Goal: Task Accomplishment & Management: Manage account settings

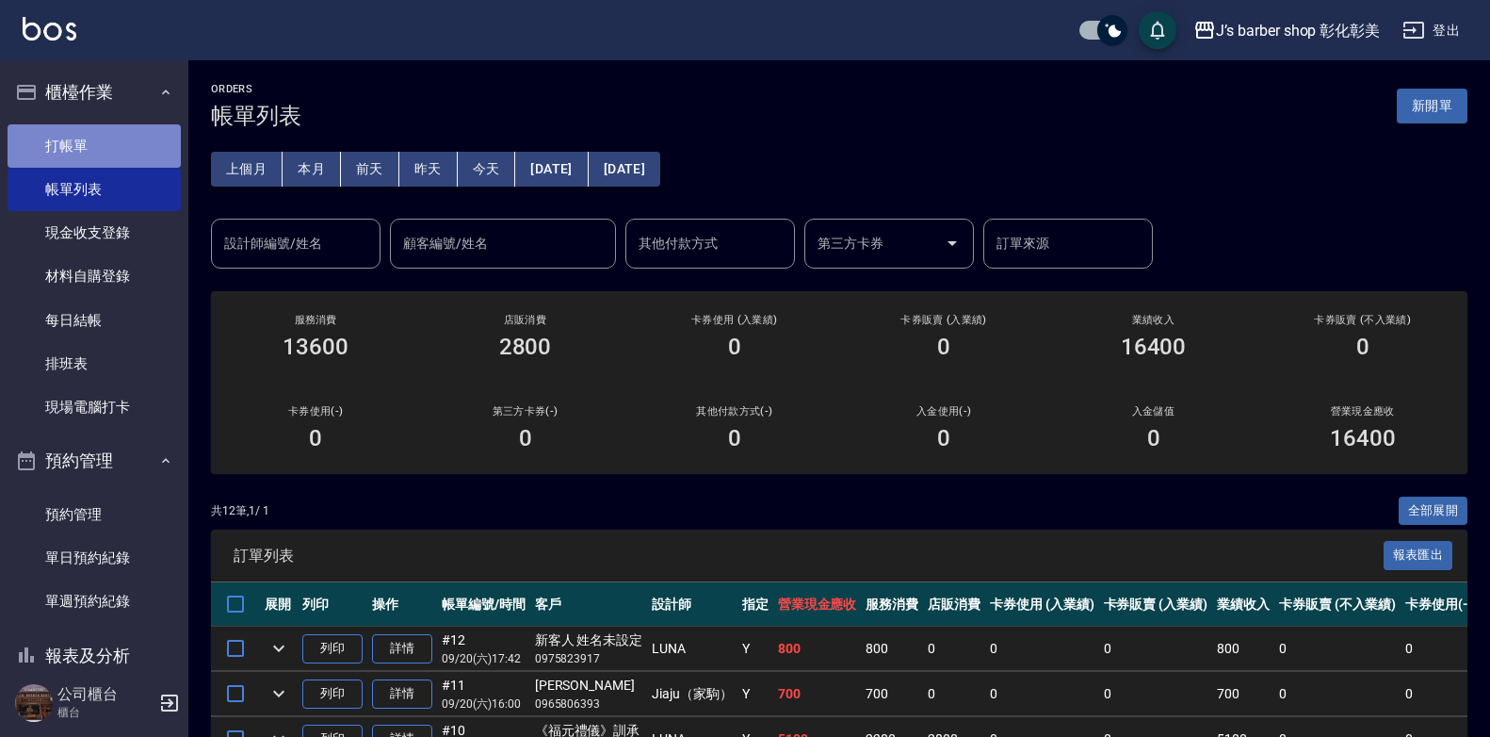
click at [114, 156] on link "打帳單" at bounding box center [94, 145] width 173 height 43
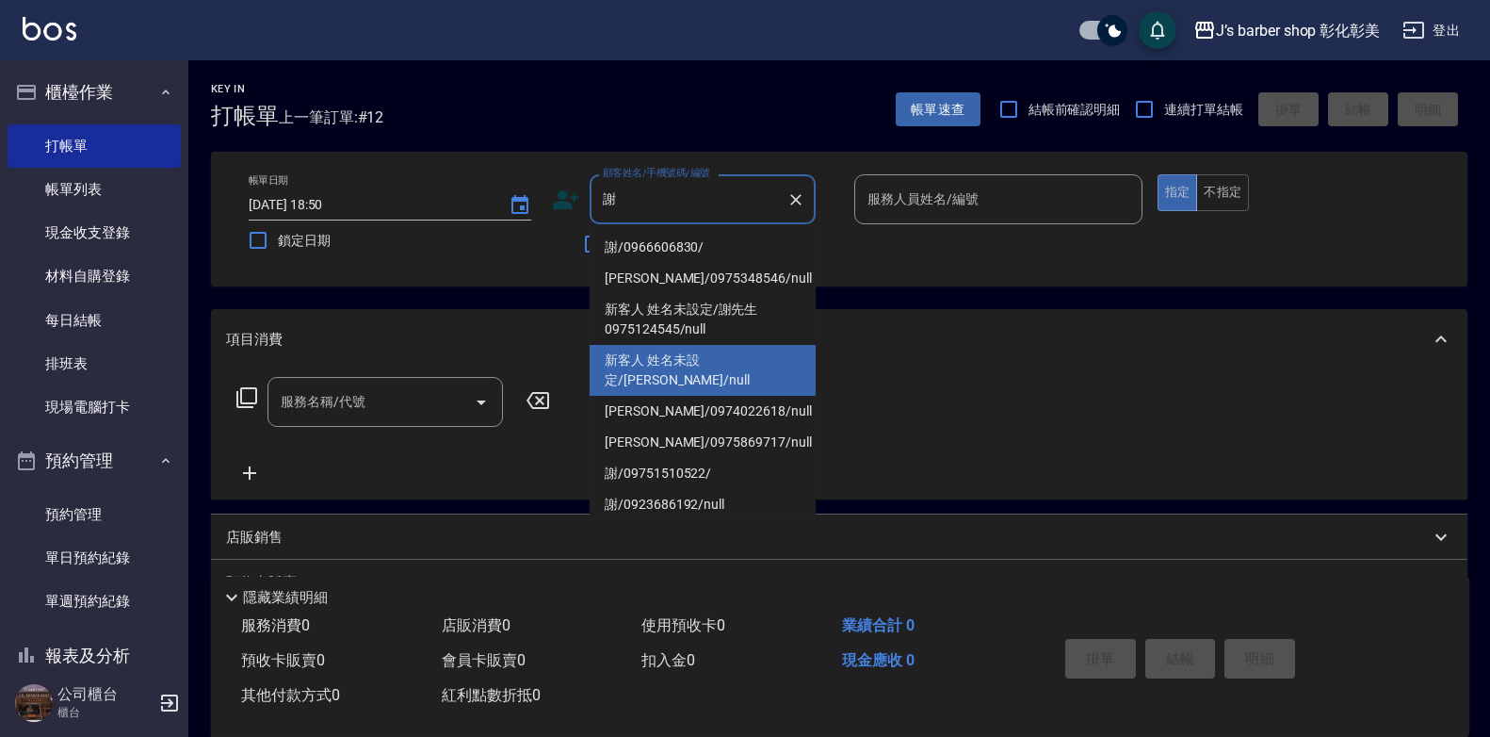
click at [727, 357] on li "新客人 姓名未設定/[PERSON_NAME]/null" at bounding box center [703, 370] width 226 height 51
type input "新客人 姓名未設定/[PERSON_NAME]/null"
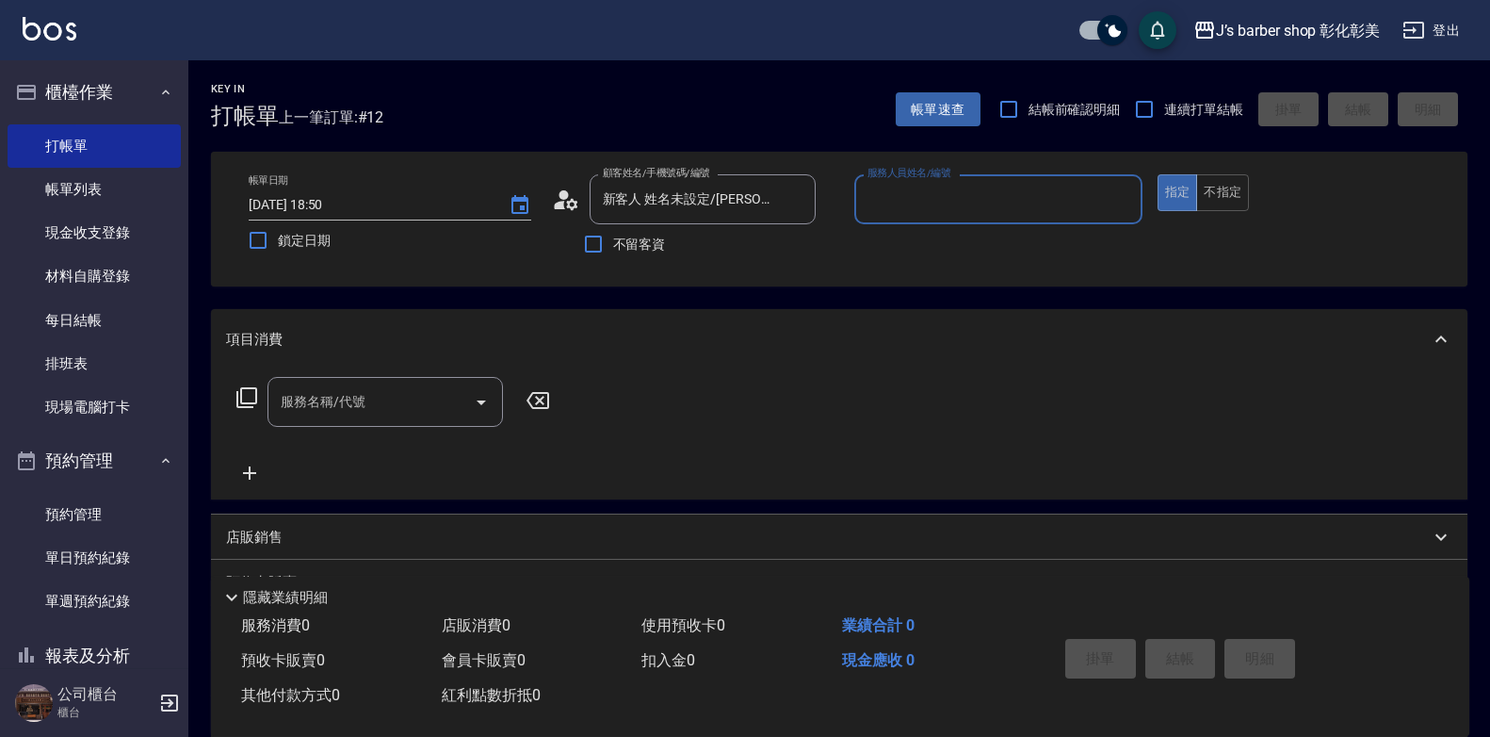
type input "LUNA(無代號)"
click at [384, 411] on input "服務名稱/代號" at bounding box center [371, 401] width 190 height 33
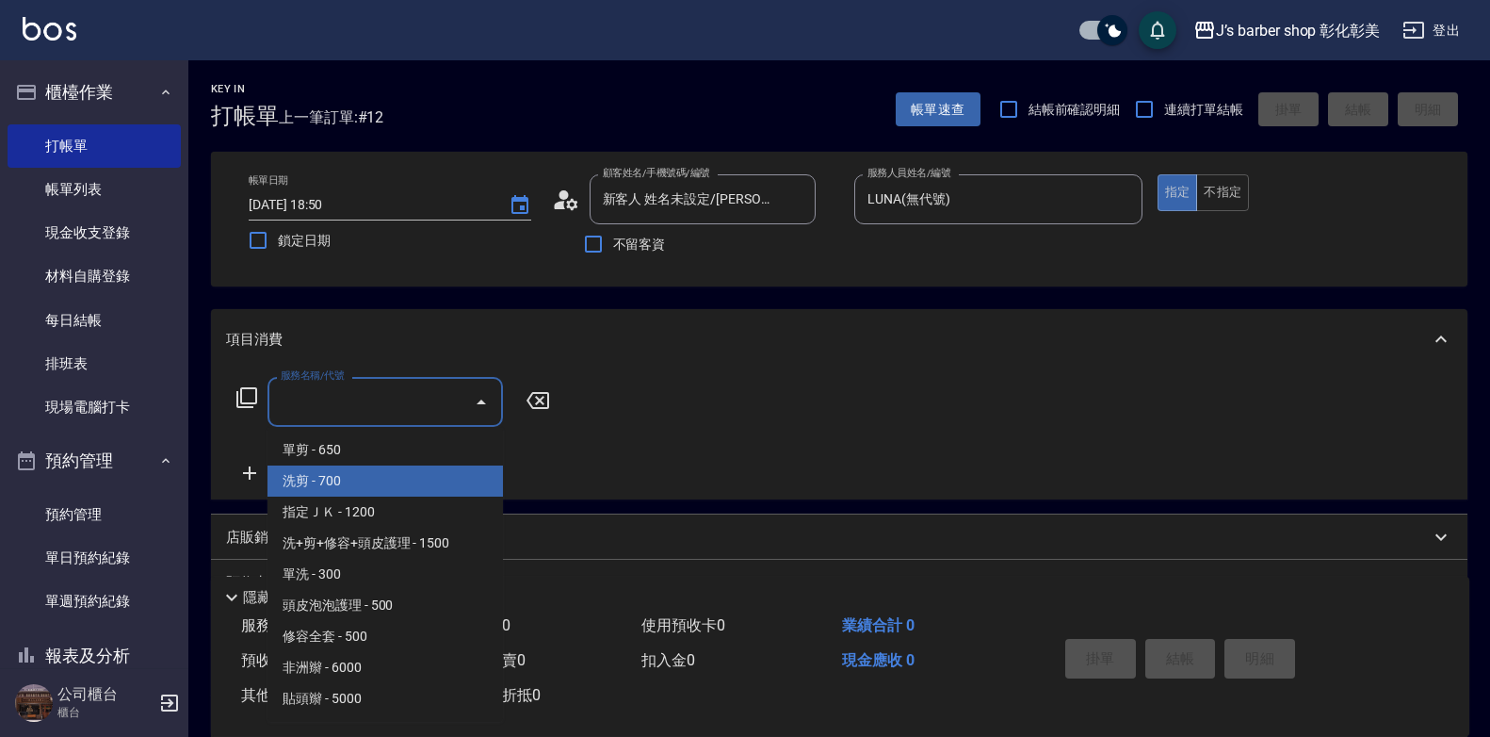
click at [357, 469] on span "洗剪 - 700" at bounding box center [386, 480] width 236 height 31
type input "洗剪(101)"
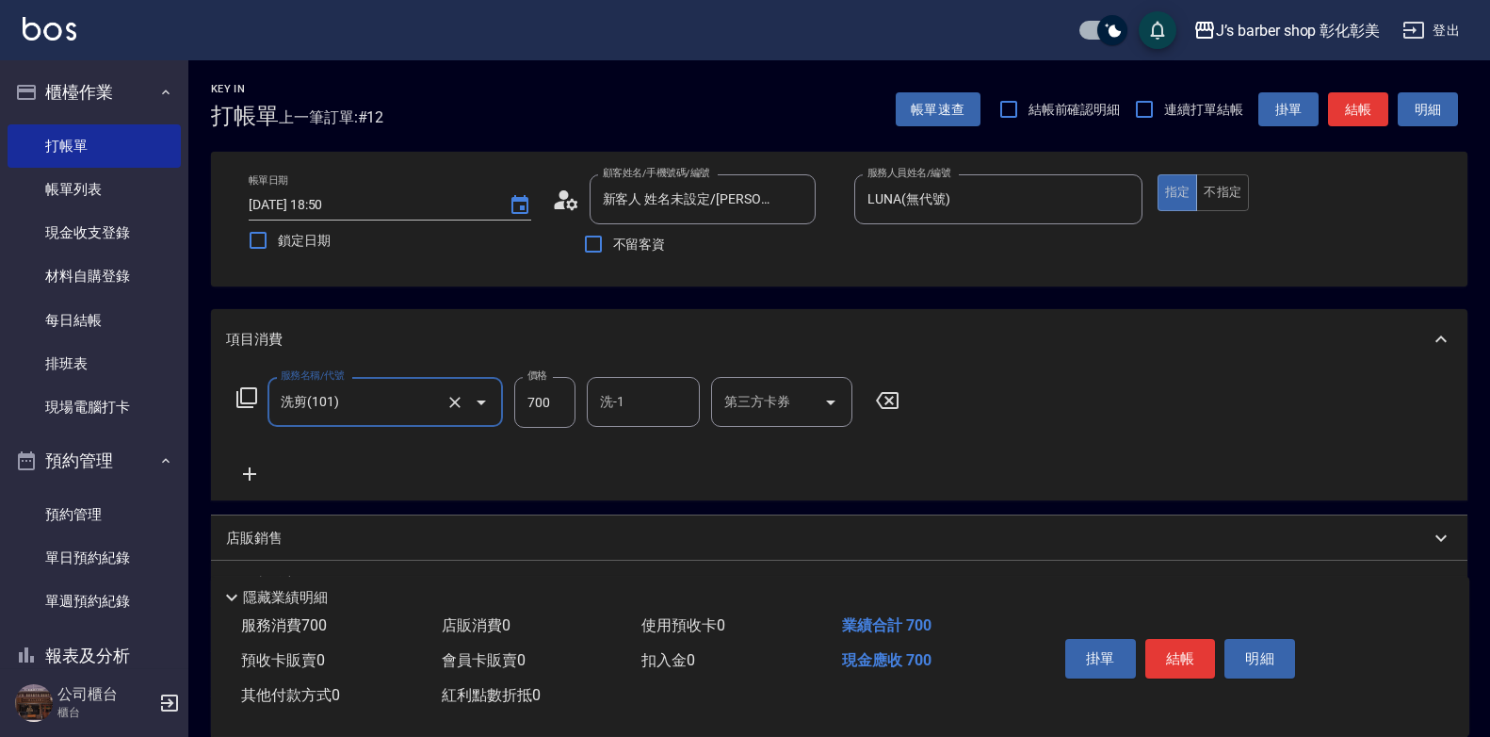
click at [542, 392] on input "700" at bounding box center [544, 402] width 61 height 51
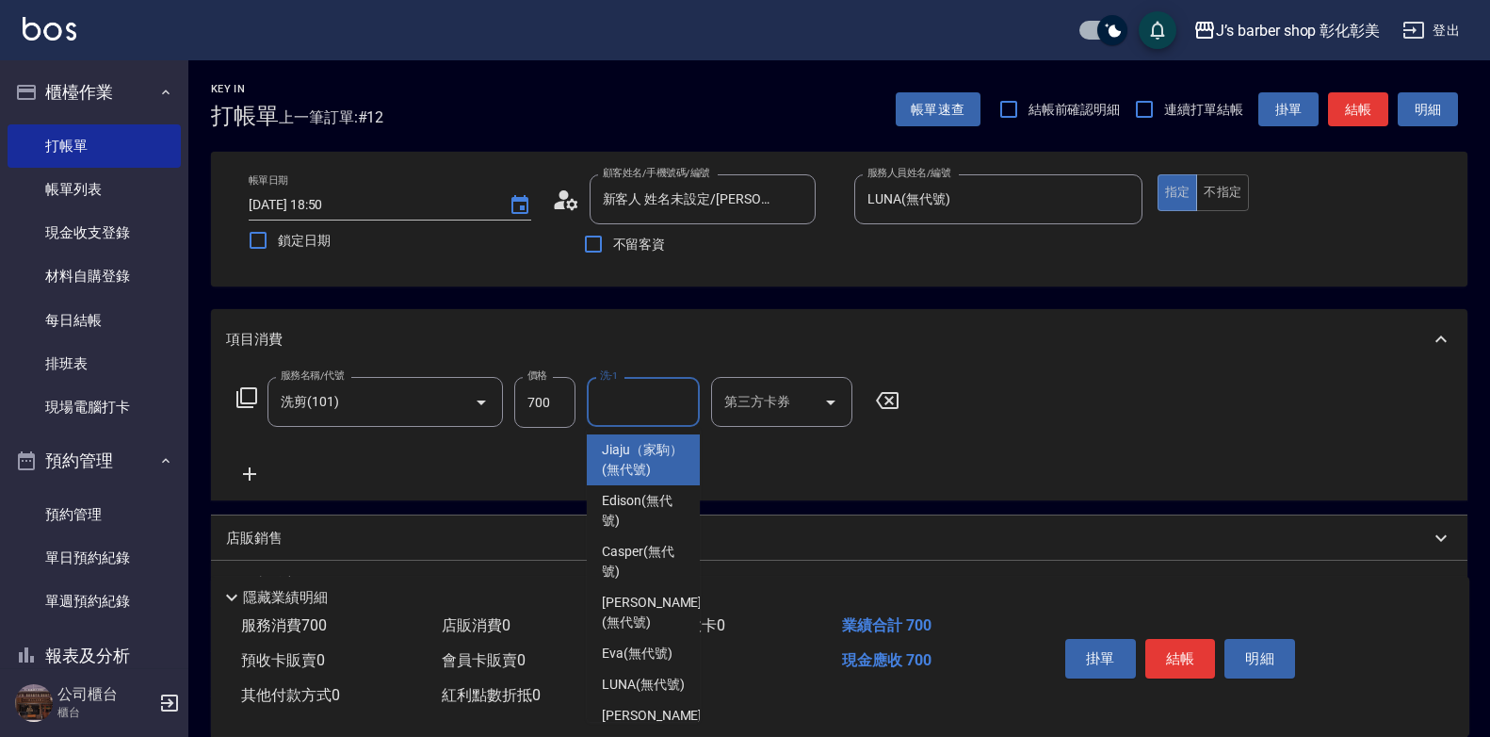
click at [659, 408] on input "洗-1" at bounding box center [643, 401] width 96 height 33
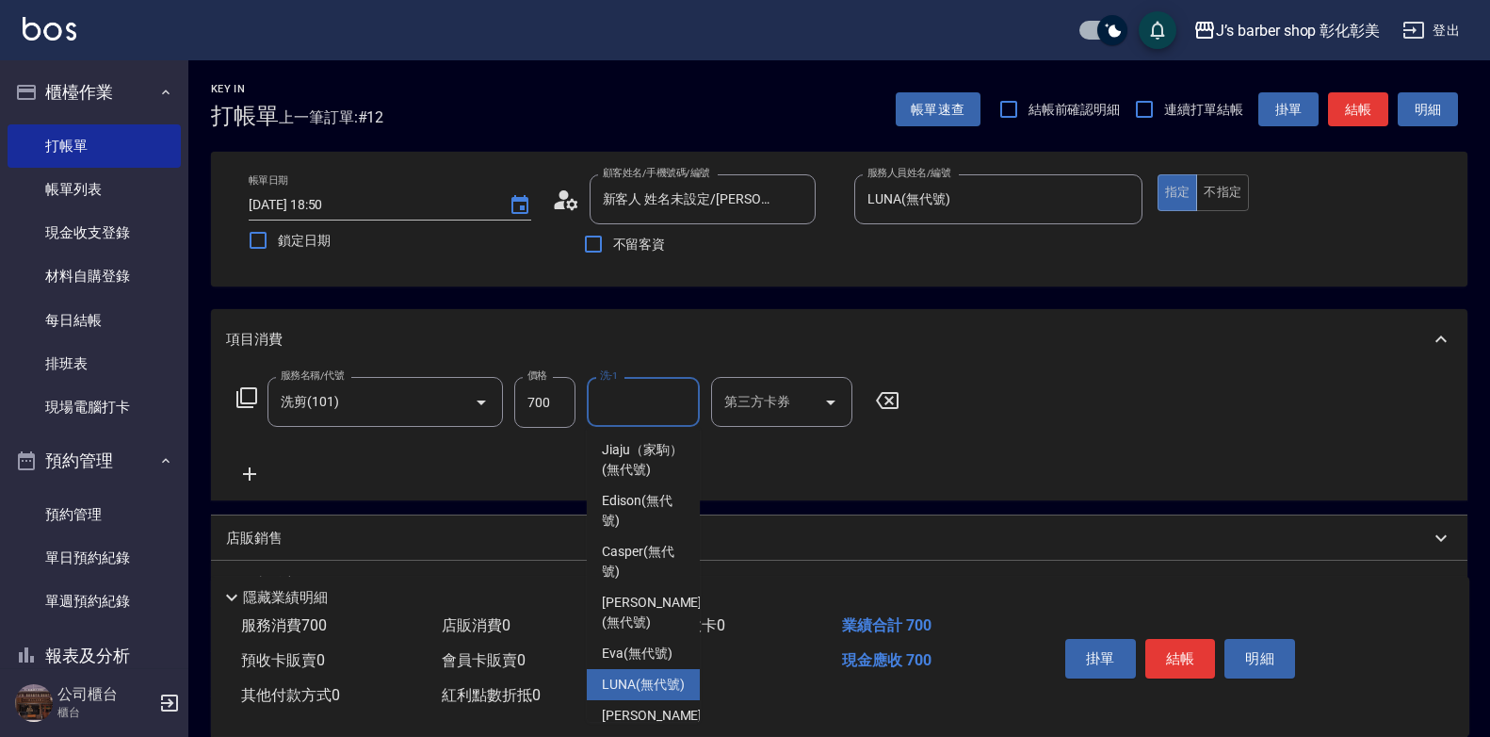
click at [642, 683] on span "LUNA (無代號)" at bounding box center [643, 685] width 83 height 20
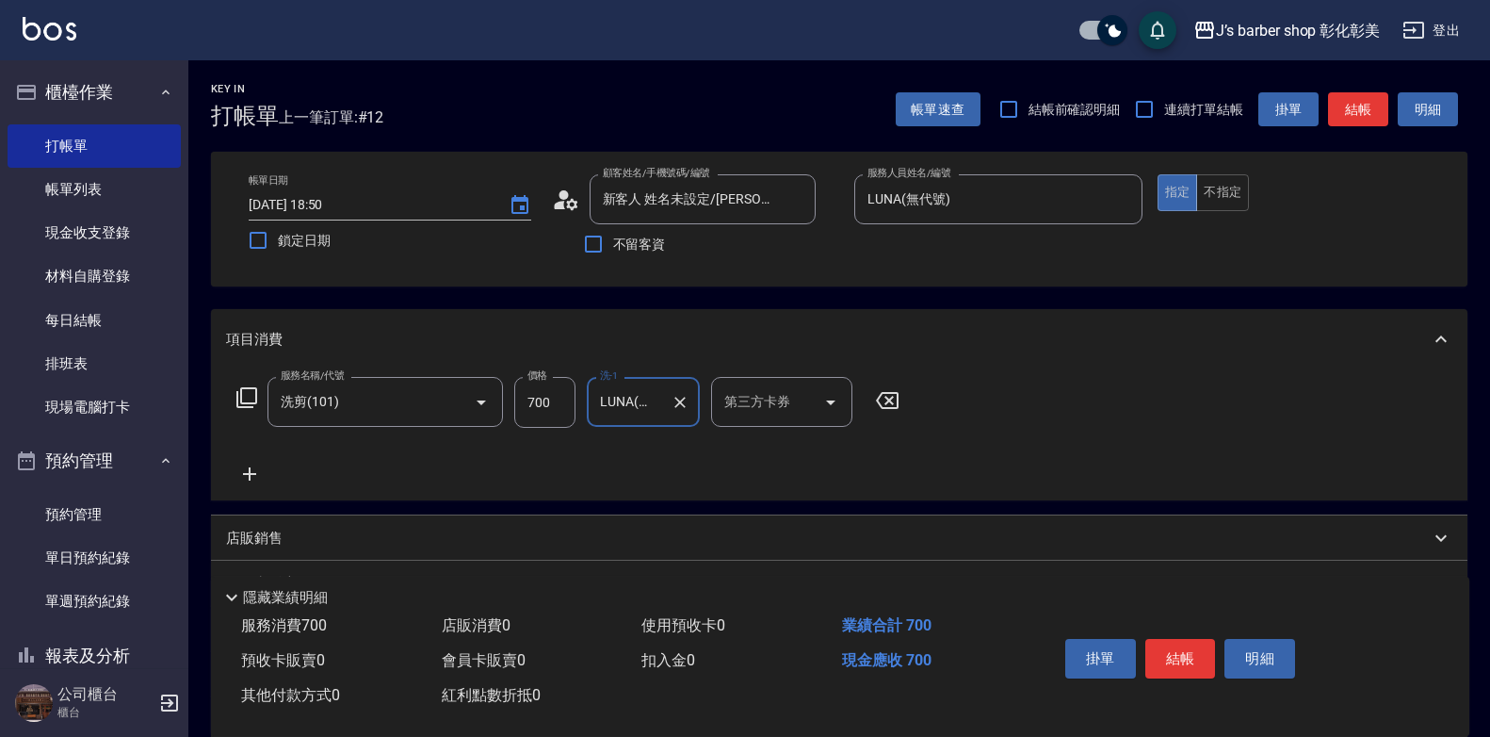
type input "LUNA(無代號)"
click at [1195, 645] on button "結帳" at bounding box center [1181, 659] width 71 height 40
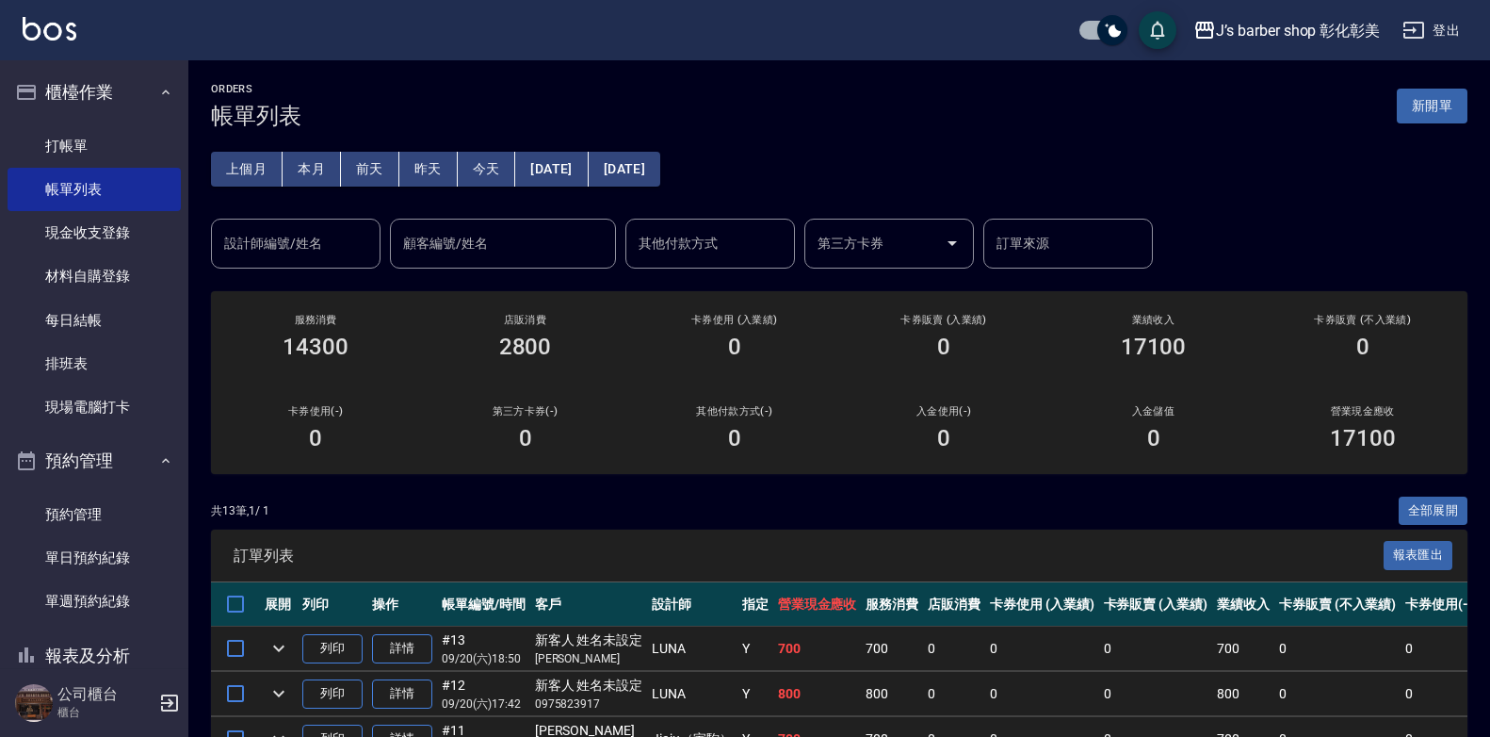
click at [288, 250] on input "設計師編號/姓名" at bounding box center [296, 243] width 153 height 33
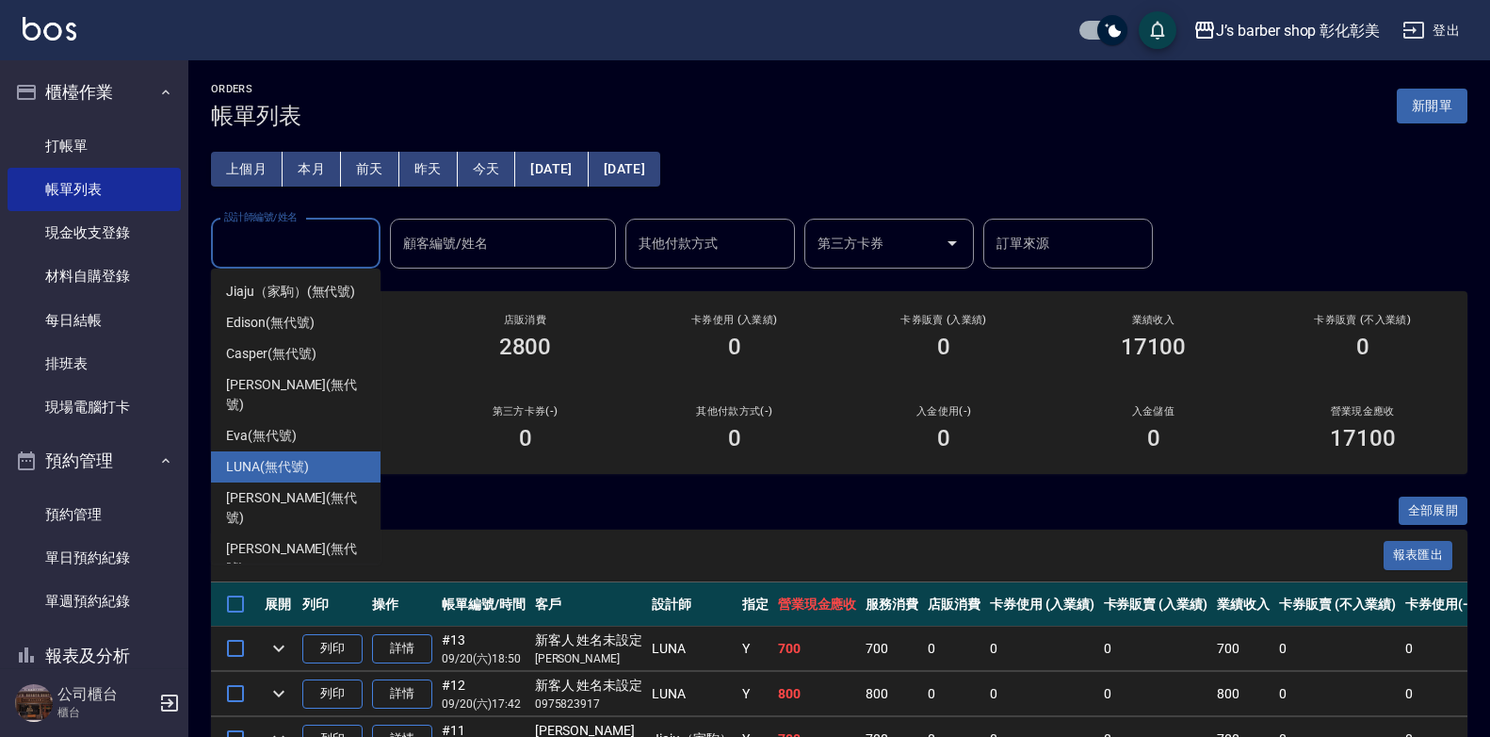
click at [285, 457] on span "LUNA (無代號)" at bounding box center [267, 467] width 83 height 20
type input "LUNA(無代號)"
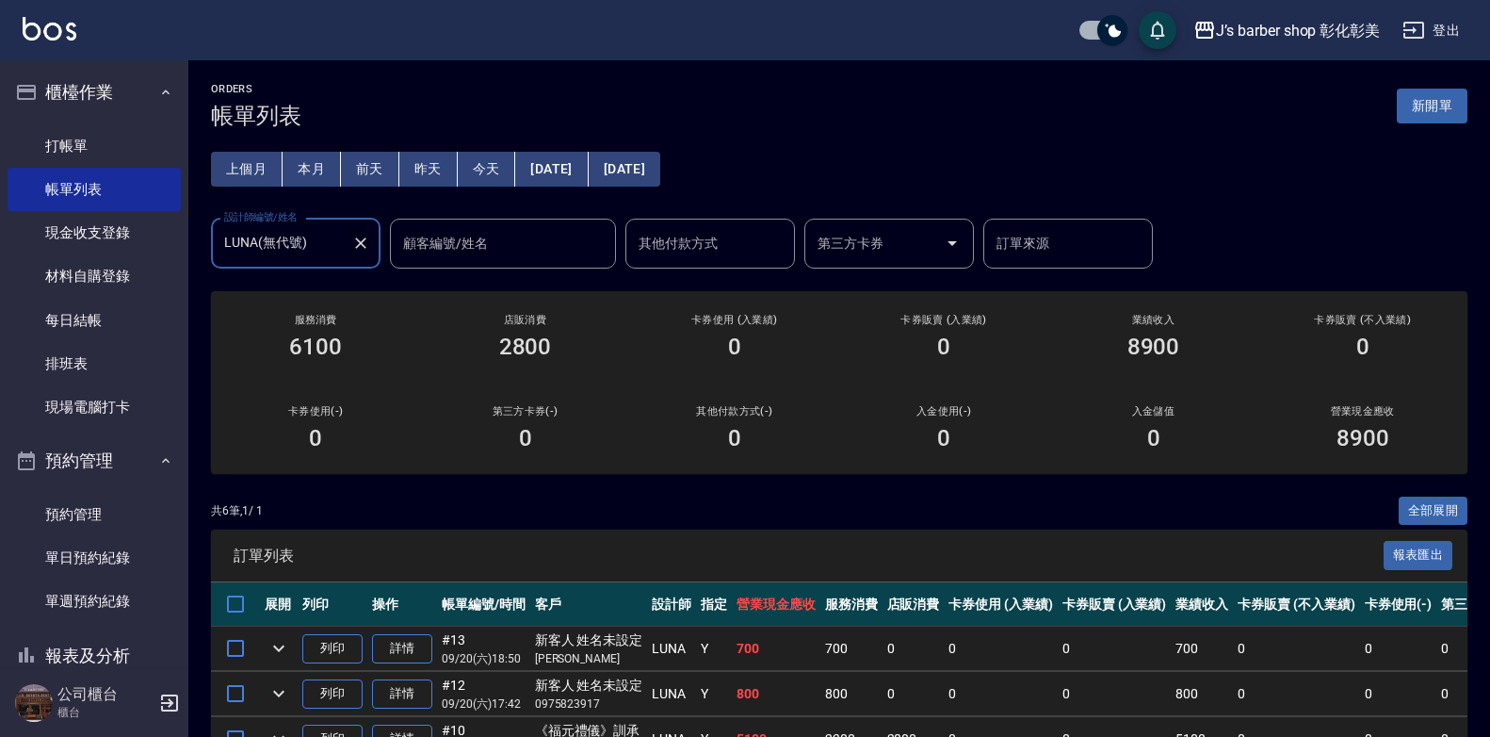
click at [350, 250] on button "Clear" at bounding box center [361, 243] width 26 height 26
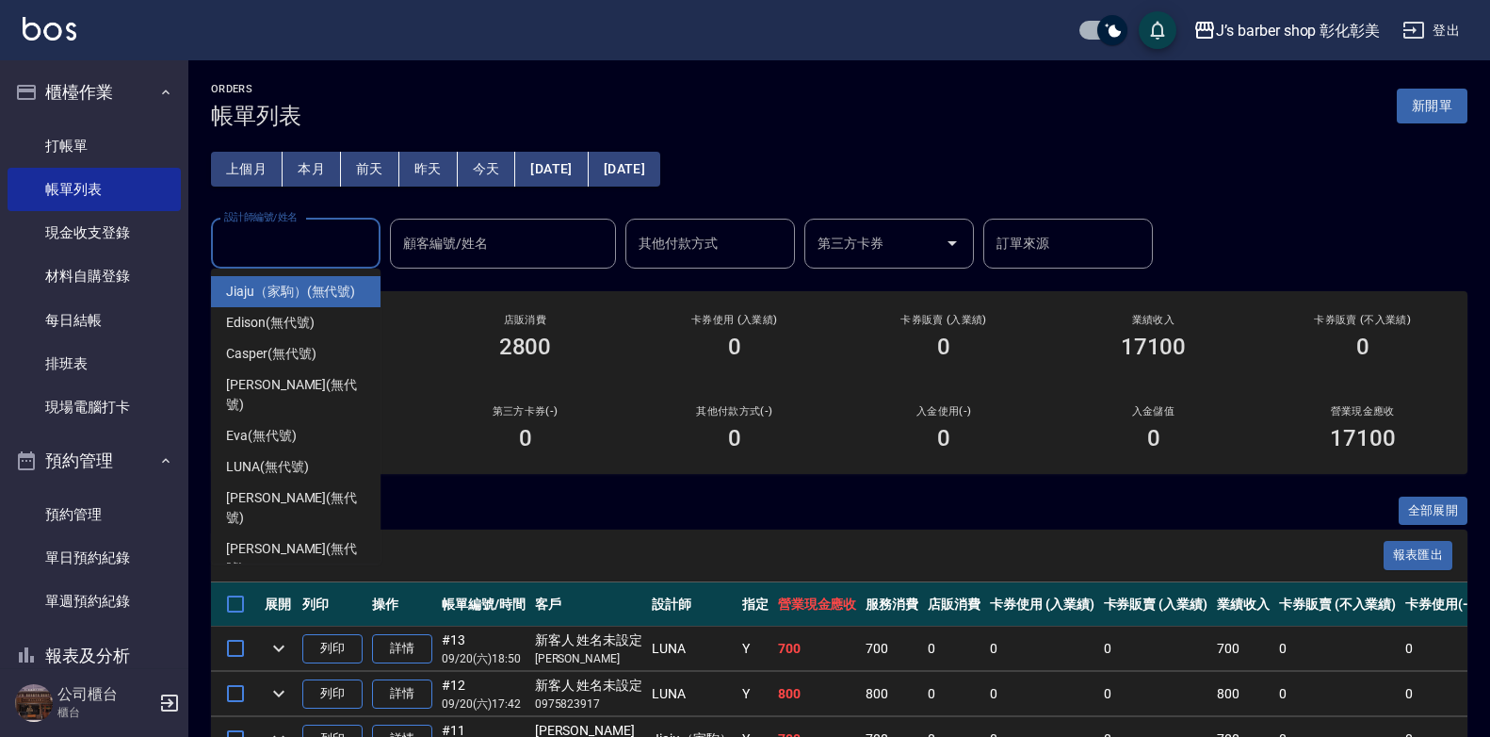
click at [338, 250] on input "設計師編號/姓名" at bounding box center [296, 243] width 153 height 33
click at [308, 284] on span "Jiaju（家駒） (無代號)" at bounding box center [290, 292] width 129 height 20
type input "Jiaju（家駒）(無代號)"
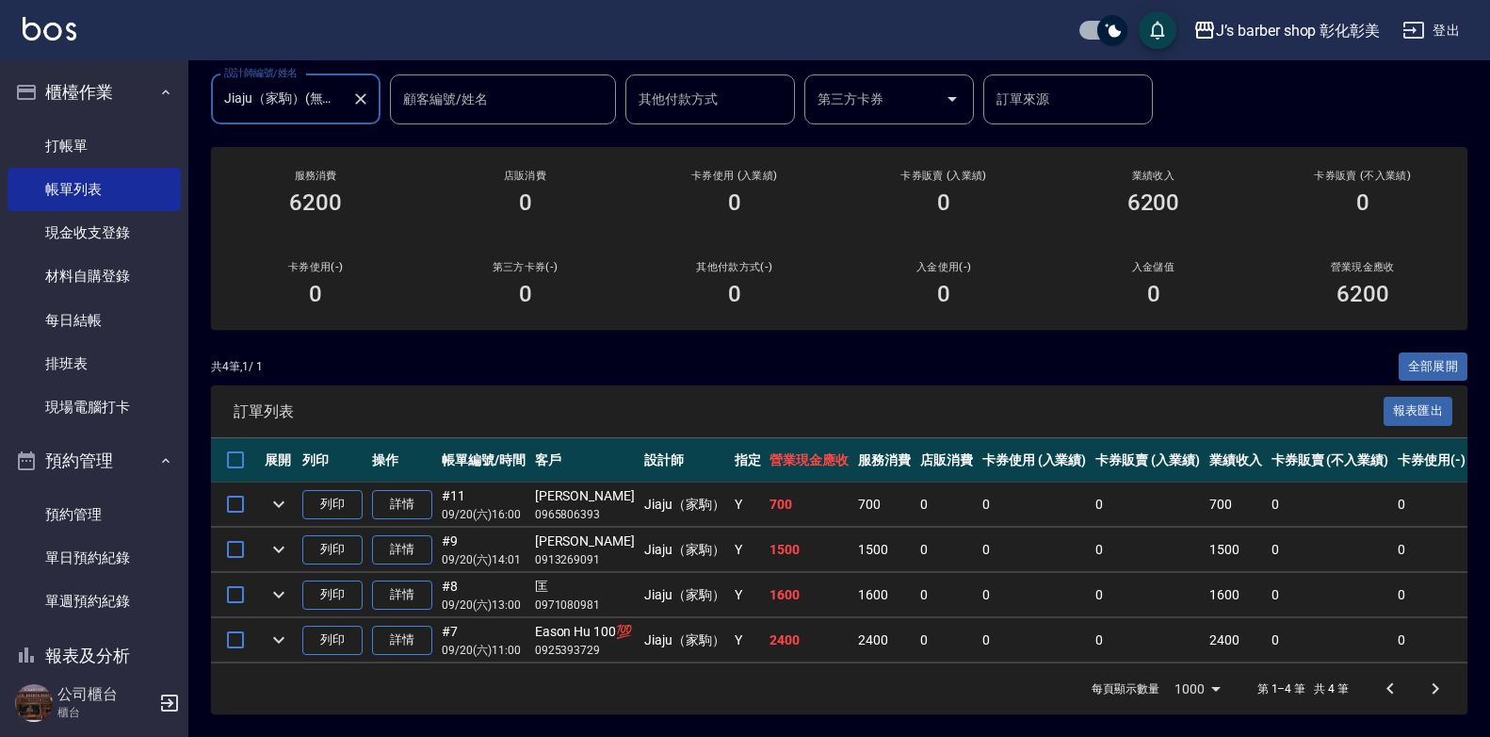
scroll to position [64, 0]
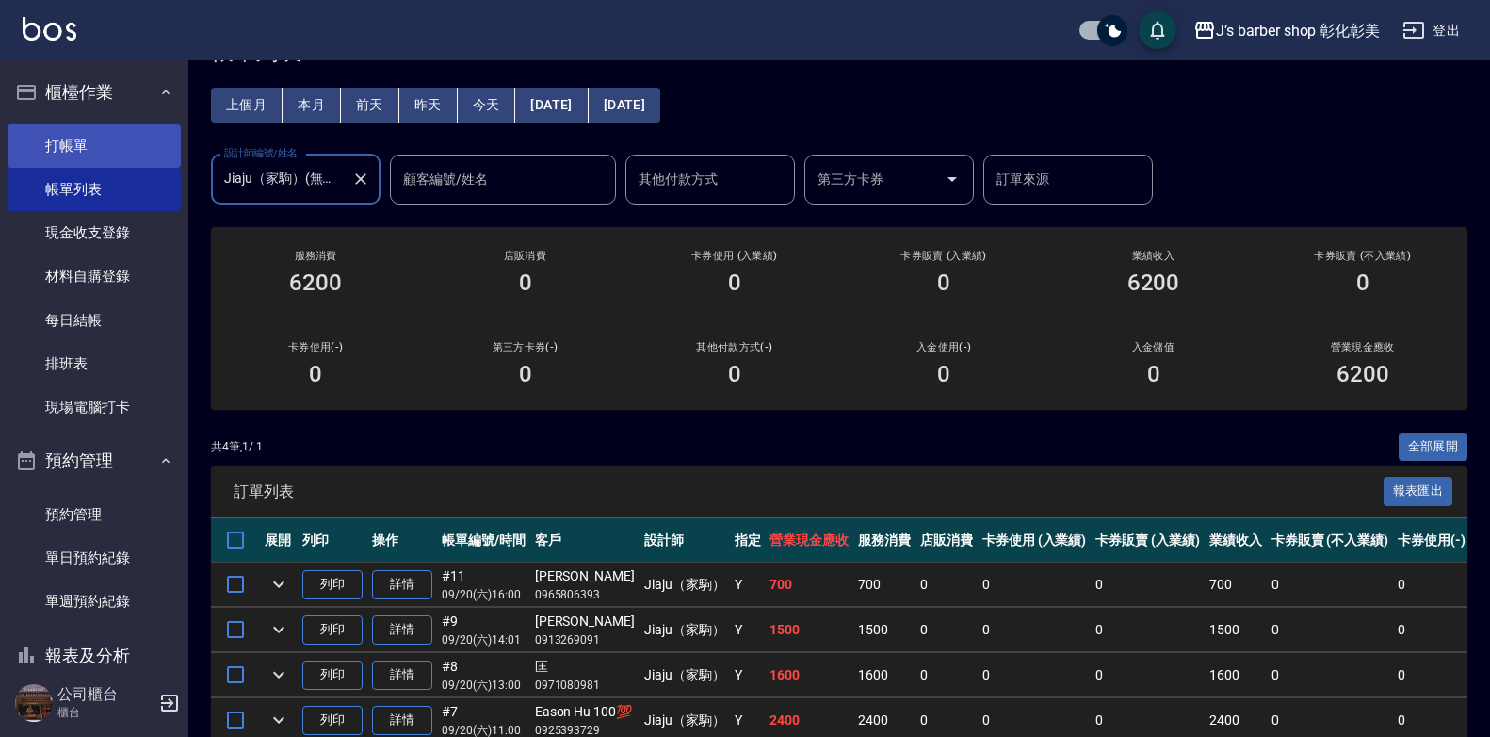
click at [87, 135] on link "打帳單" at bounding box center [94, 145] width 173 height 43
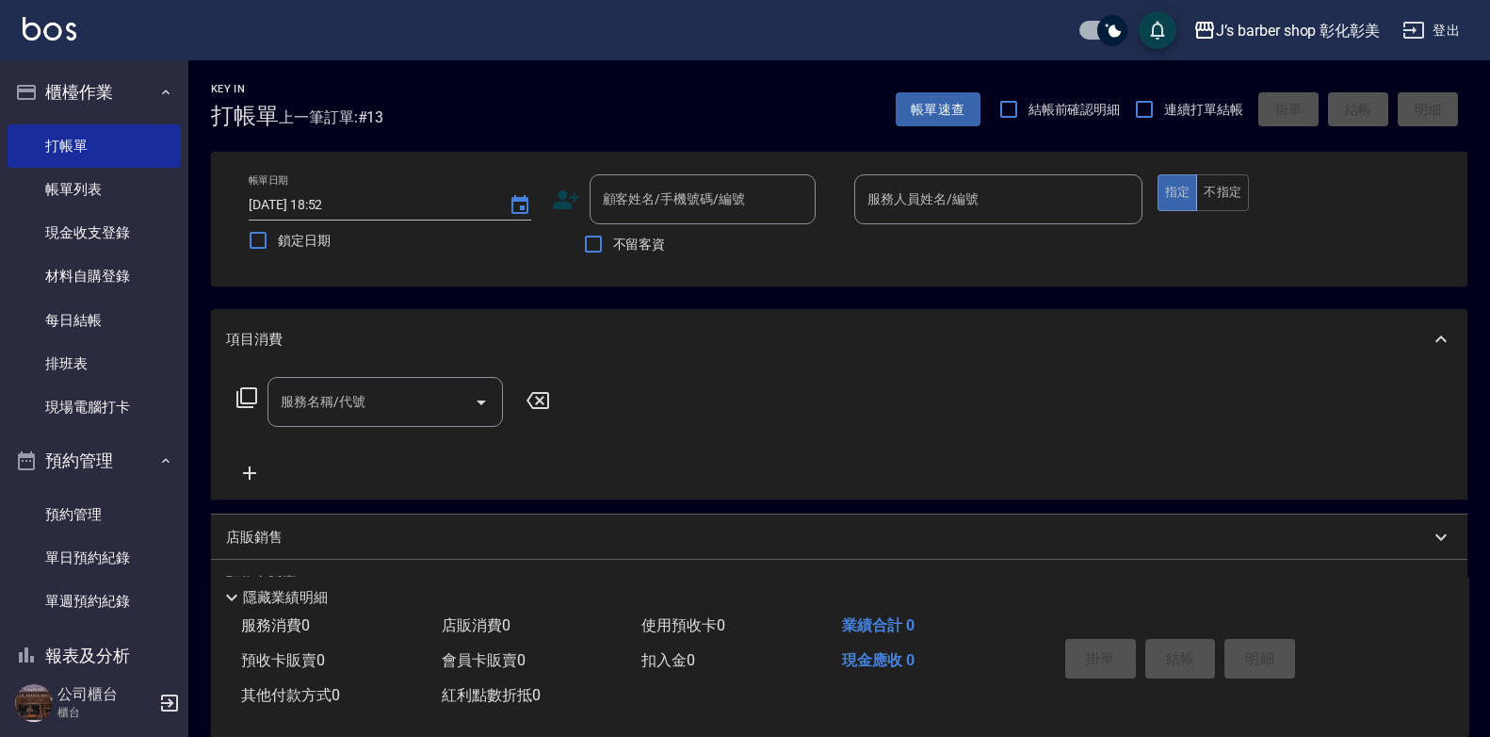
click at [619, 252] on span "不留客資" at bounding box center [639, 245] width 53 height 20
click at [613, 252] on input "不留客資" at bounding box center [594, 244] width 40 height 40
checkbox input "true"
click at [894, 202] on input "服務人員姓名/編號" at bounding box center [998, 199] width 271 height 33
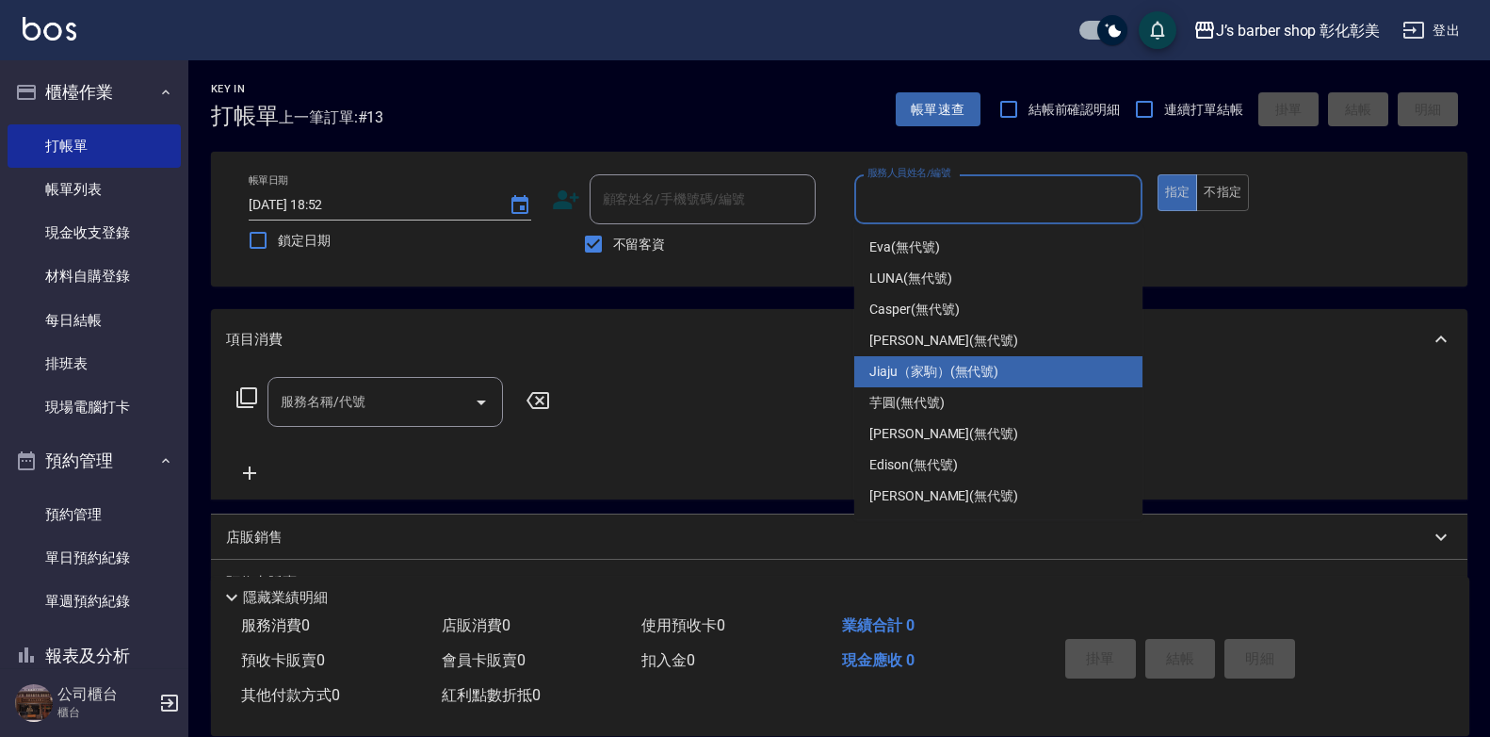
click at [935, 368] on span "Jiaju（家駒） (無代號)" at bounding box center [934, 372] width 129 height 20
type input "Jiaju（家駒）(無代號)"
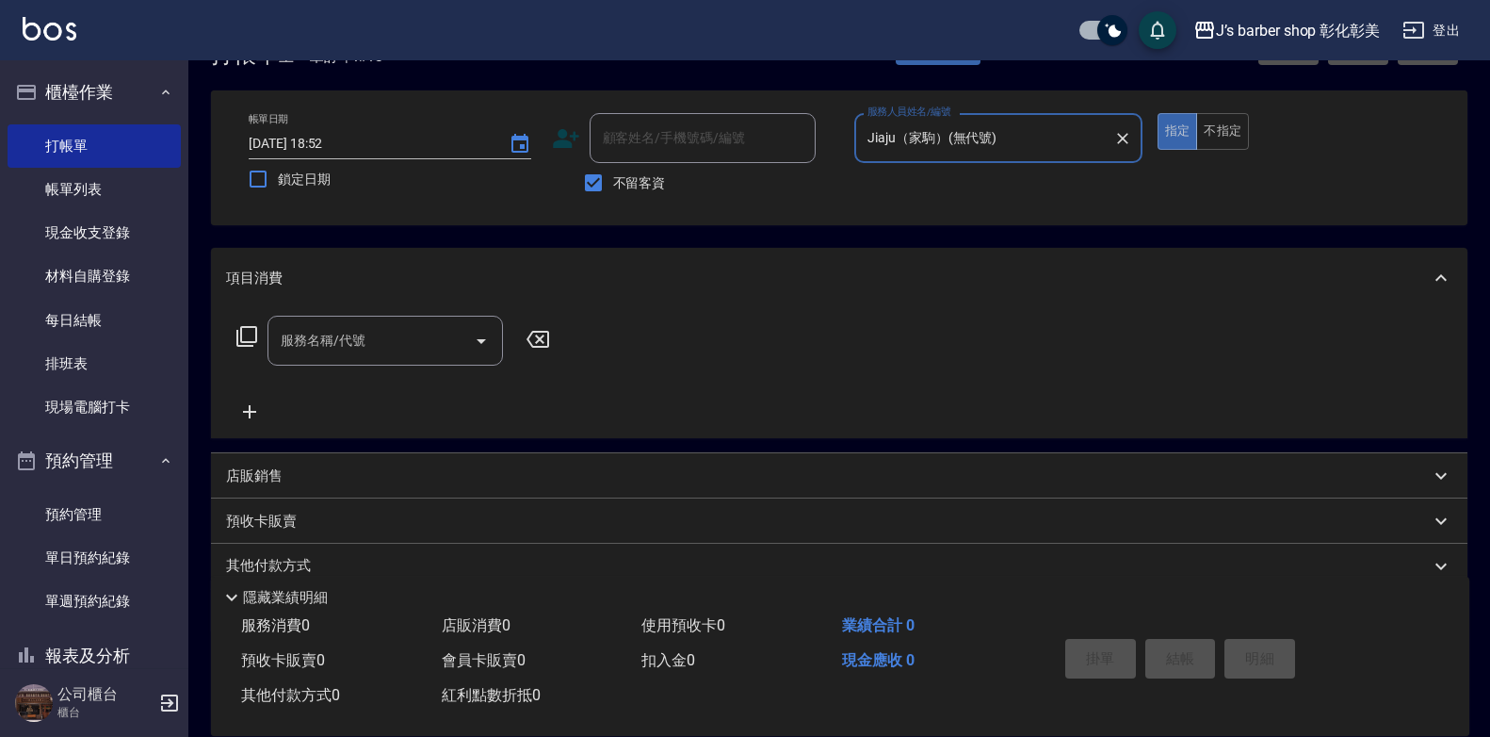
scroll to position [94, 0]
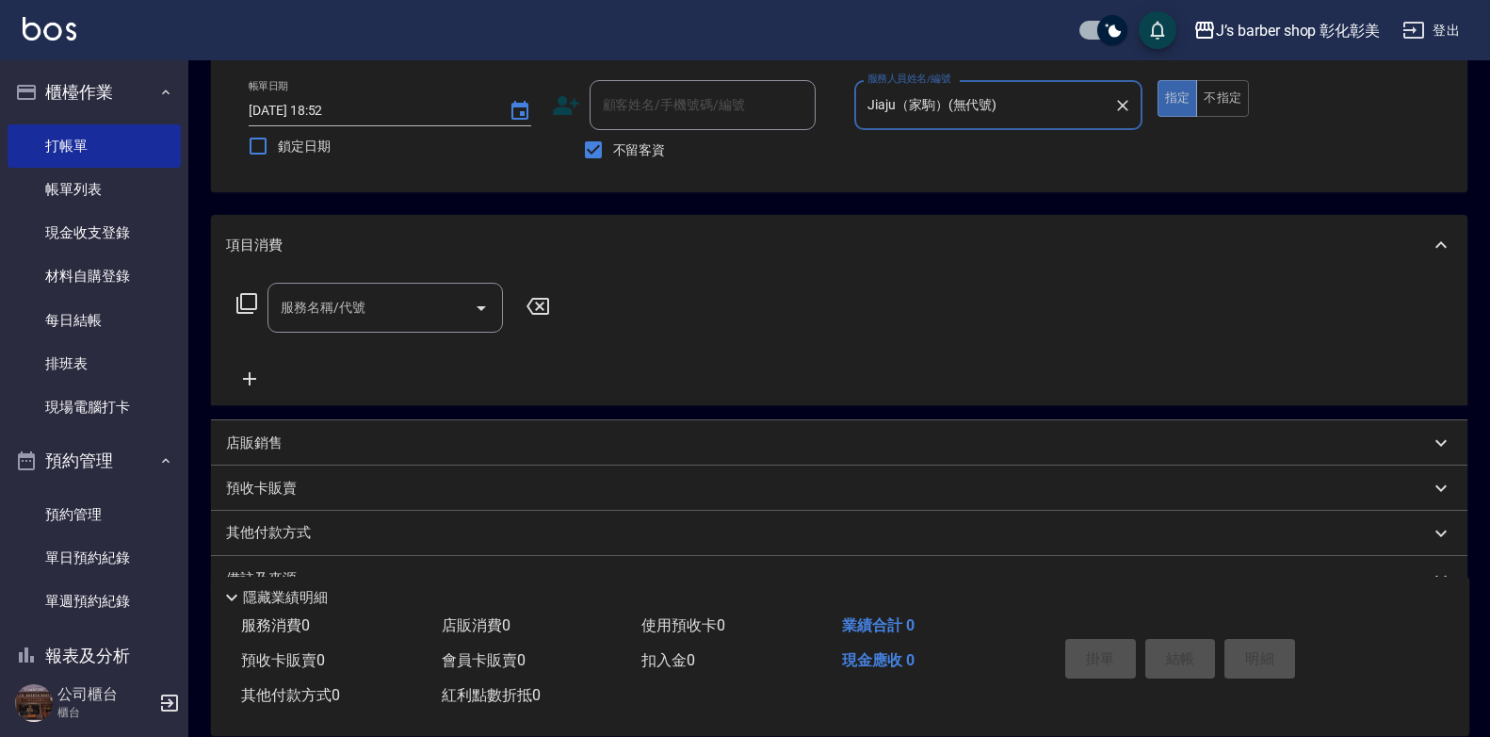
click at [308, 438] on div "店販銷售" at bounding box center [828, 443] width 1204 height 20
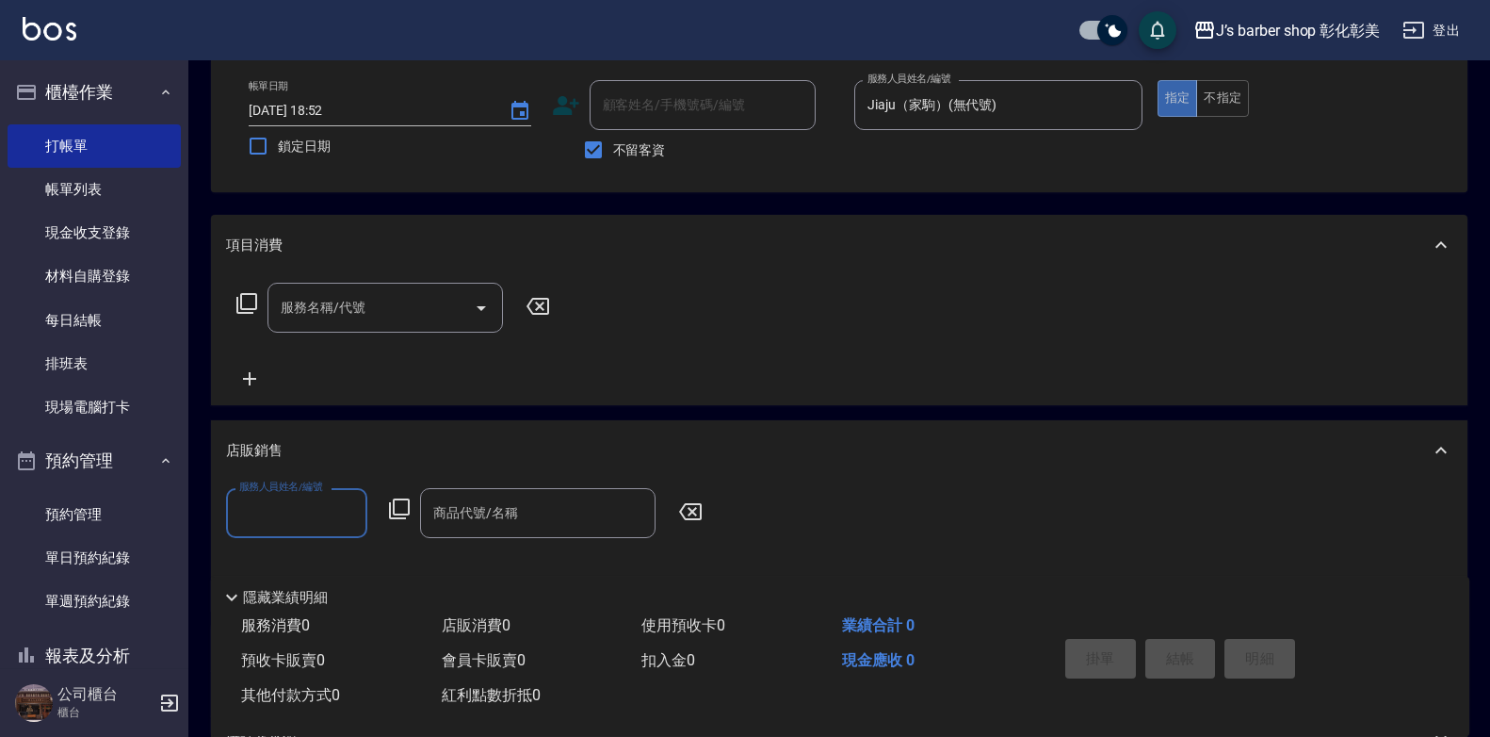
scroll to position [0, 0]
click at [380, 516] on div "服務人員姓名/編號 服務人員姓名/編號 商品代號/名稱 商品代號/名稱" at bounding box center [470, 513] width 488 height 50
click at [354, 511] on input "服務人員姓名/編號" at bounding box center [297, 512] width 124 height 33
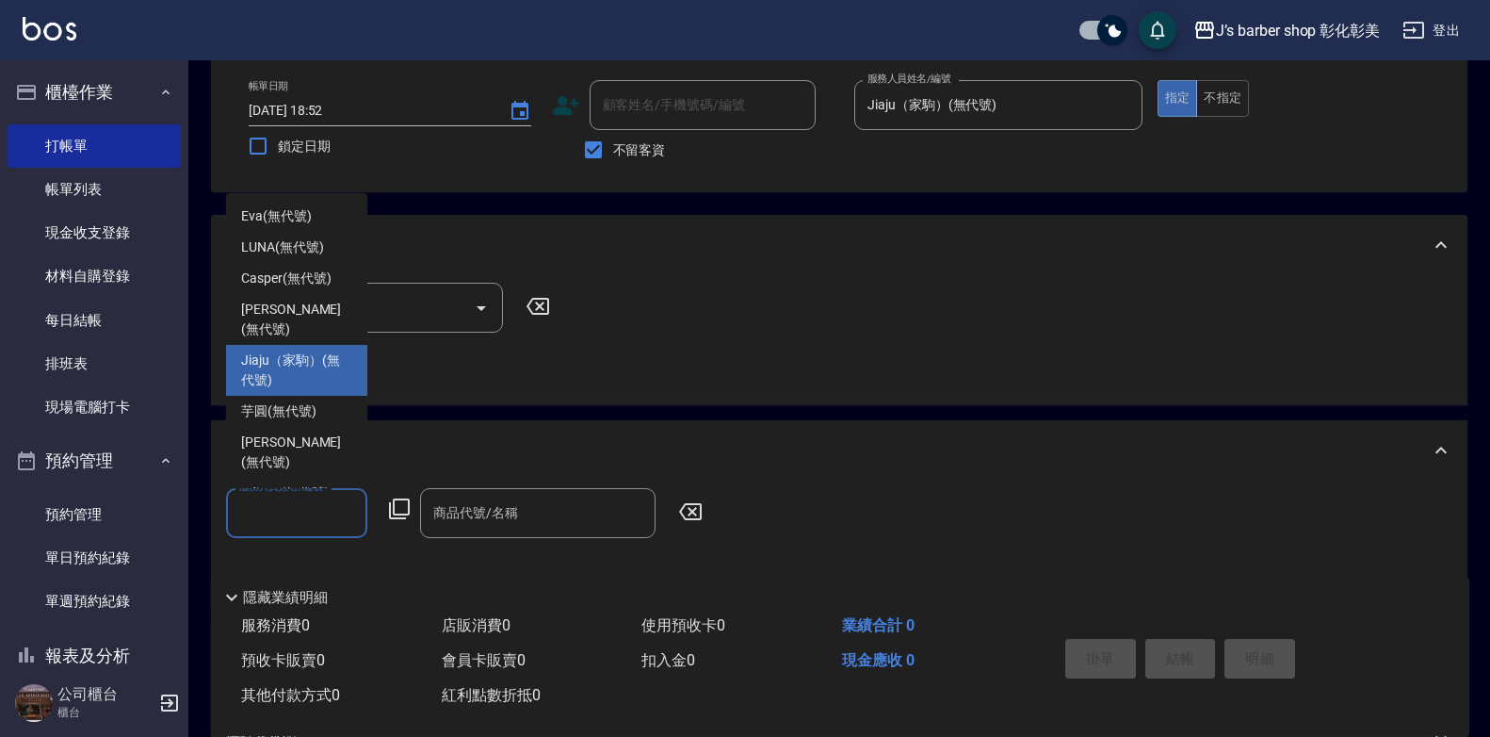
click at [322, 350] on span "Jiaju（家駒） (無代號)" at bounding box center [296, 370] width 111 height 40
type input "Jiaju（家駒）(無代號)"
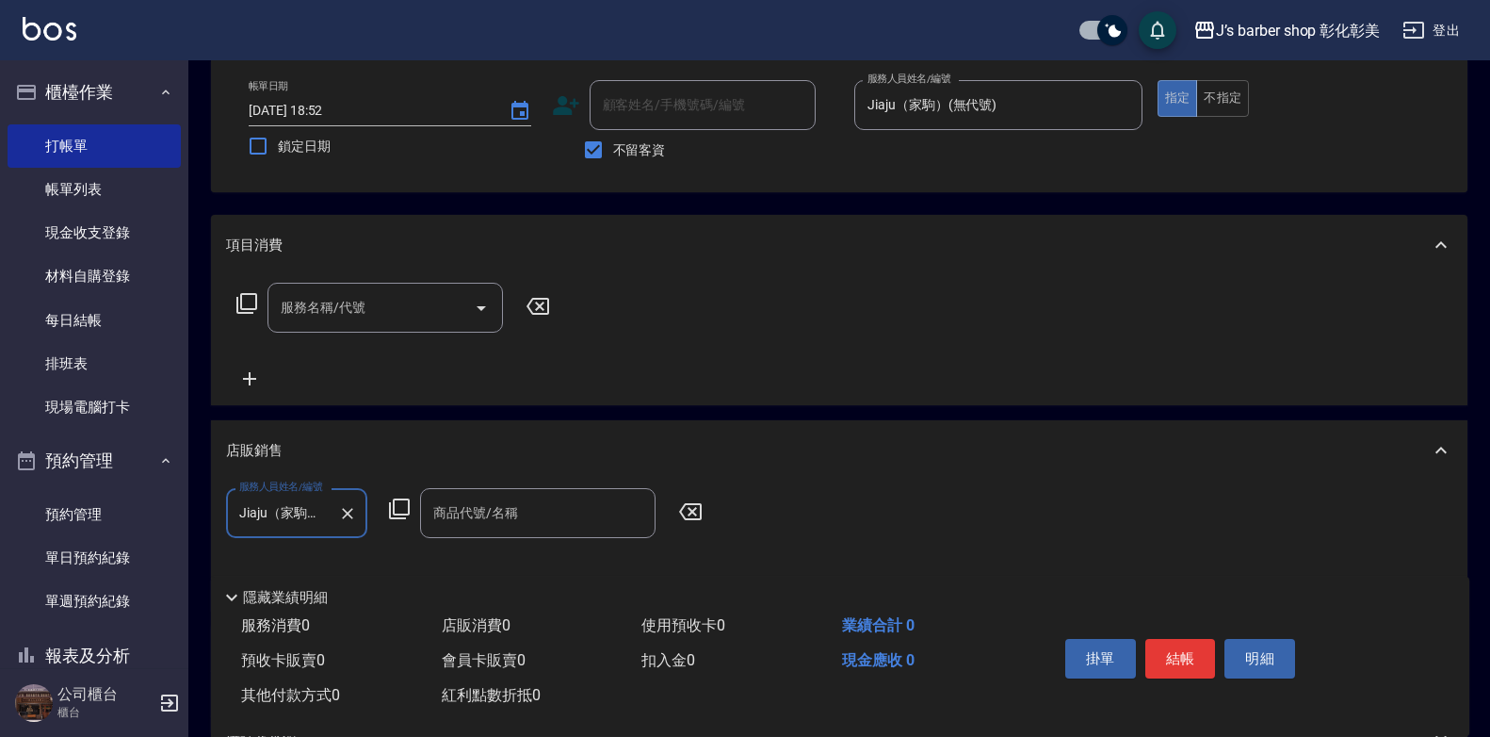
click at [533, 500] on input "商品代號/名稱" at bounding box center [538, 512] width 219 height 33
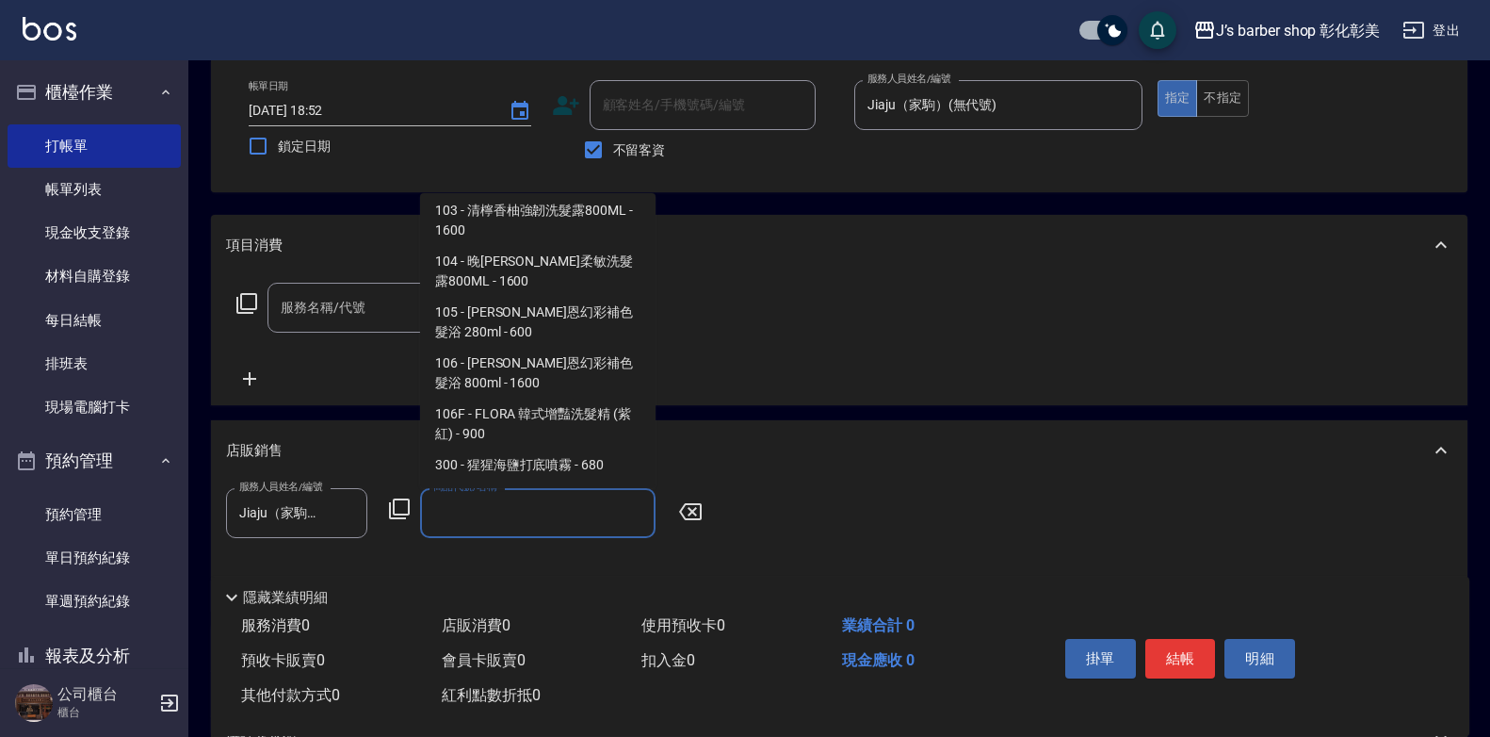
scroll to position [565, 0]
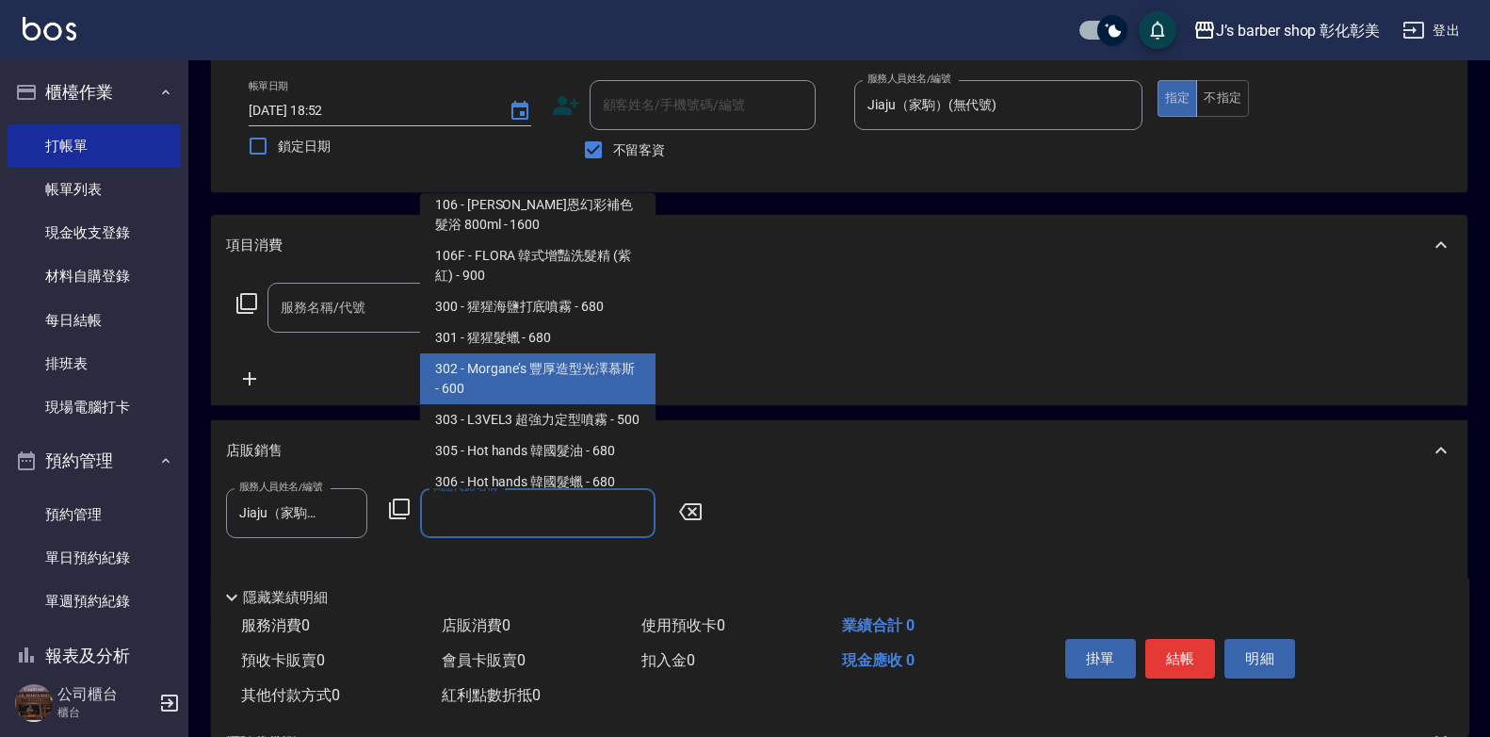
click at [561, 353] on span "302 - Morgane’s 豐厚造型光澤慕斯 - 600" at bounding box center [538, 378] width 236 height 51
type input "[PERSON_NAME] 豐厚造型[PERSON_NAME]"
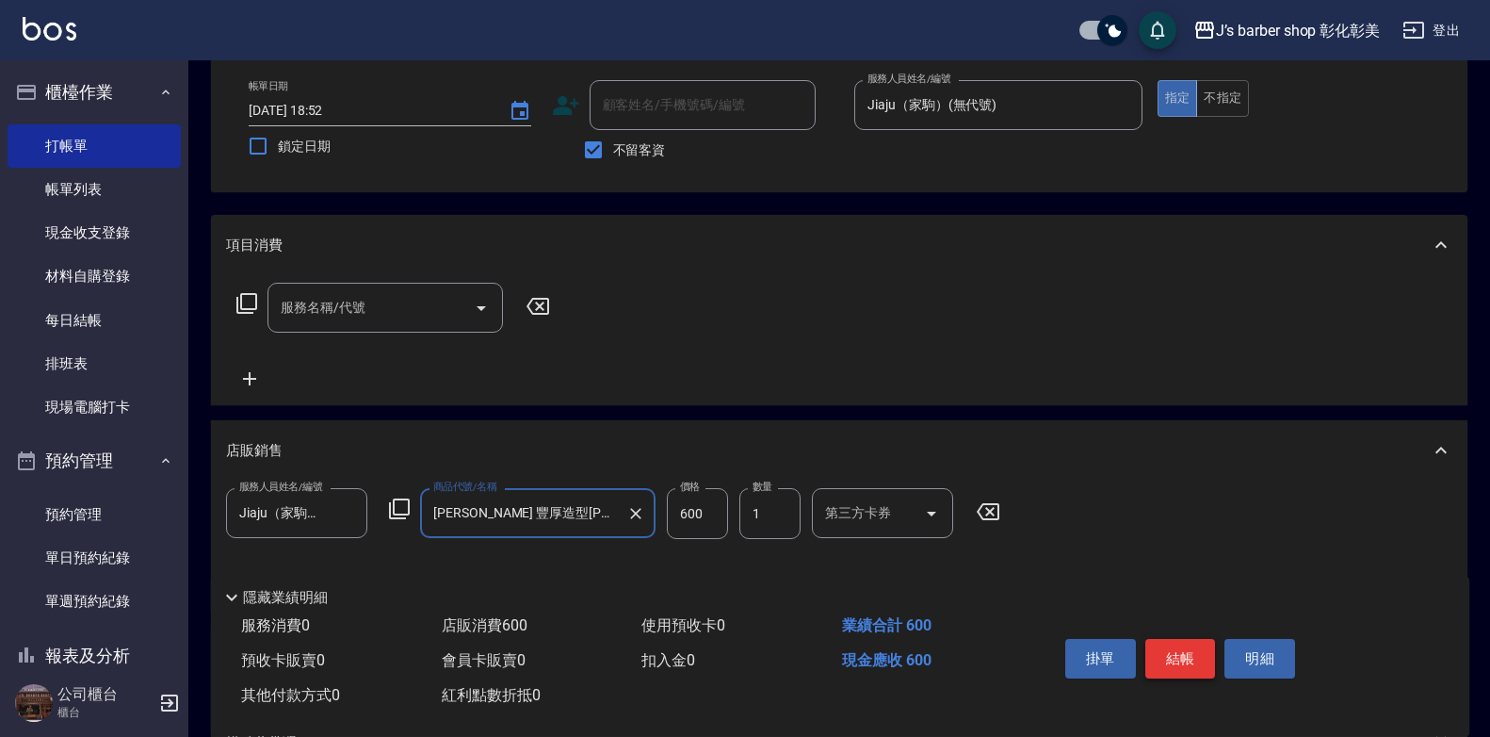
click at [1195, 646] on button "結帳" at bounding box center [1181, 659] width 71 height 40
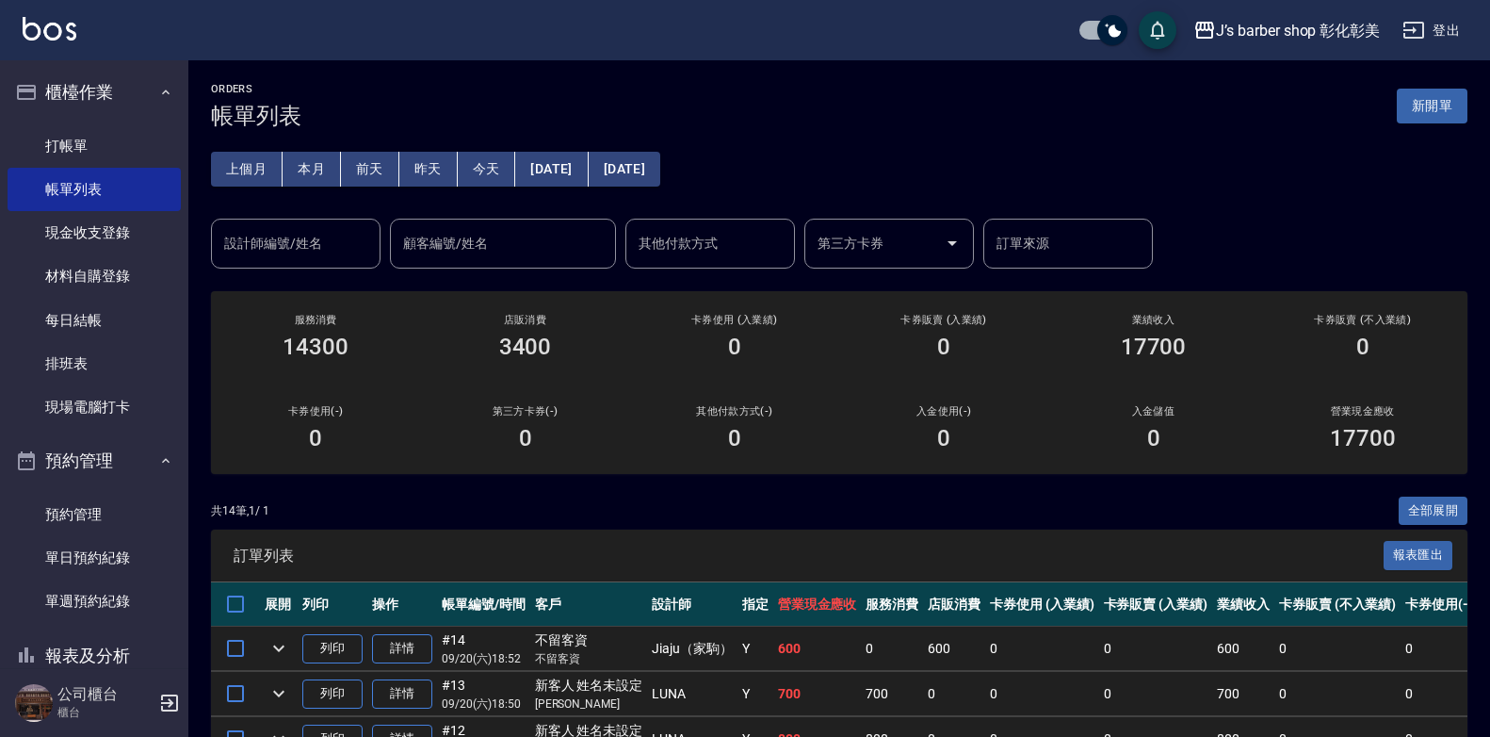
click at [293, 223] on div "設計師編號/姓名" at bounding box center [296, 244] width 170 height 50
click at [114, 155] on link "打帳單" at bounding box center [94, 145] width 173 height 43
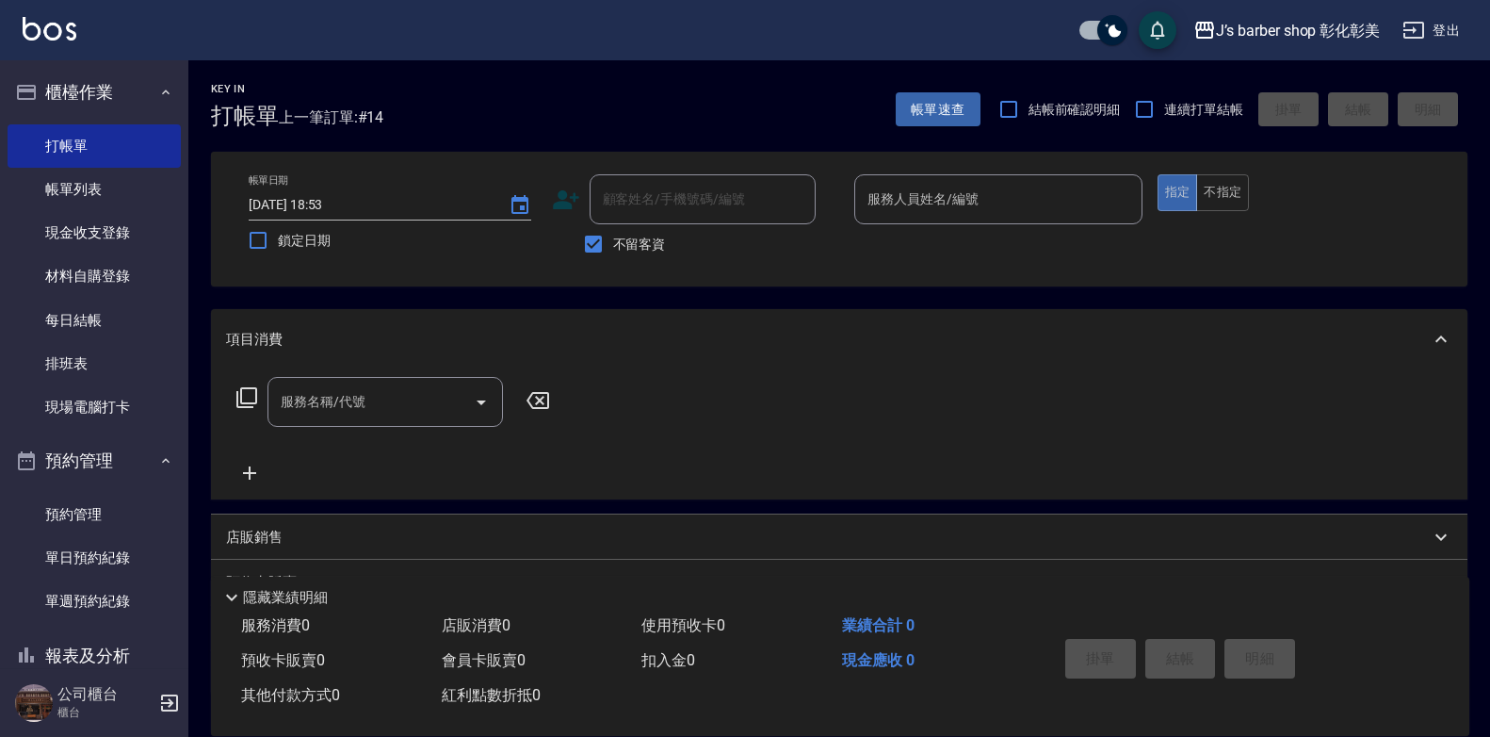
click at [626, 252] on span "不留客資" at bounding box center [639, 245] width 53 height 20
click at [613, 252] on input "不留客資" at bounding box center [594, 244] width 40 height 40
checkbox input "false"
click at [640, 203] on div "顧客姓名/手機號碼/編號 顧客姓名/手機號碼/編號" at bounding box center [703, 199] width 226 height 50
type input "ㄍ"
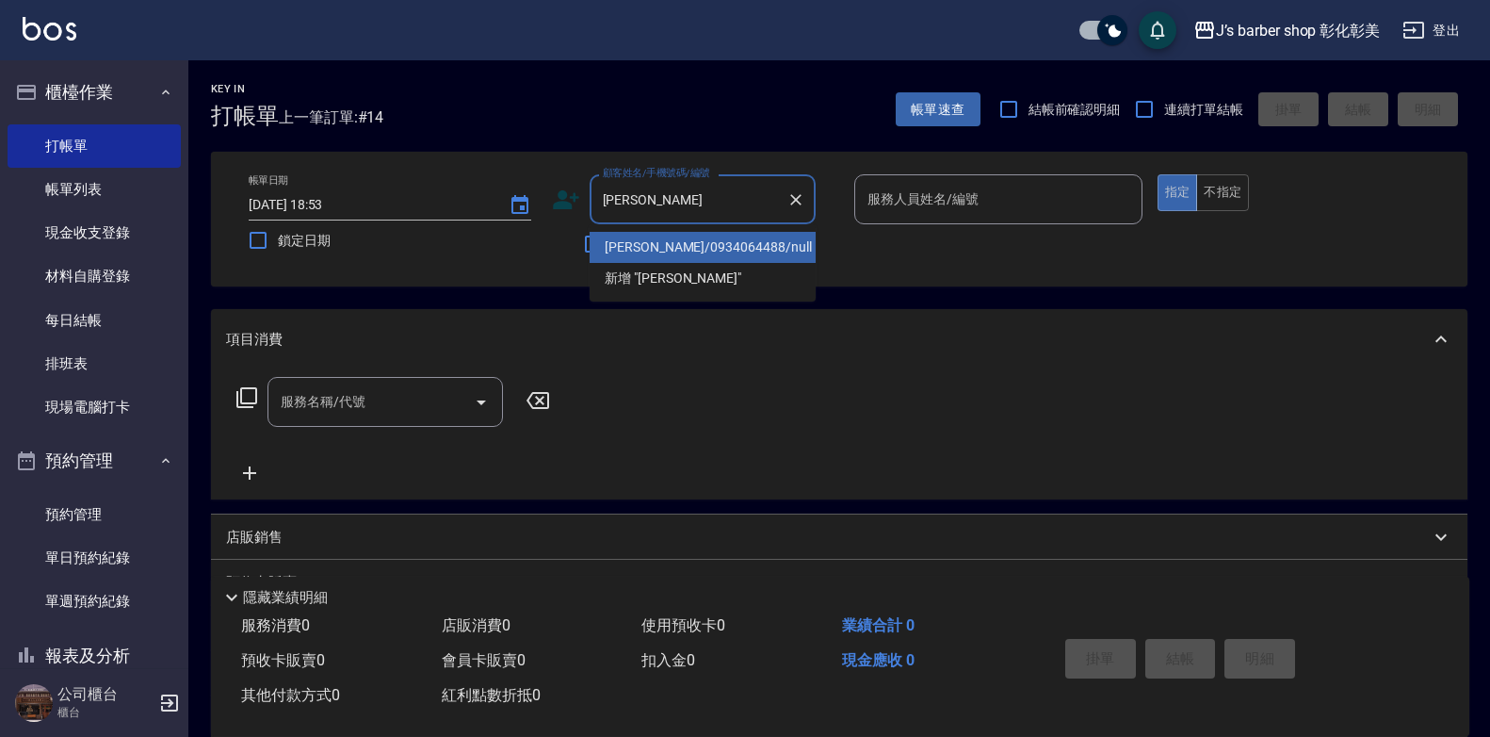
click at [748, 234] on li "[PERSON_NAME]/0934064488/null" at bounding box center [703, 247] width 226 height 31
type input "[PERSON_NAME]/0934064488/null"
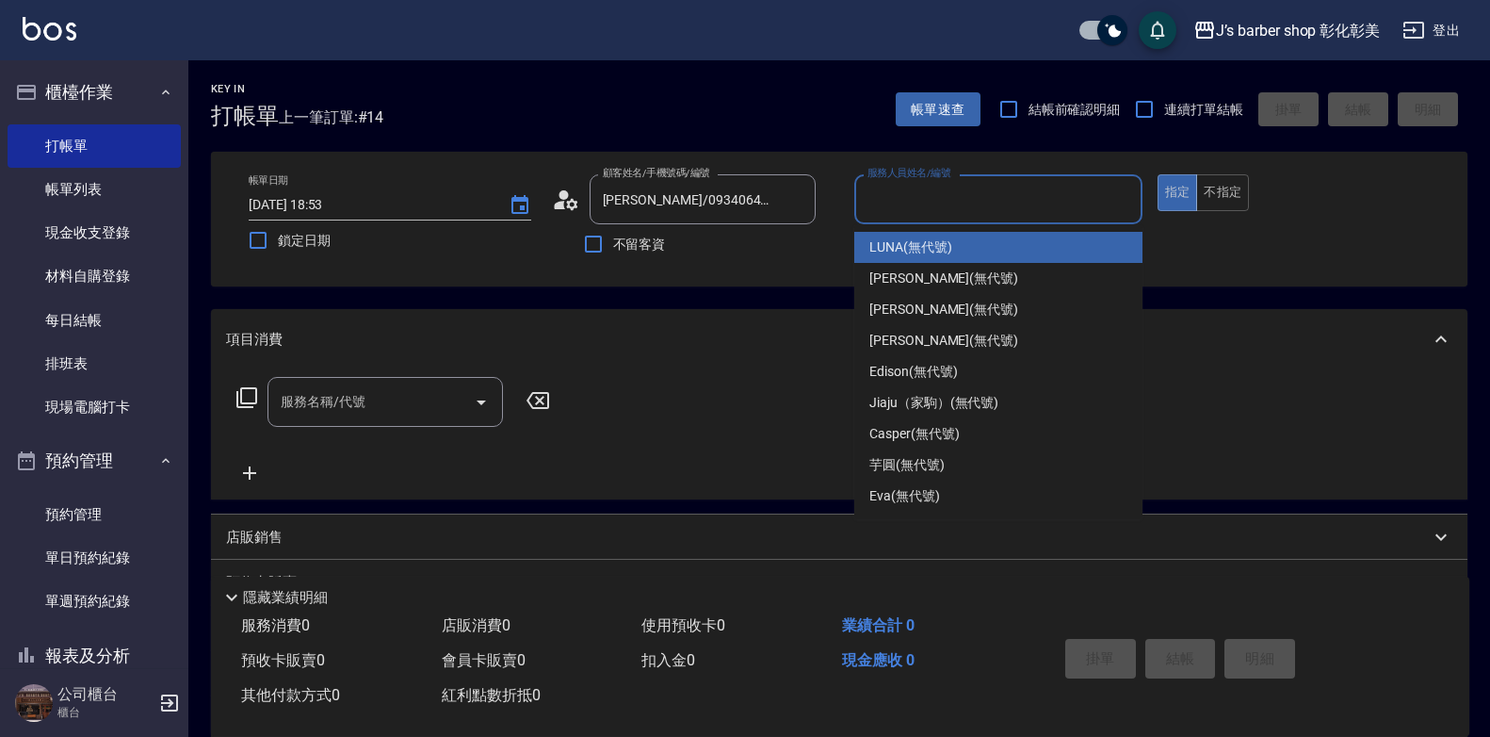
click at [883, 216] on input "服務人員姓名/編號" at bounding box center [998, 199] width 271 height 33
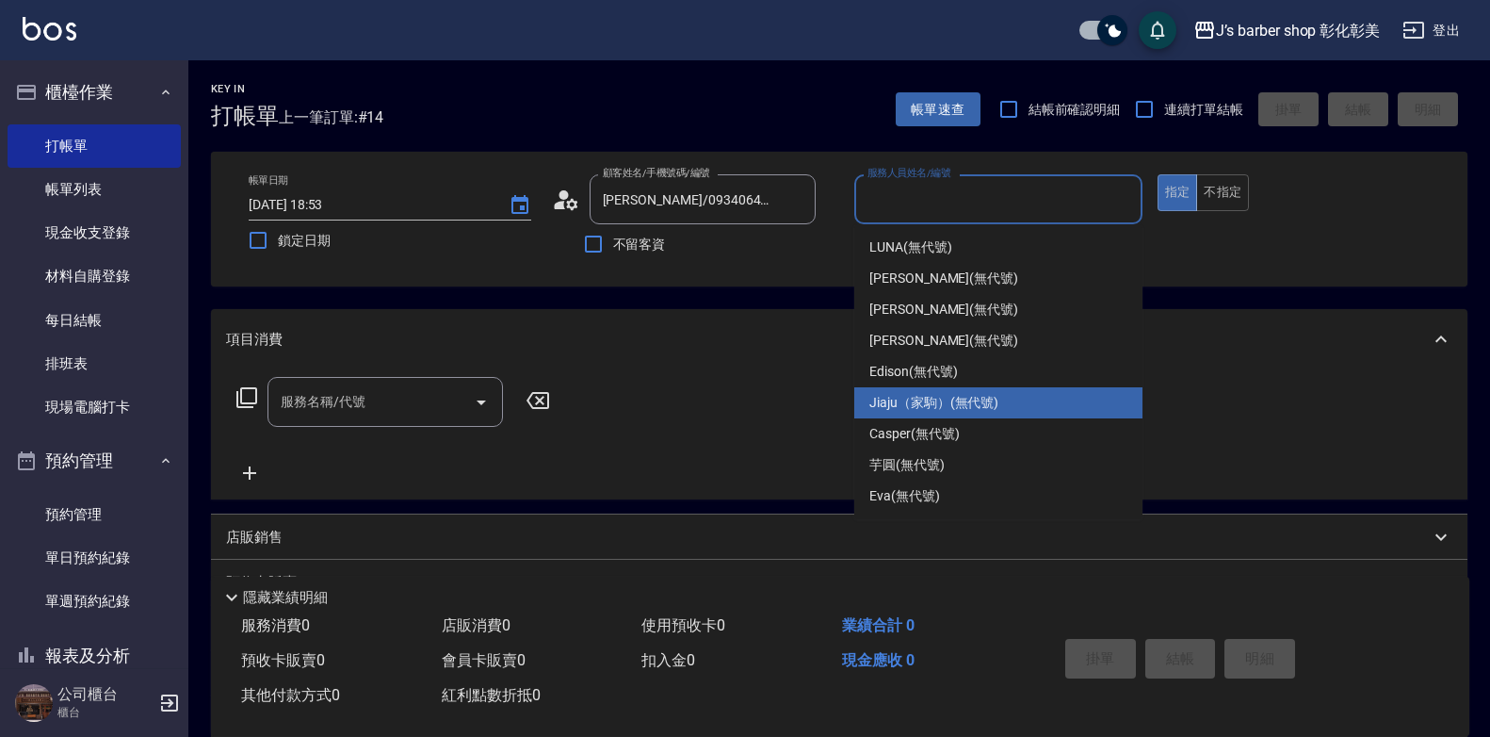
click at [927, 399] on span "Jiaju（家駒） (無代號)" at bounding box center [934, 403] width 129 height 20
type input "Jiaju（家駒）(無代號)"
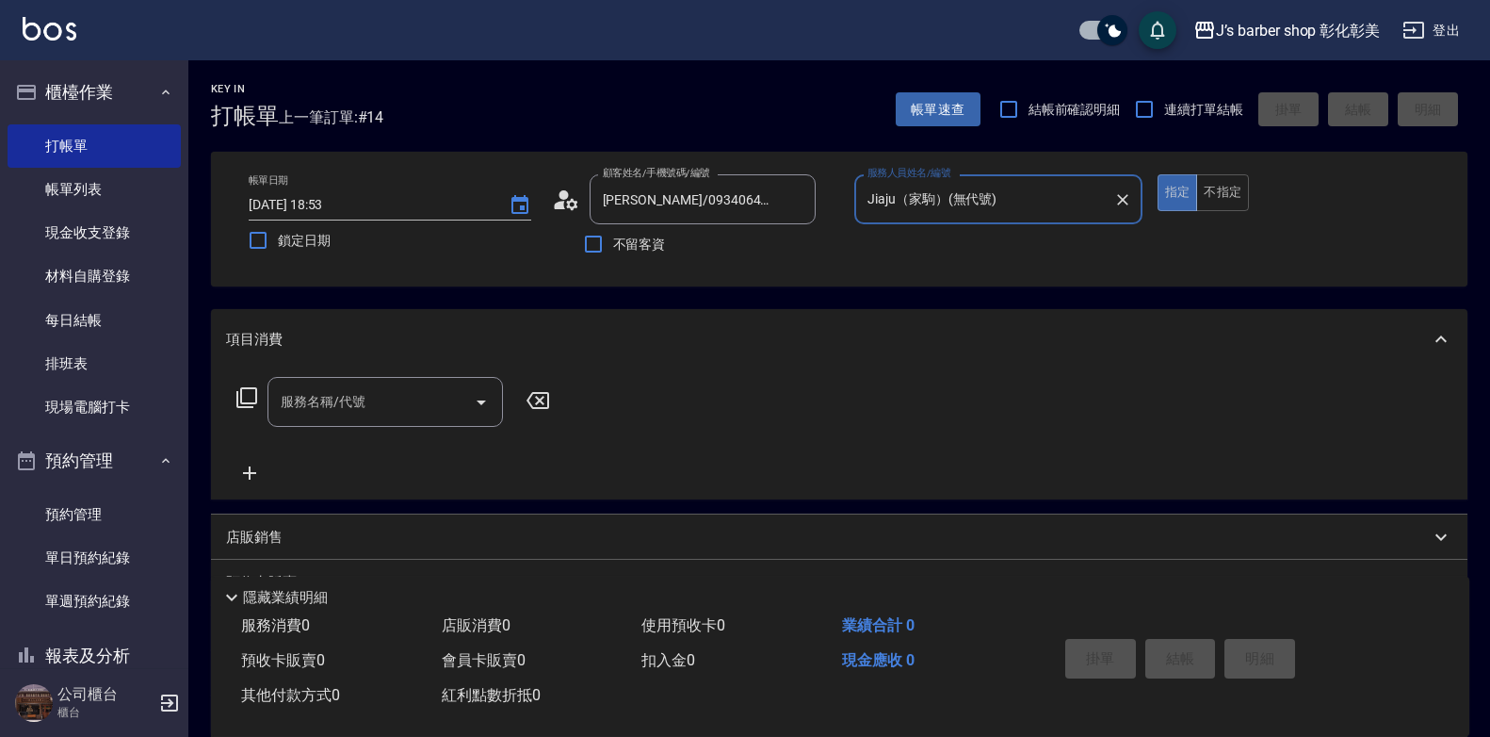
click at [446, 418] on div "服務名稱/代號" at bounding box center [386, 402] width 236 height 50
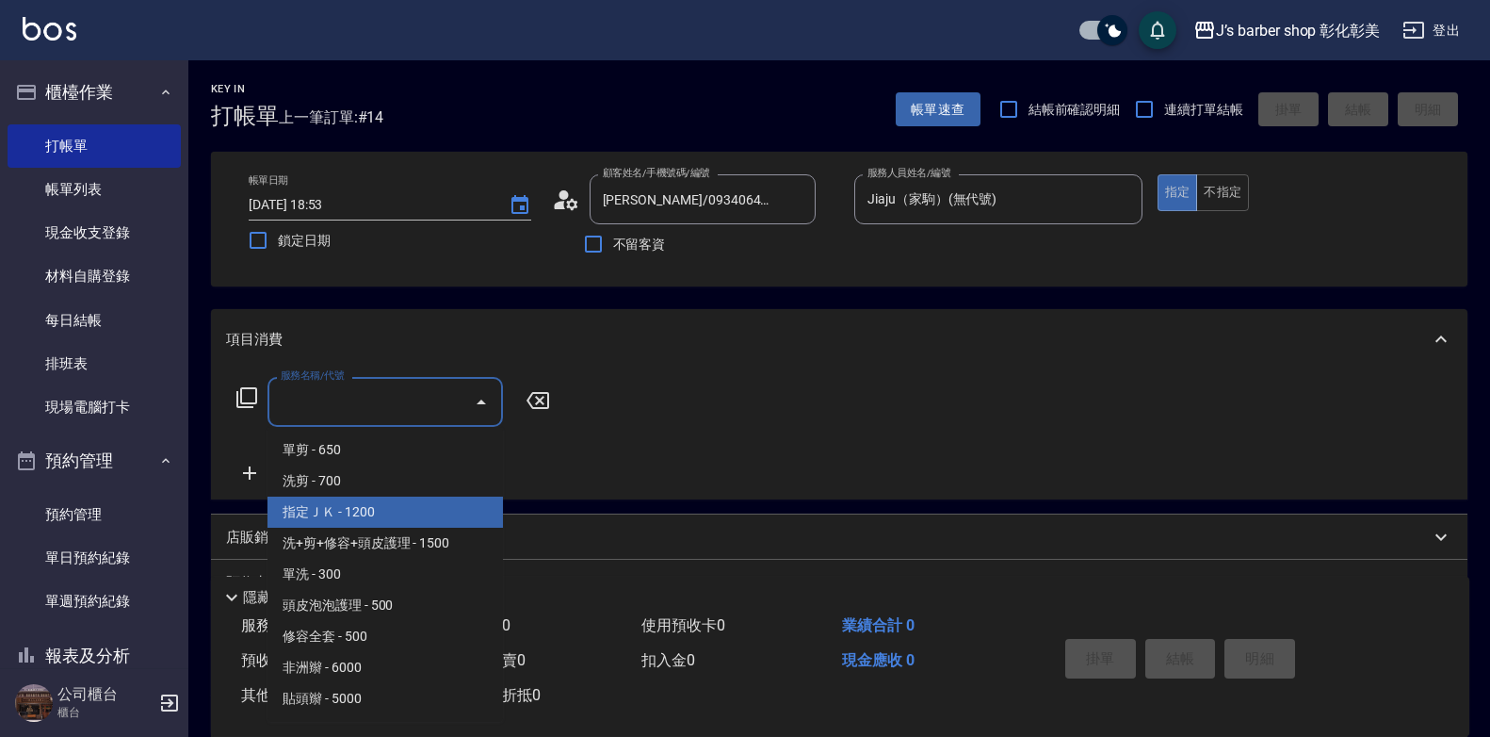
click at [399, 508] on span "指定ＪＫ - 1200" at bounding box center [386, 511] width 236 height 31
type input "指定ＪＫ(102)"
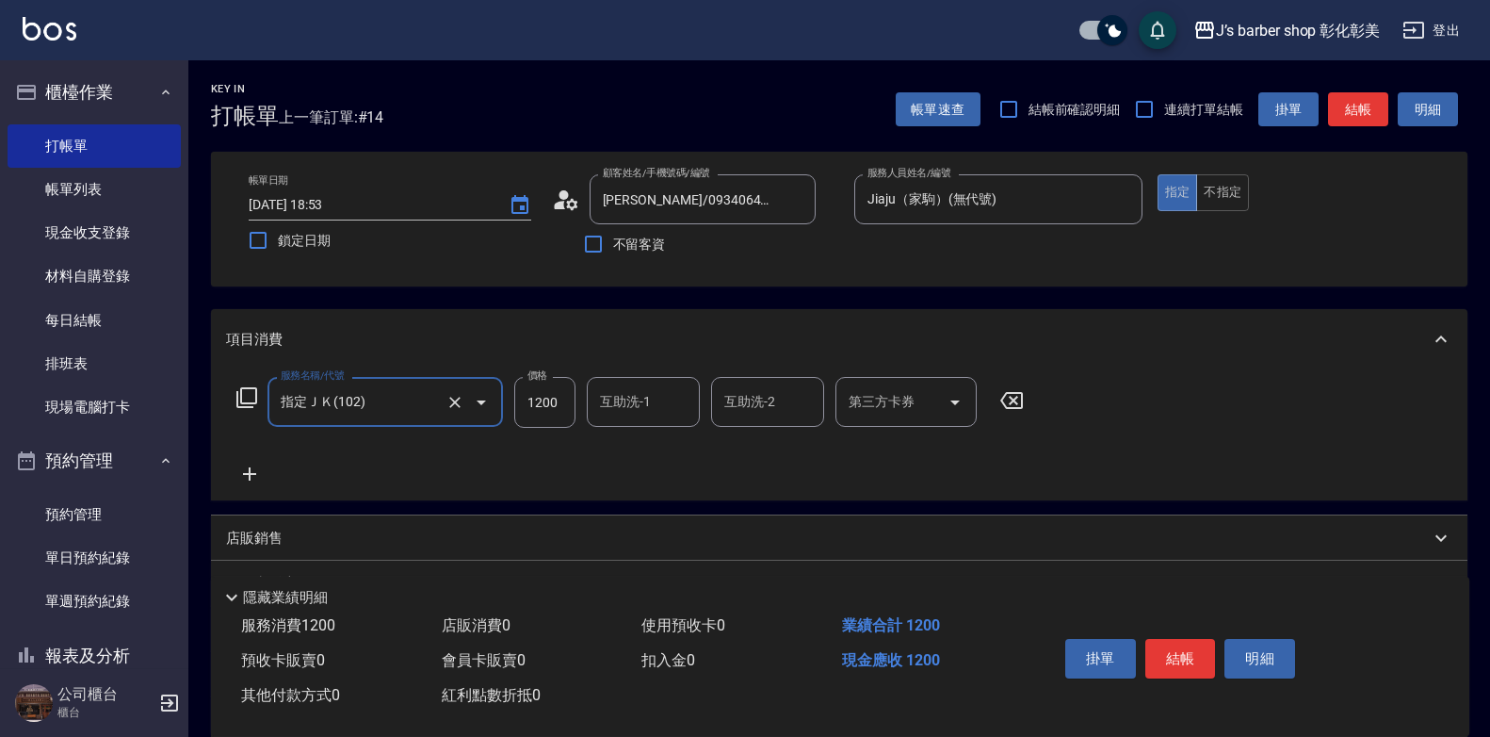
click at [261, 467] on icon at bounding box center [249, 474] width 47 height 23
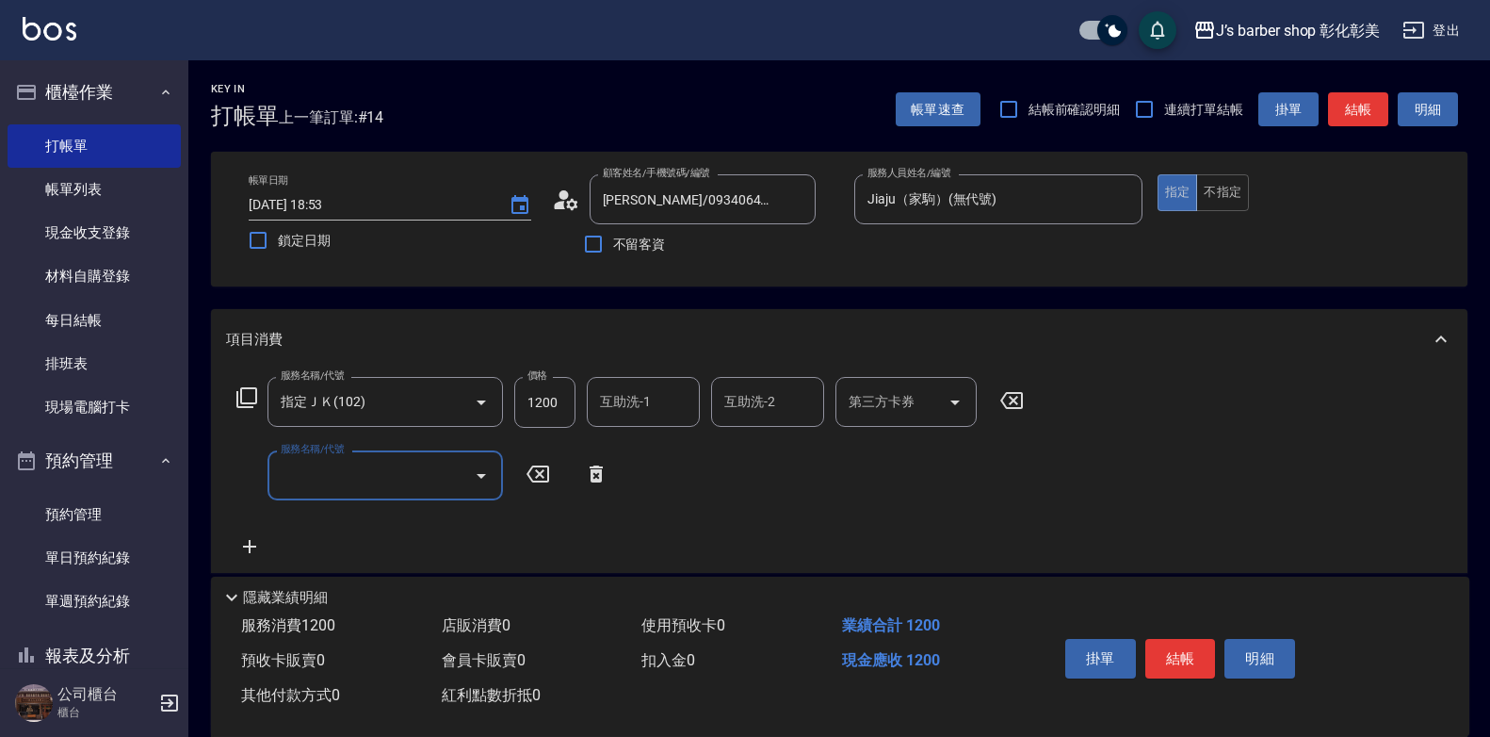
click at [306, 479] on input "服務名稱/代號" at bounding box center [371, 475] width 190 height 33
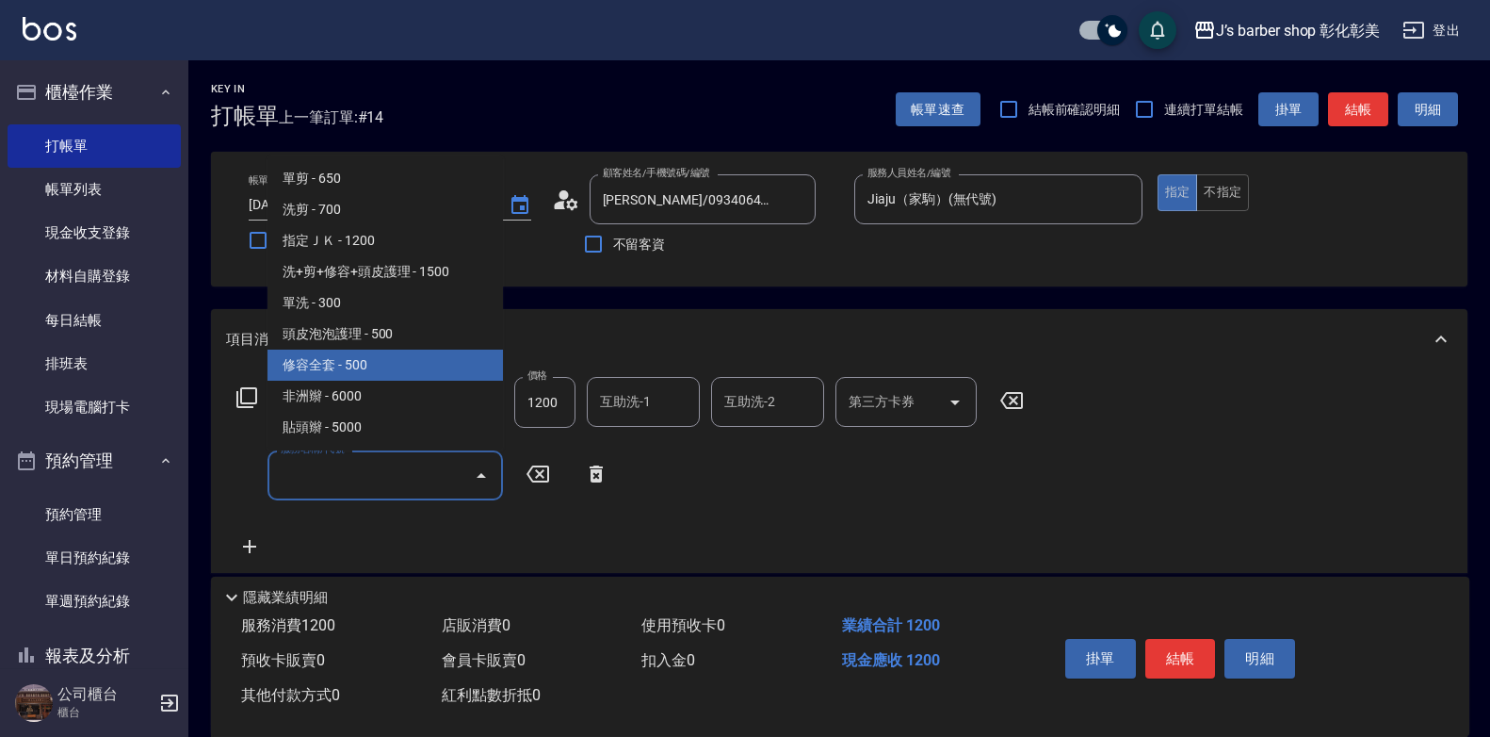
click at [371, 370] on span "修容全套 - 500" at bounding box center [386, 365] width 236 height 31
type input "修容全套(202)"
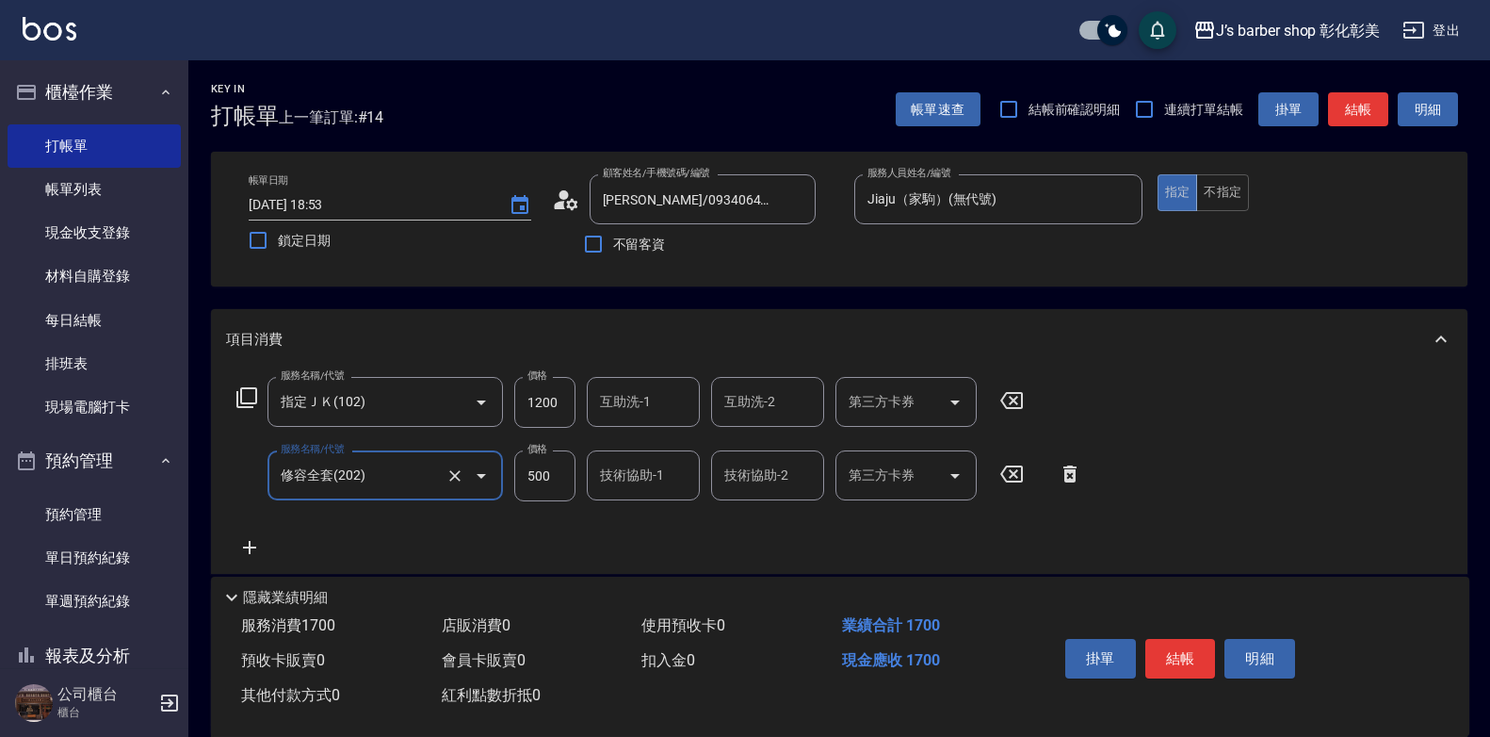
click at [568, 472] on input "500" at bounding box center [544, 475] width 61 height 51
type input "400"
click at [1149, 359] on div "項目消費" at bounding box center [839, 339] width 1257 height 60
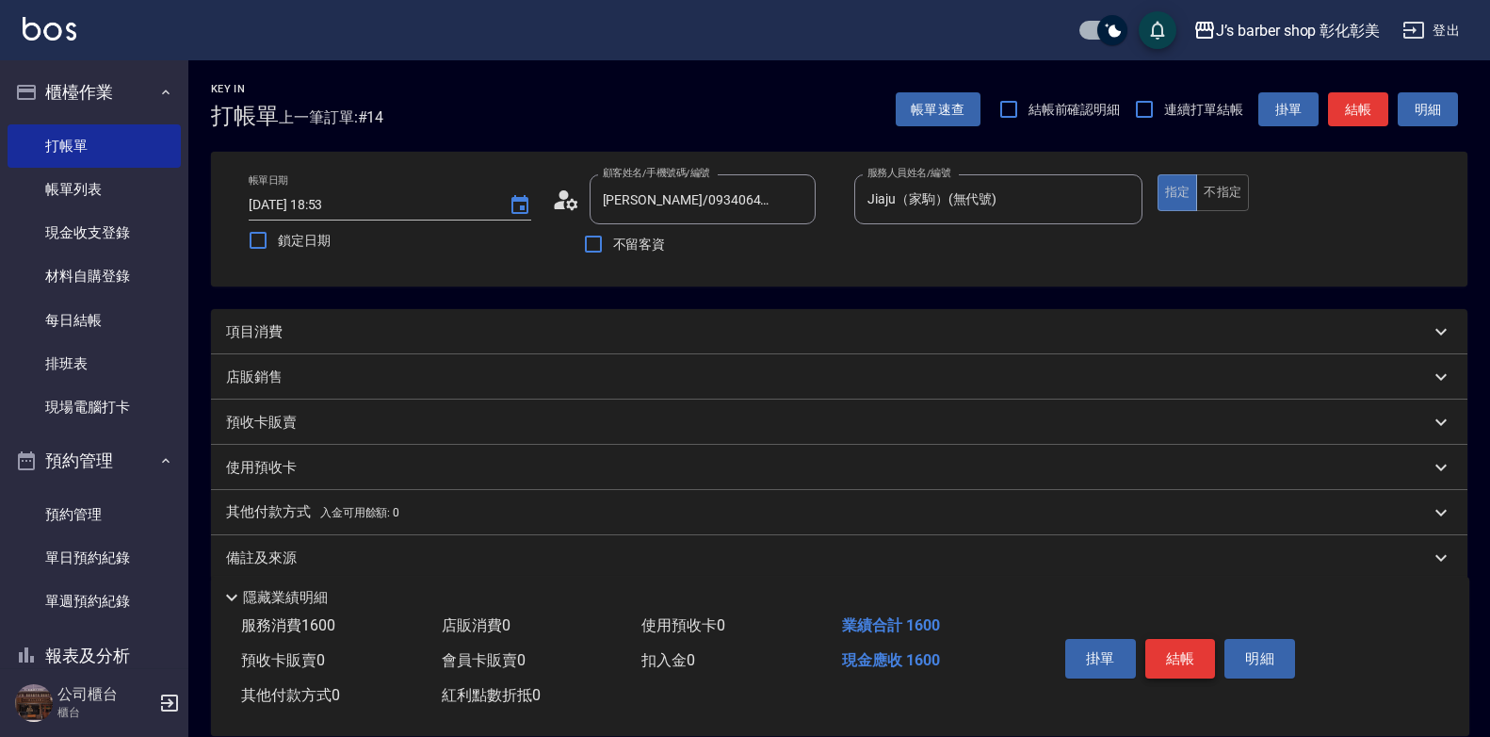
click at [1186, 641] on button "結帳" at bounding box center [1181, 659] width 71 height 40
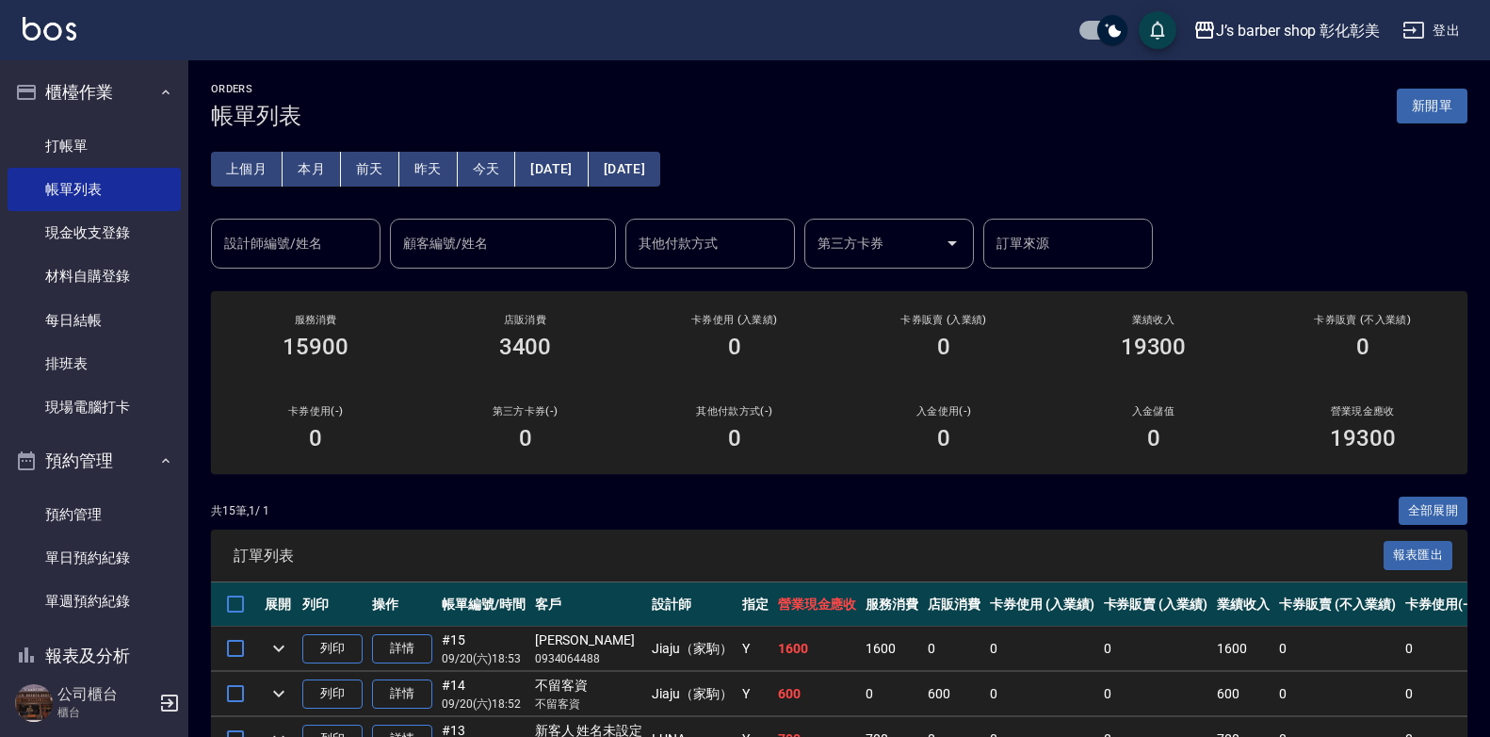
click at [302, 239] on div "設計師編號/姓名 設計師編號/姓名" at bounding box center [296, 244] width 170 height 50
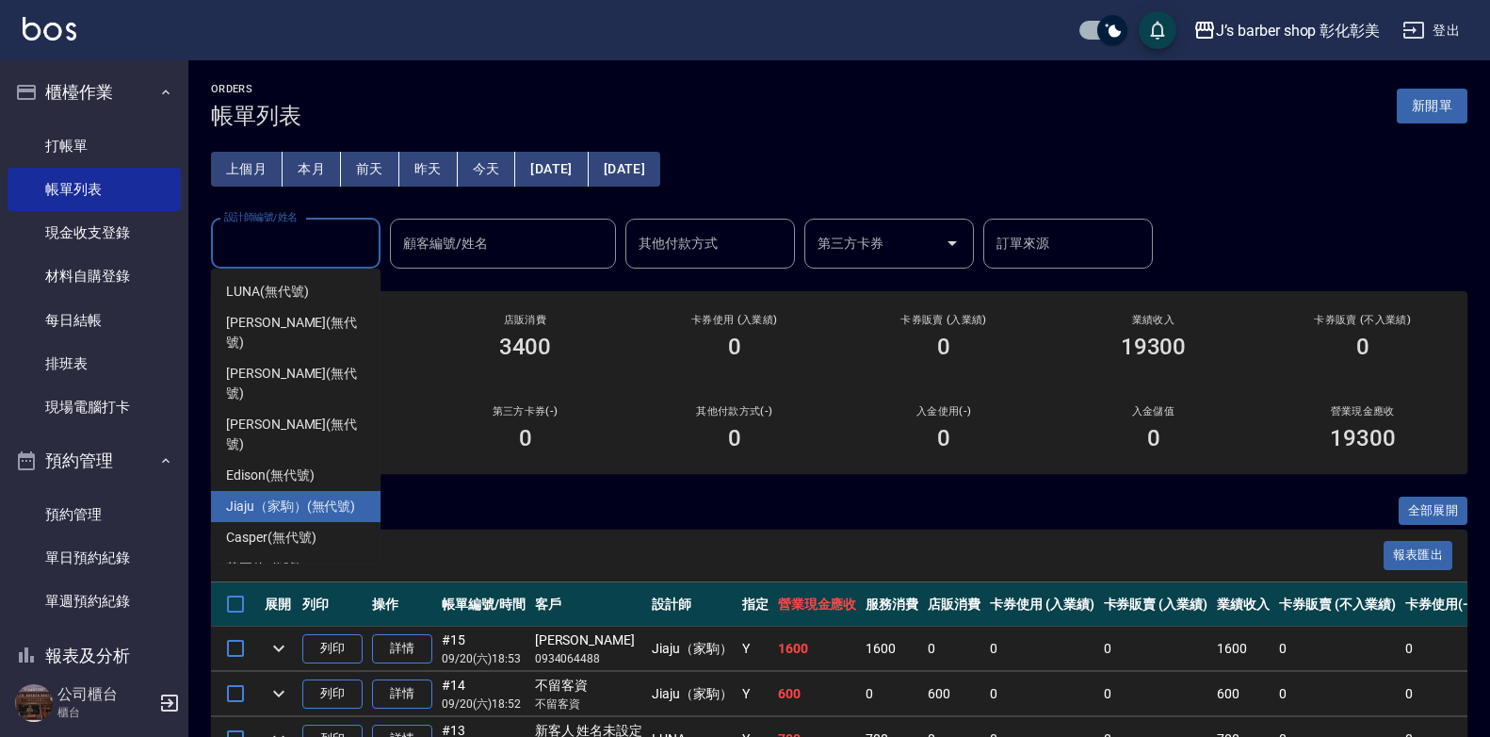
click at [277, 496] on span "Jiaju（家駒） (無代號)" at bounding box center [290, 506] width 129 height 20
type input "Jiaju（家駒）(無代號)"
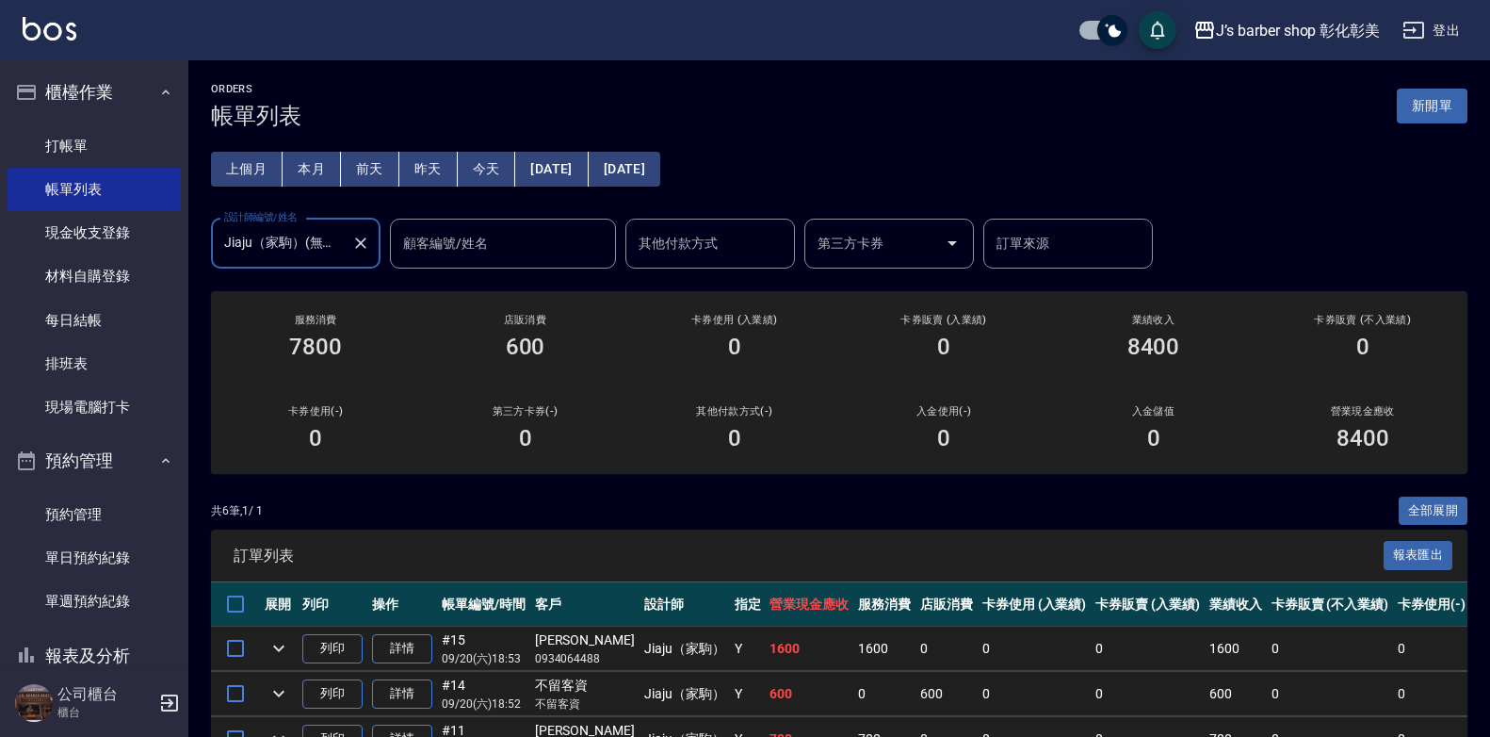
click at [353, 262] on div at bounding box center [360, 244] width 24 height 50
click at [356, 248] on icon "Clear" at bounding box center [360, 242] width 11 height 11
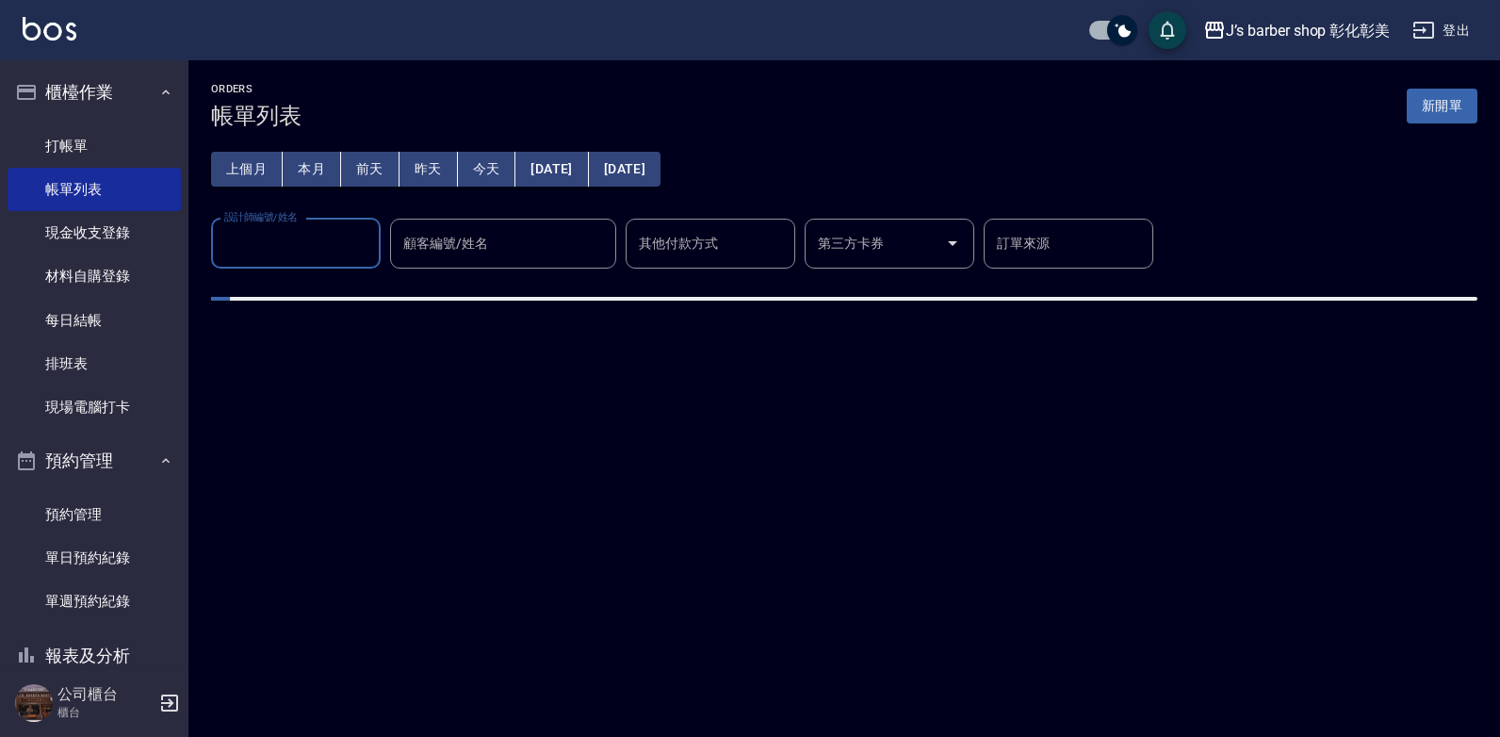
click at [331, 253] on input "設計師編號/姓名" at bounding box center [296, 243] width 153 height 33
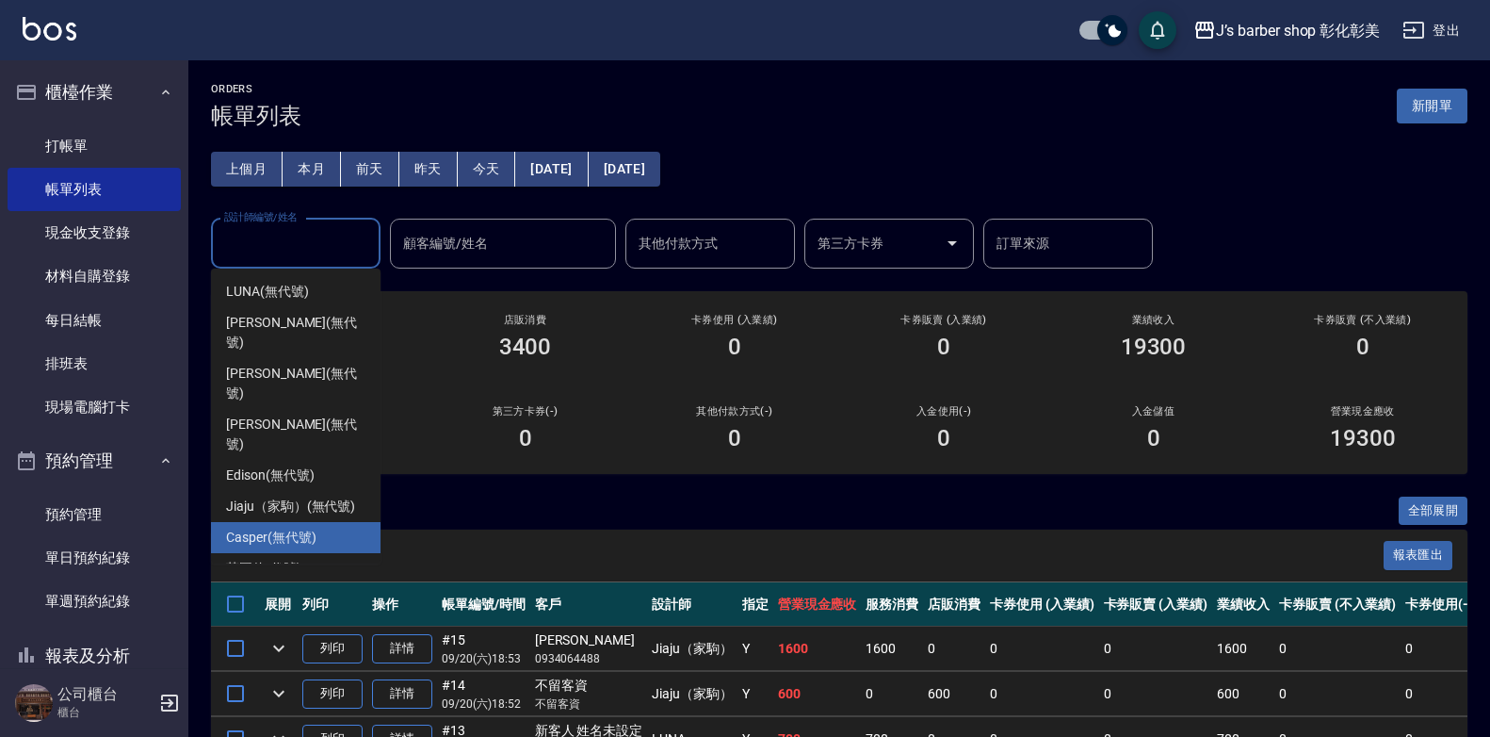
click at [276, 528] on span "Casper (無代號)" at bounding box center [270, 538] width 89 height 20
type input "Casper(無代號)"
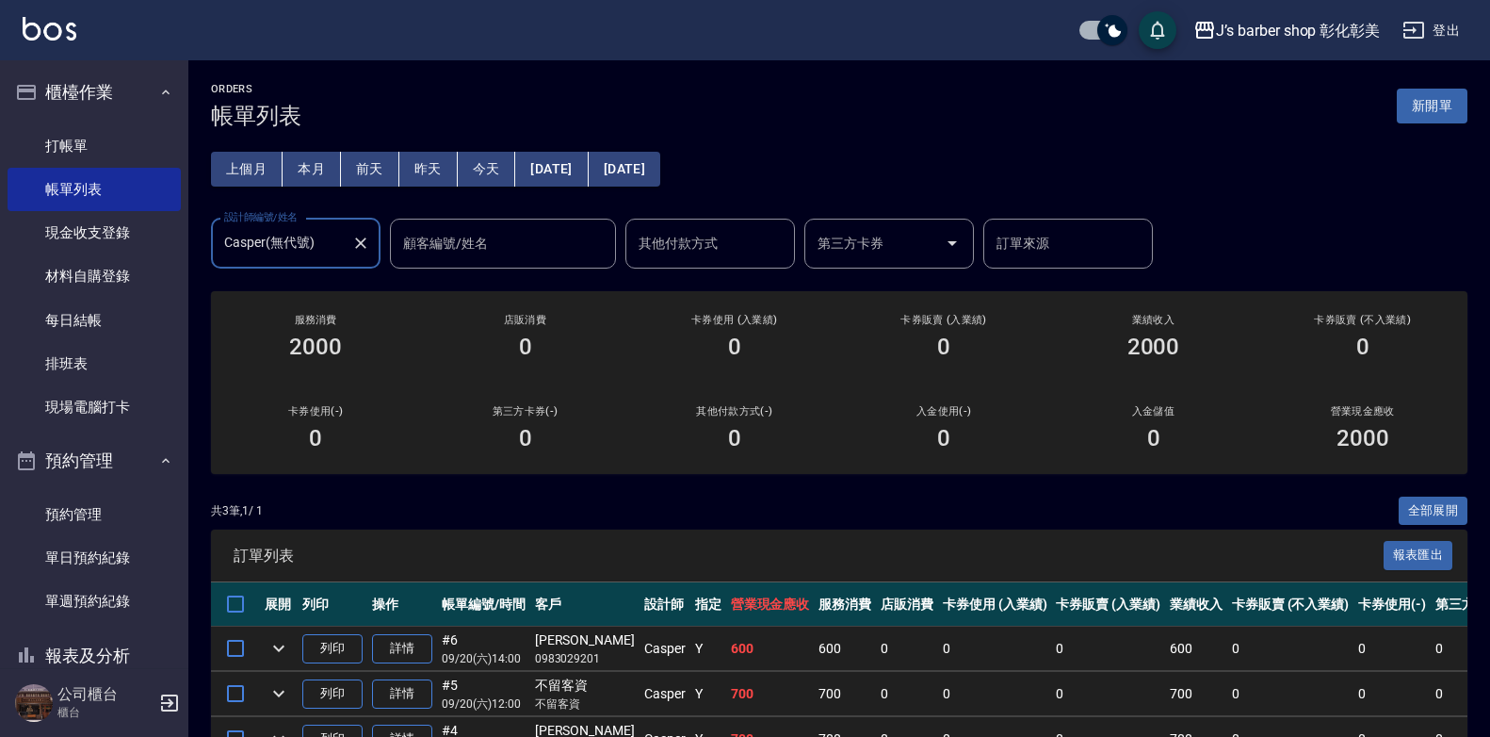
click at [303, 164] on button "本月" at bounding box center [312, 169] width 58 height 35
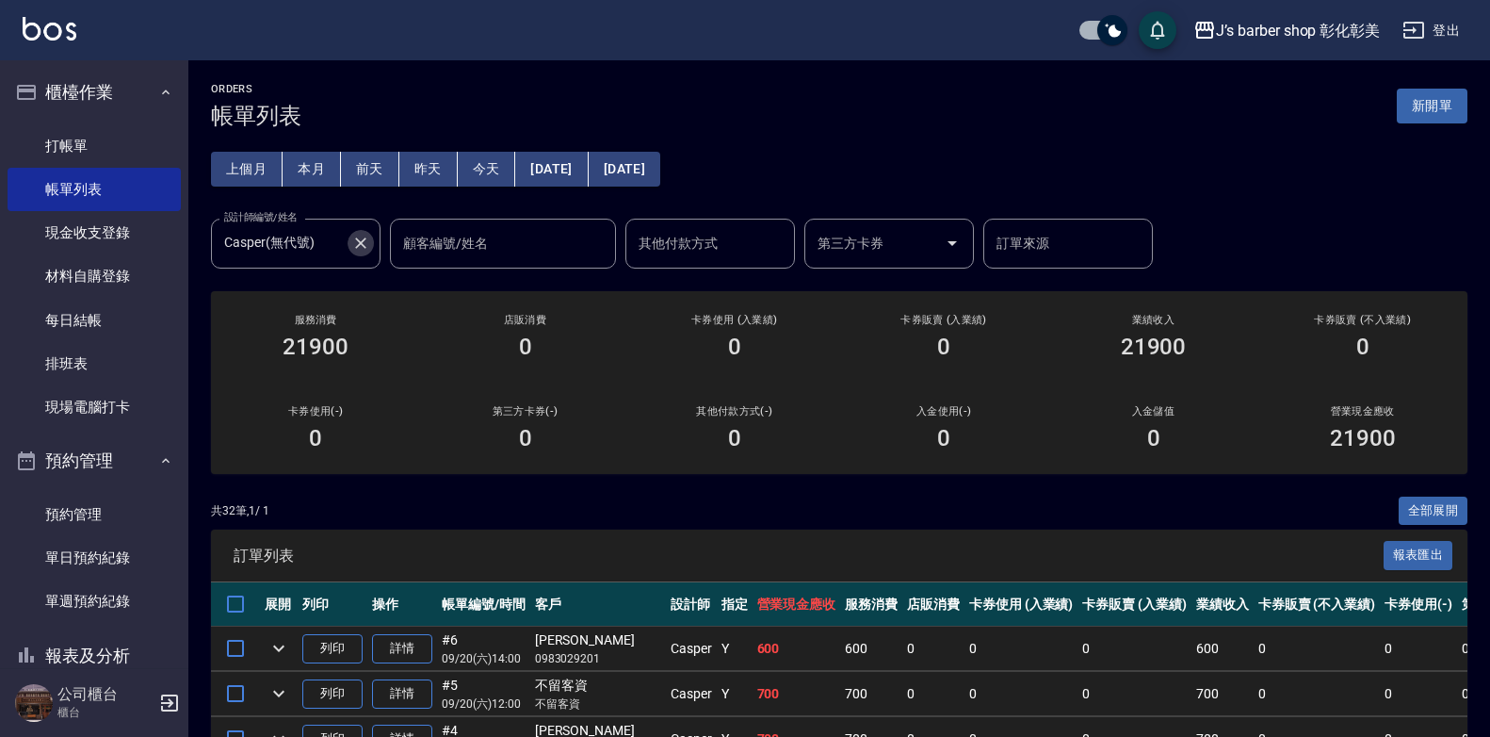
click at [350, 236] on button "Clear" at bounding box center [361, 243] width 26 height 26
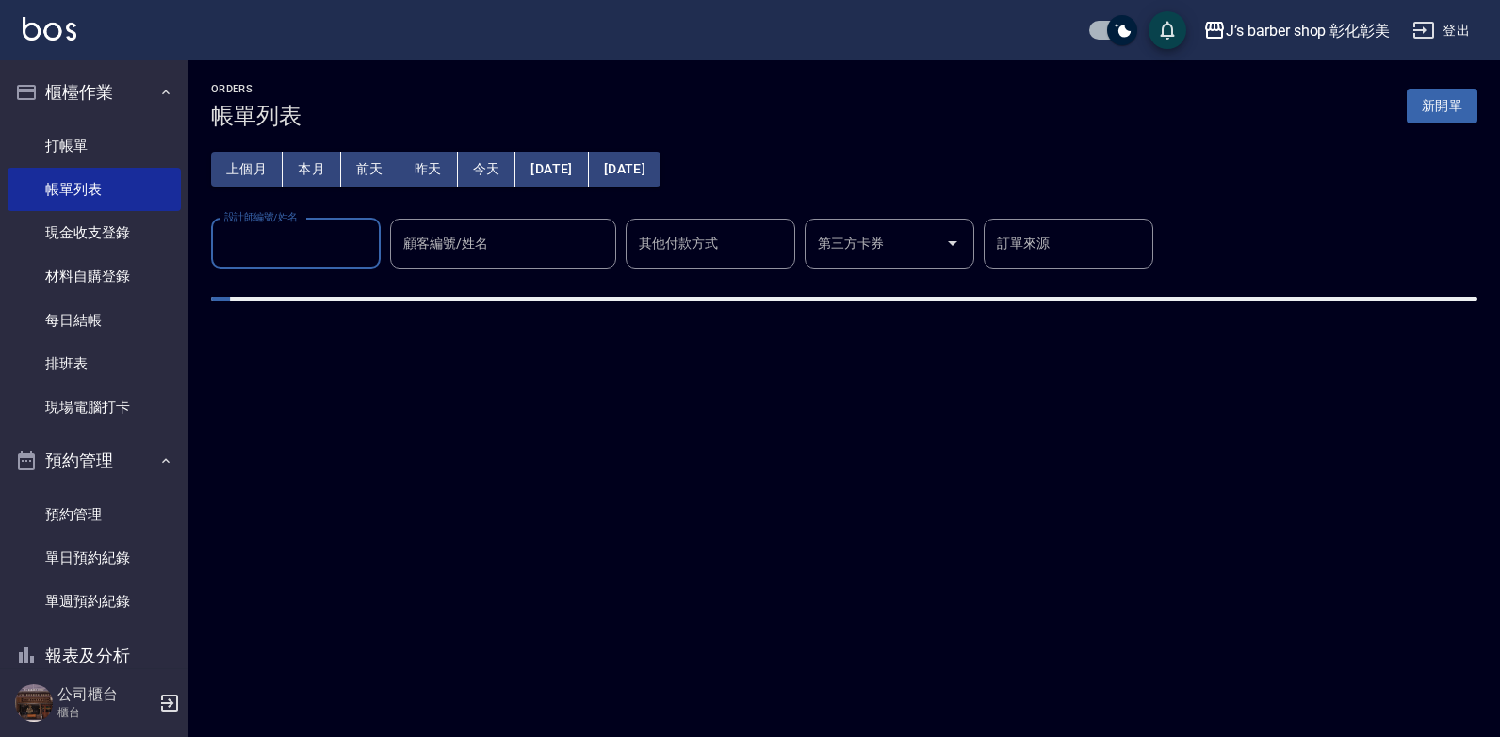
click at [335, 245] on input "設計師編號/姓名" at bounding box center [296, 243] width 153 height 33
type input "LUNA(無代號)"
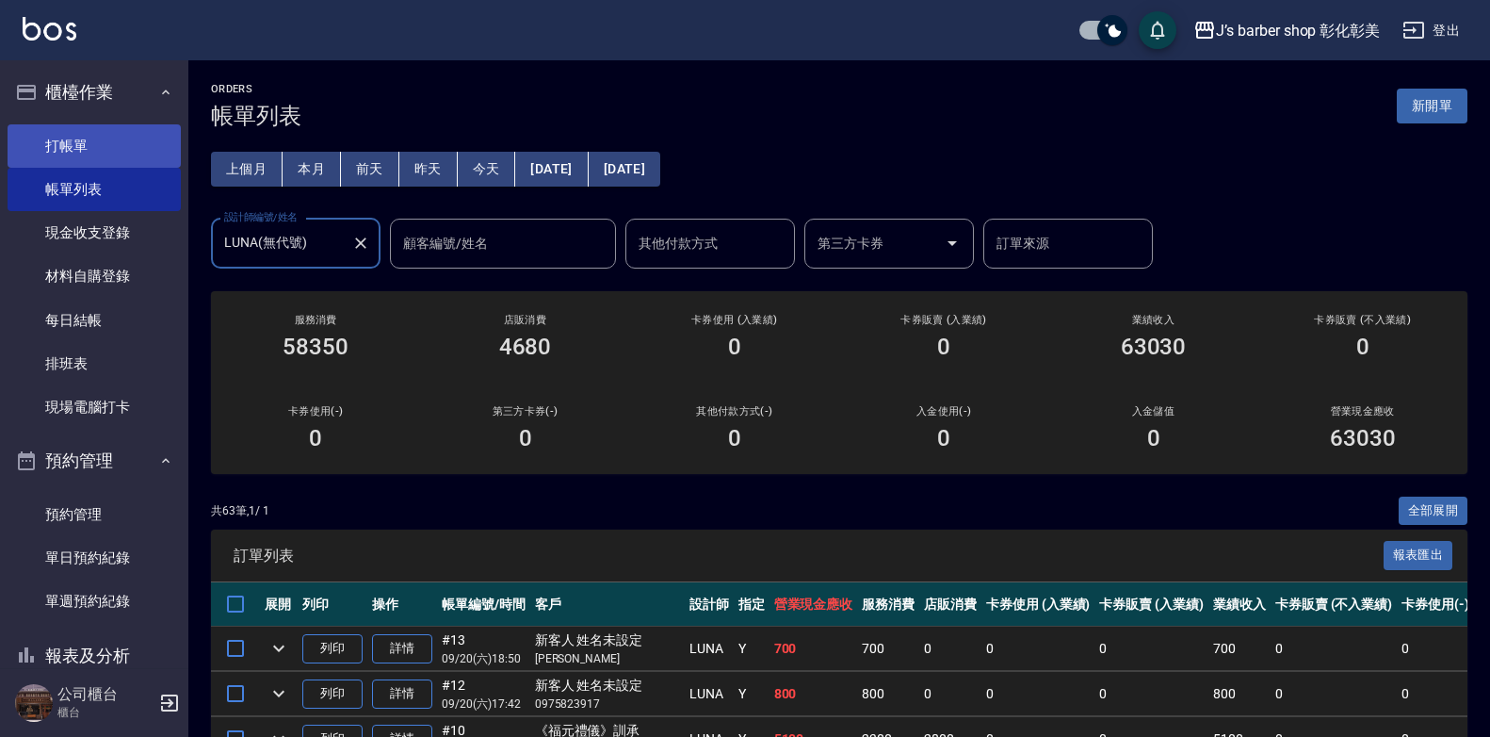
click at [131, 138] on link "打帳單" at bounding box center [94, 145] width 173 height 43
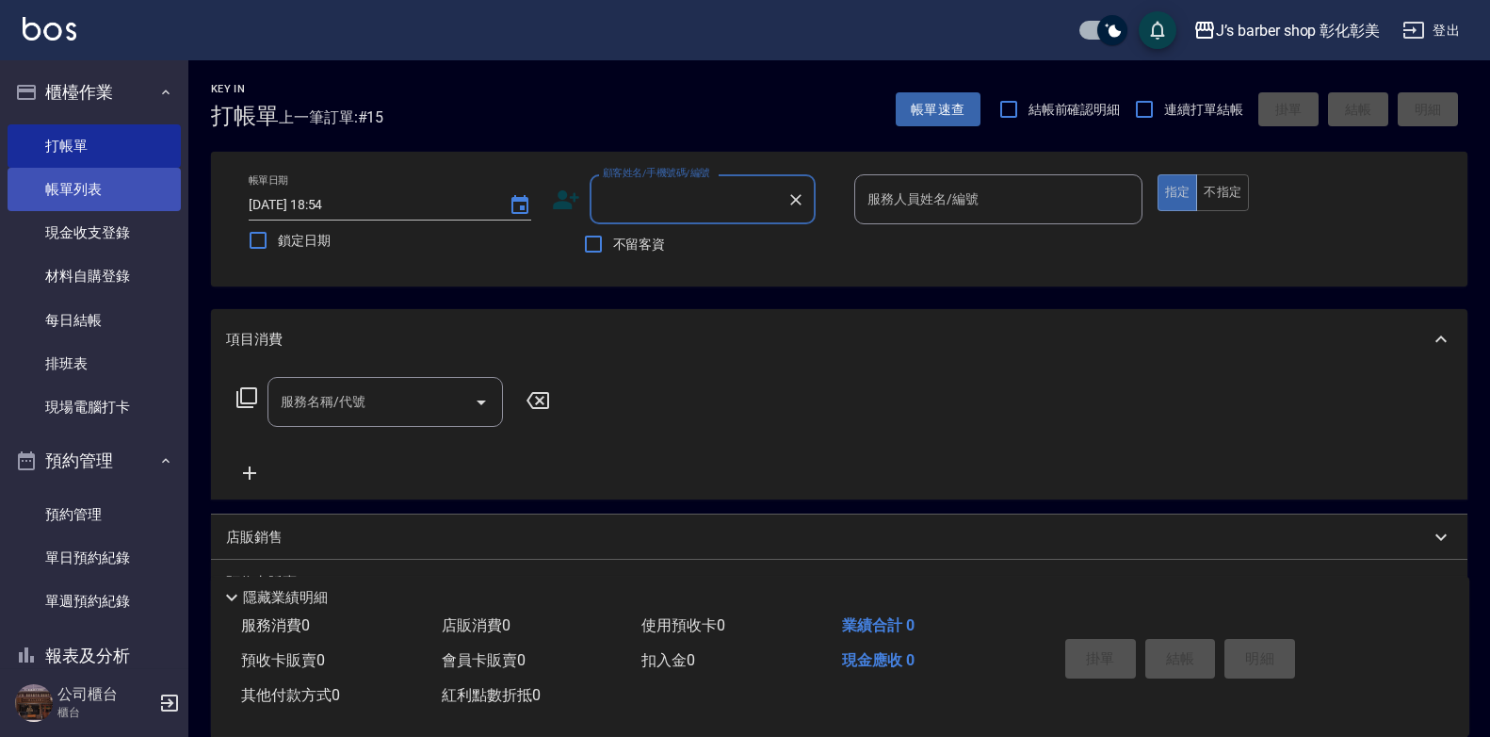
click at [111, 168] on link "帳單列表" at bounding box center [94, 189] width 173 height 43
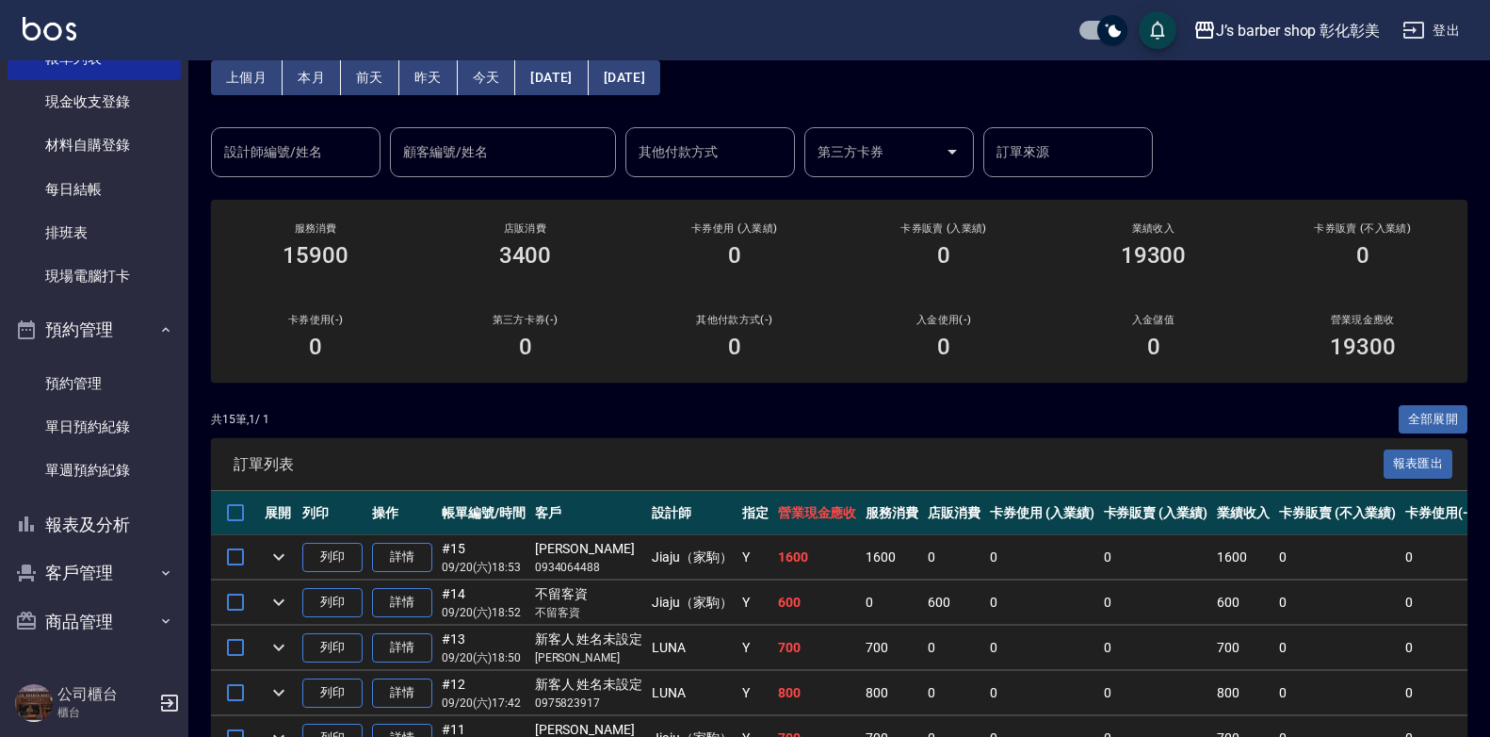
scroll to position [90, 0]
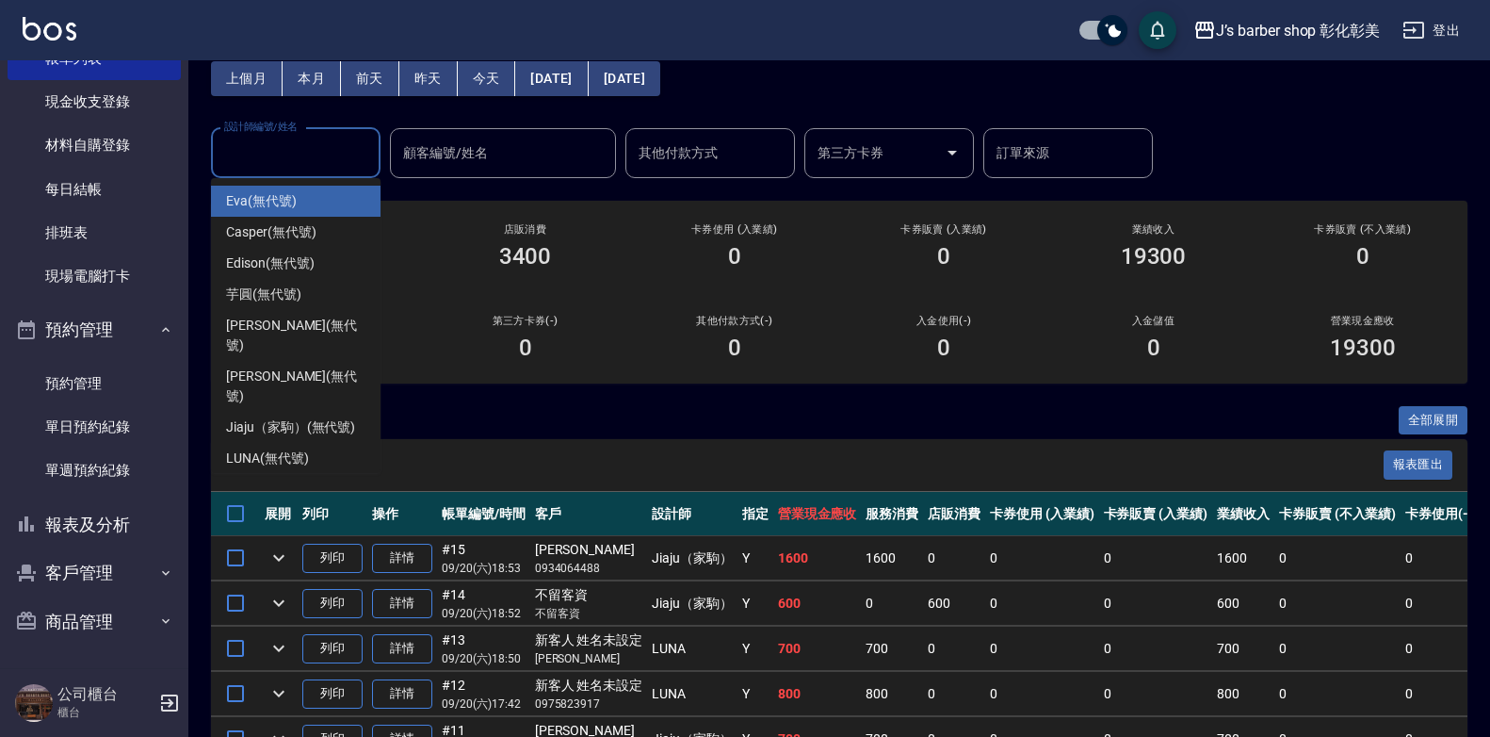
click at [271, 161] on input "設計師編號/姓名" at bounding box center [296, 153] width 153 height 33
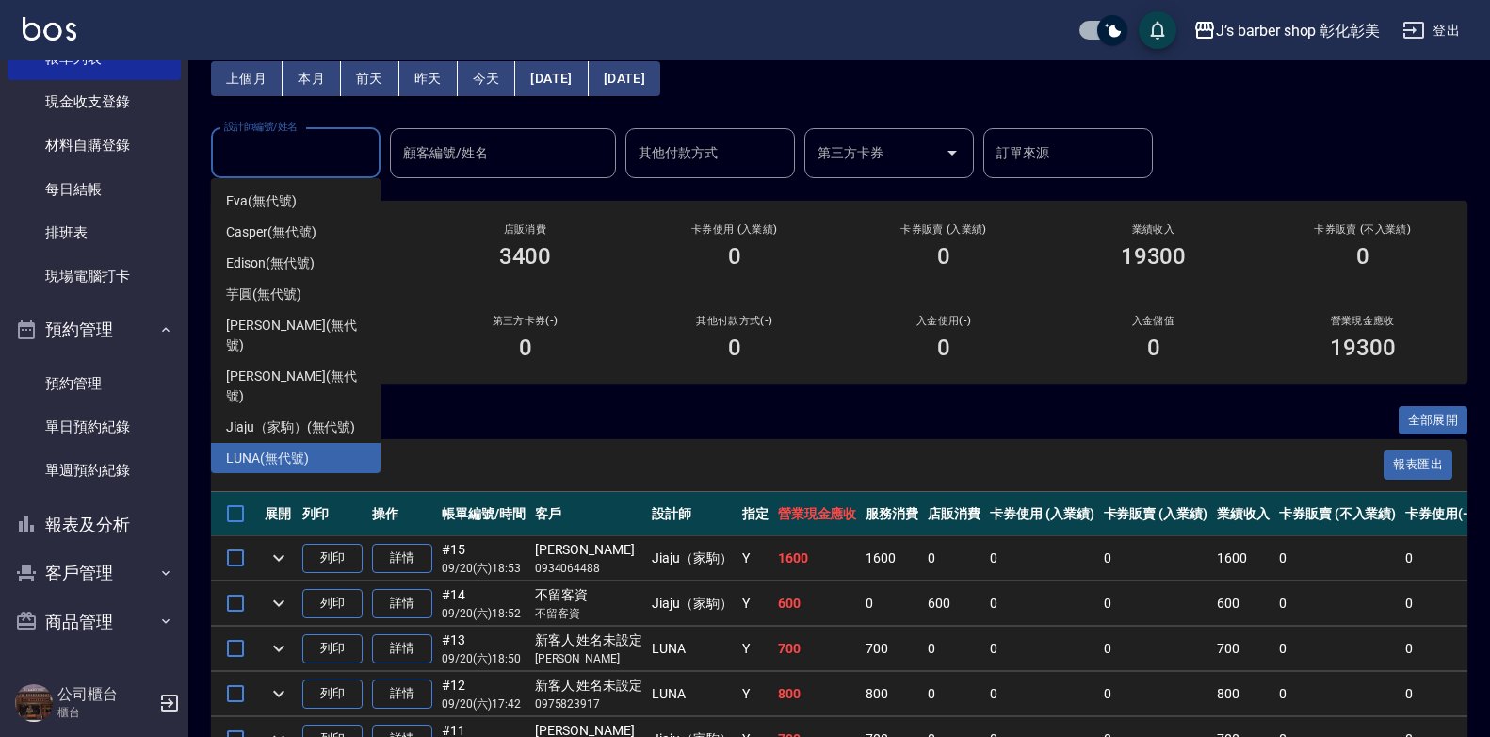
click at [285, 448] on span "LUNA (無代號)" at bounding box center [267, 458] width 83 height 20
type input "LUNA(無代號)"
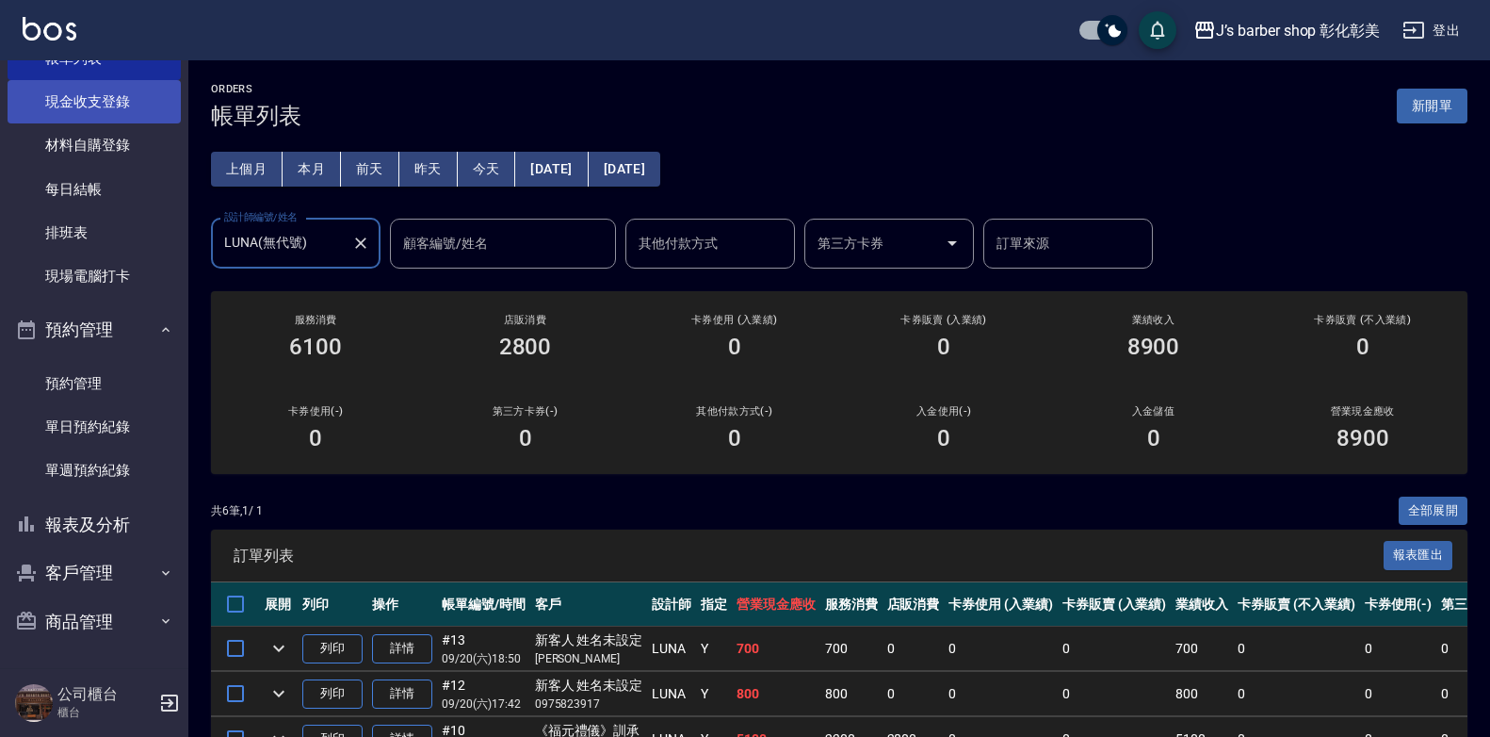
scroll to position [0, 0]
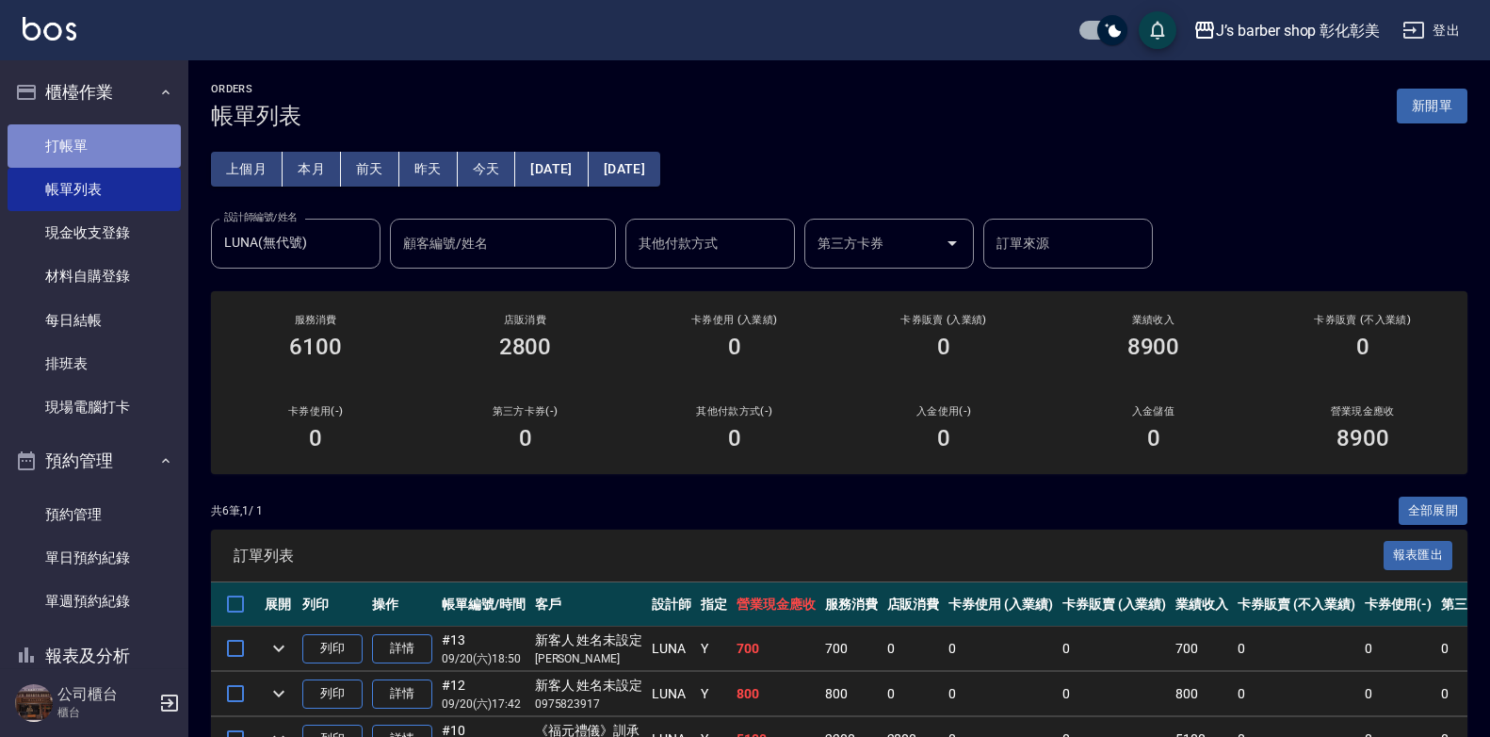
click at [109, 146] on link "打帳單" at bounding box center [94, 145] width 173 height 43
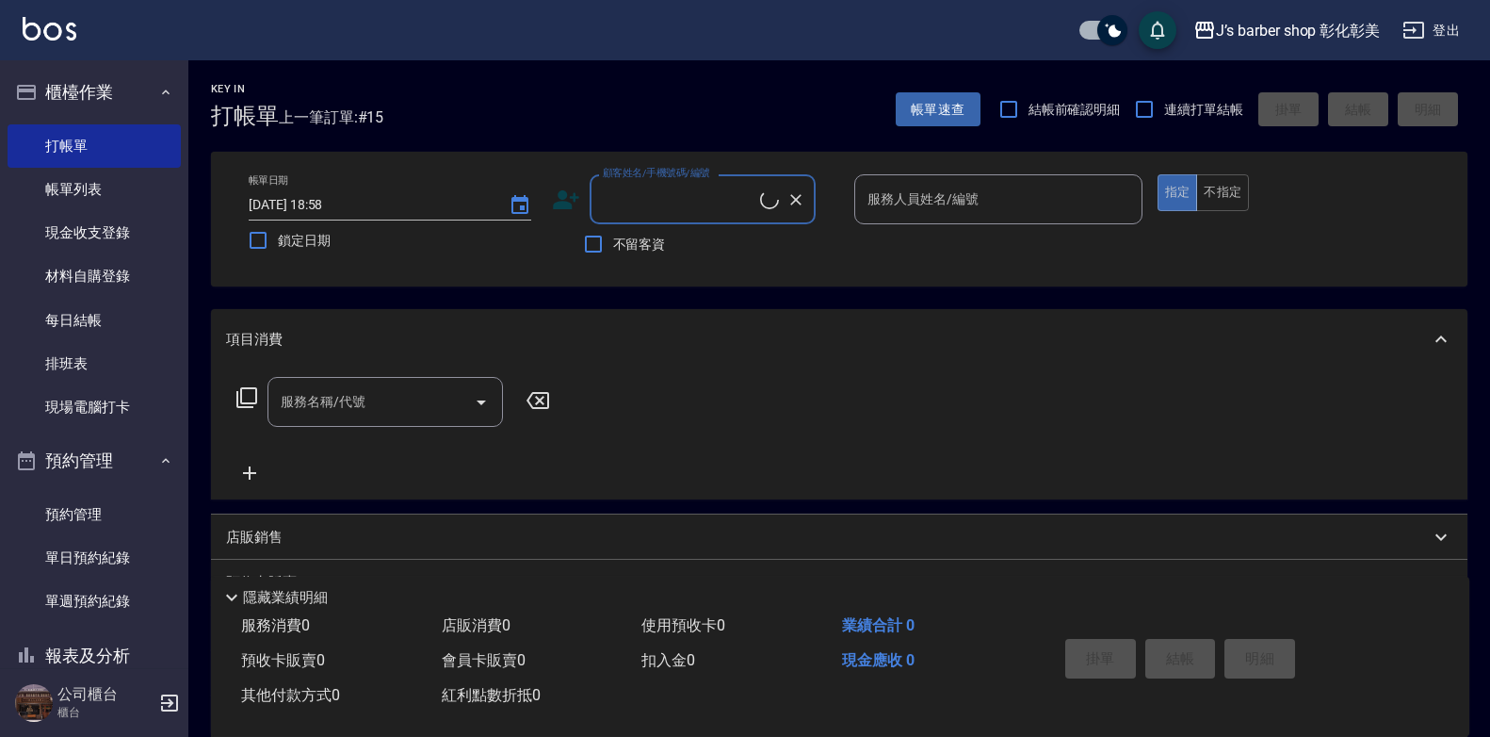
click at [683, 191] on input "顧客姓名/手機號碼/編號" at bounding box center [679, 199] width 162 height 33
type input "u"
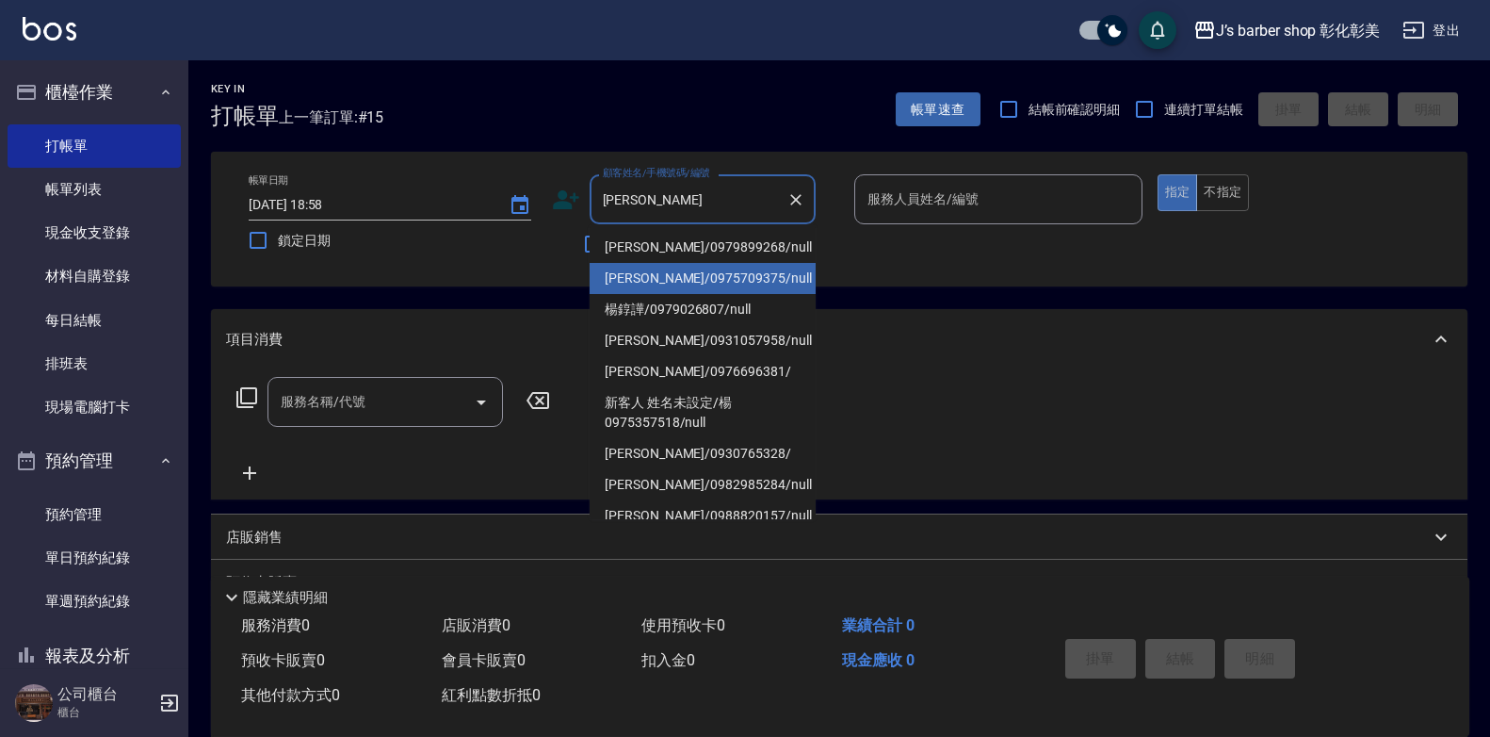
click at [669, 276] on li "[PERSON_NAME]/0975709375/null" at bounding box center [703, 278] width 226 height 31
type input "[PERSON_NAME]/0975709375/null"
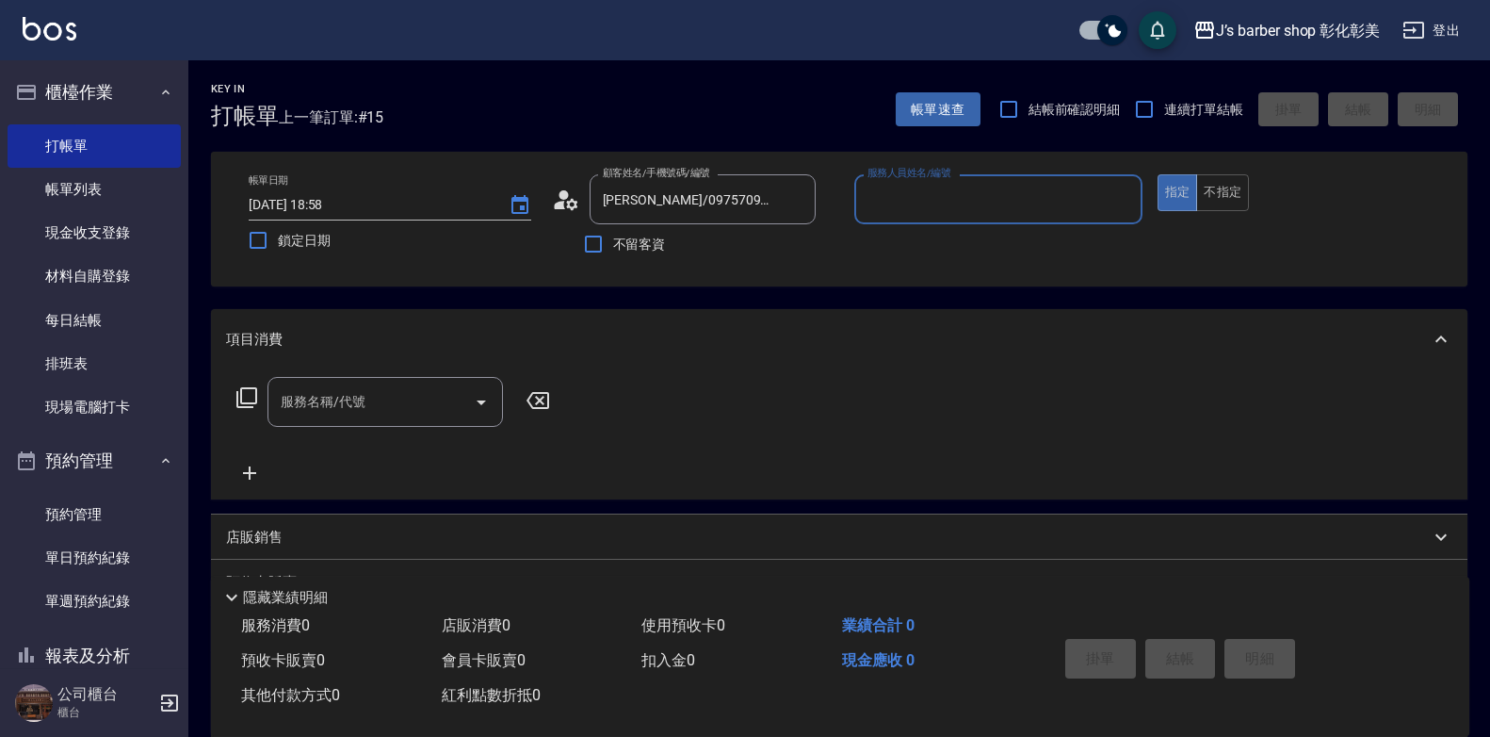
type input "LUNA(無代號)"
click at [362, 398] on div "服務名稱/代號 服務名稱/代號" at bounding box center [386, 402] width 236 height 50
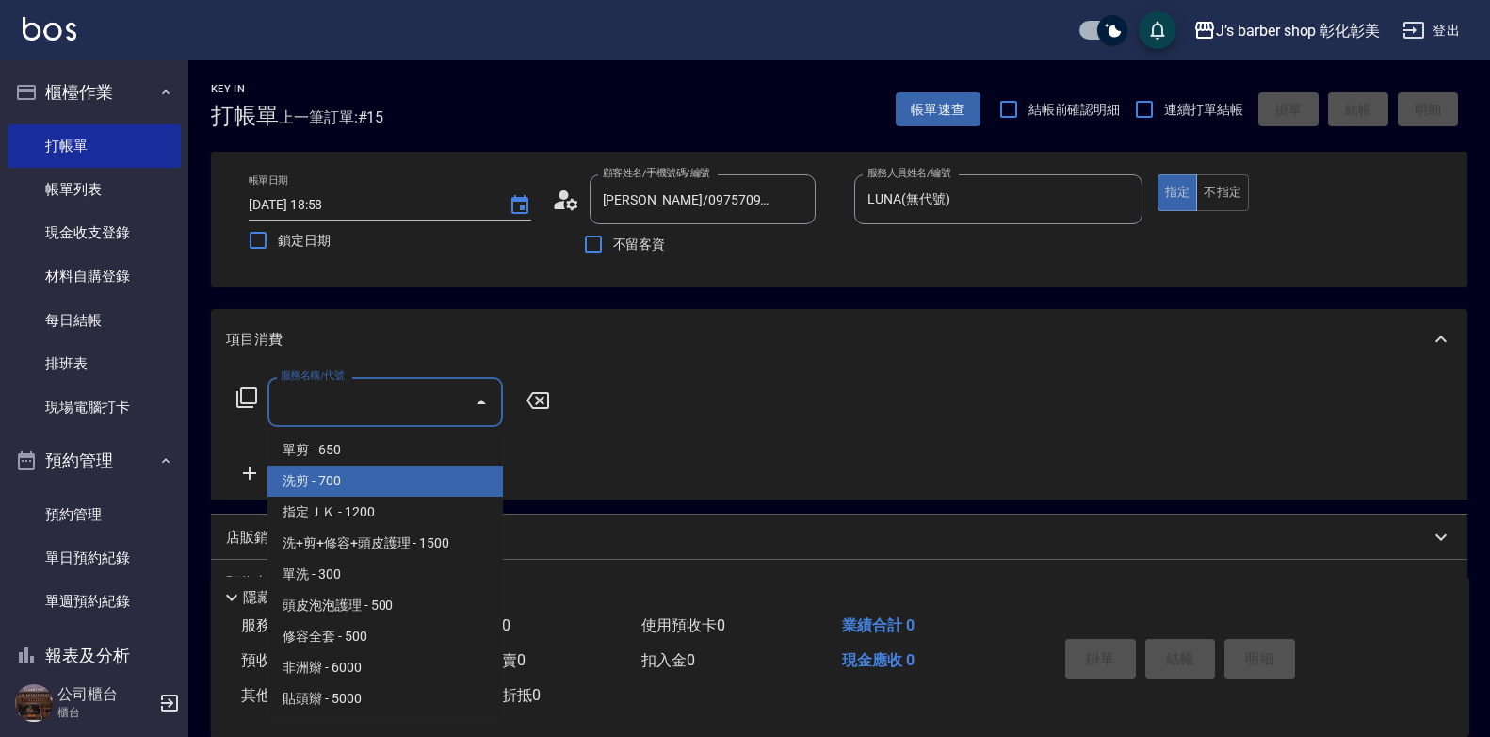
click at [373, 479] on span "洗剪 - 700" at bounding box center [386, 480] width 236 height 31
type input "洗剪(101)"
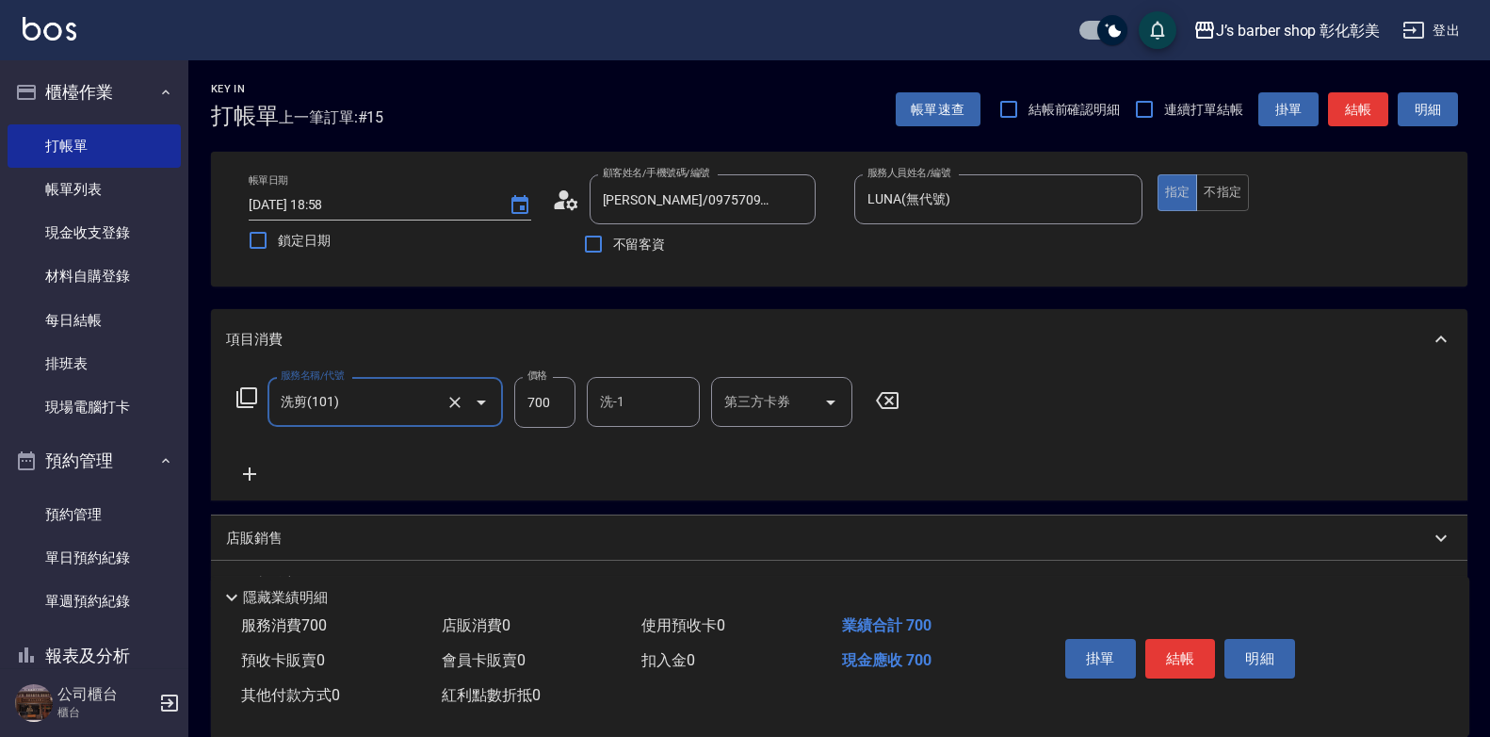
click at [569, 398] on input "700" at bounding box center [544, 402] width 61 height 51
type input "800"
drag, startPoint x: 612, startPoint y: 410, endPoint x: 623, endPoint y: 410, distance: 10.4
click at [615, 410] on input "洗-1" at bounding box center [643, 401] width 96 height 33
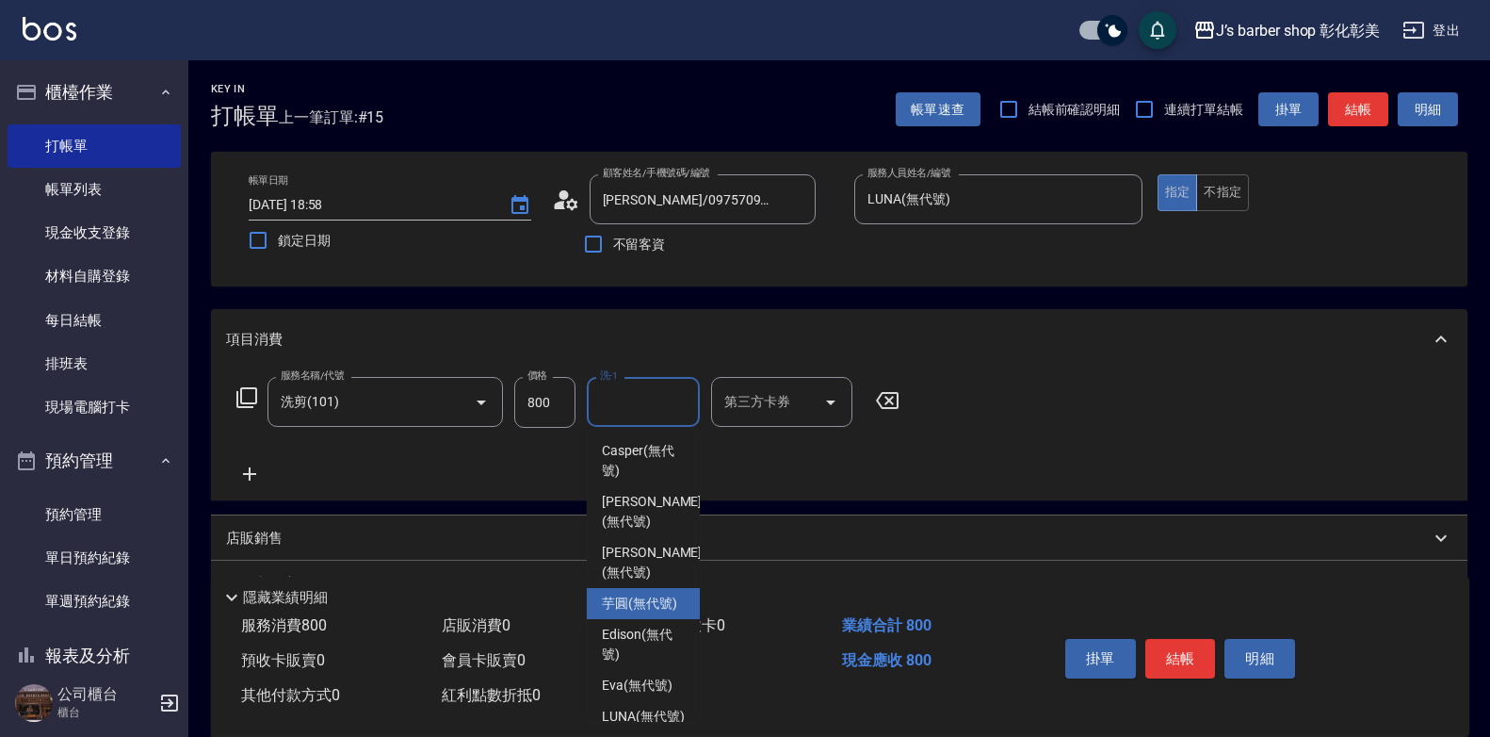
scroll to position [94, 0]
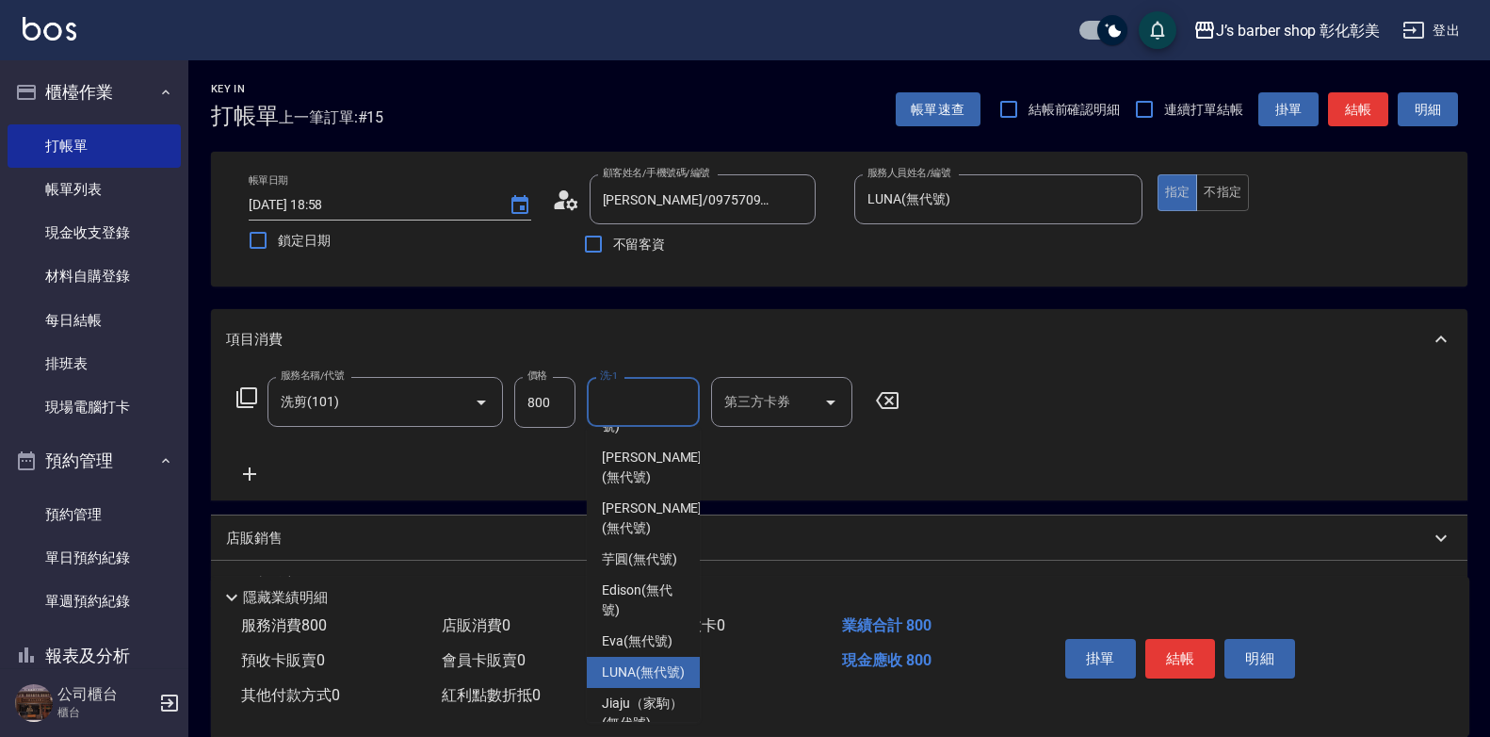
click at [652, 675] on span "LUNA (無代號)" at bounding box center [643, 672] width 83 height 20
type input "LUNA(無代號)"
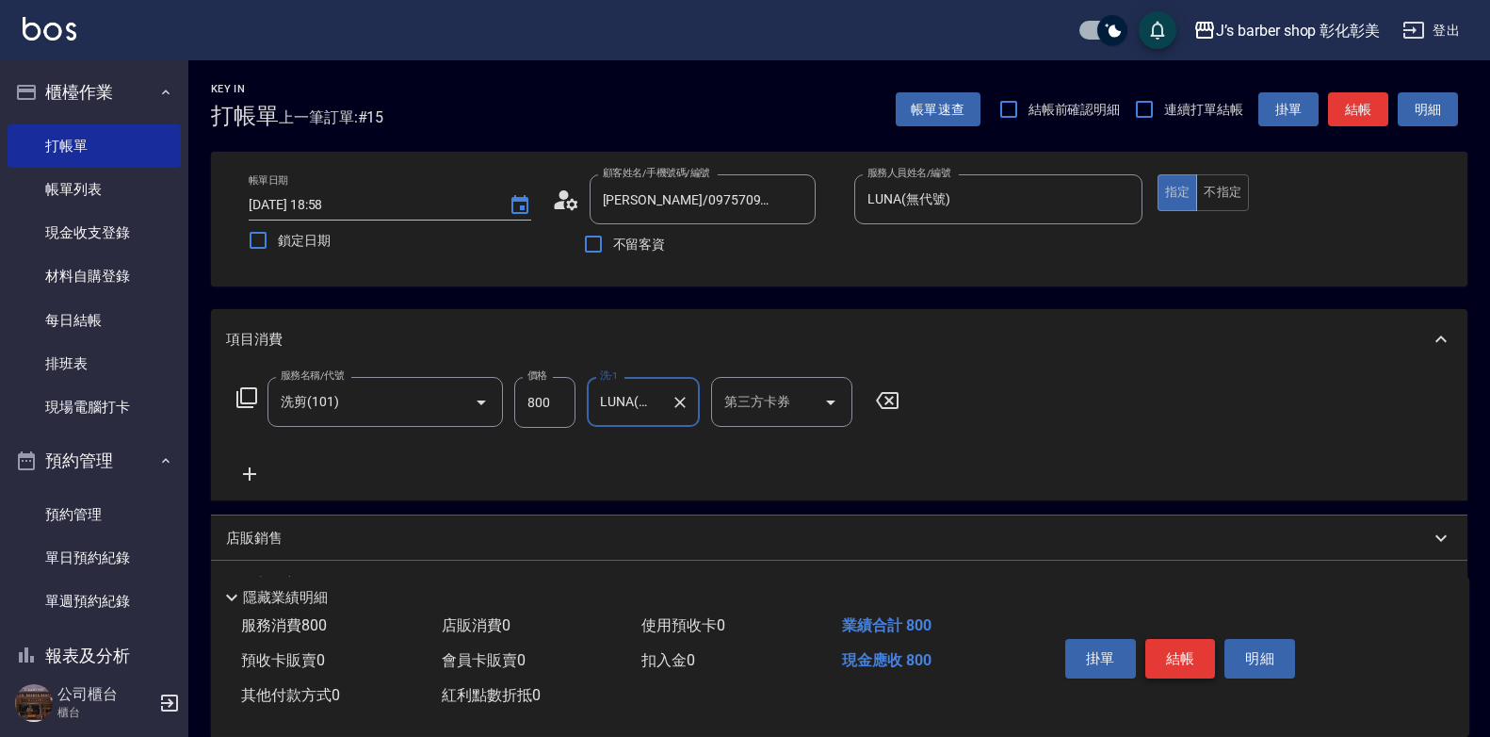
click at [1195, 648] on button "結帳" at bounding box center [1181, 659] width 71 height 40
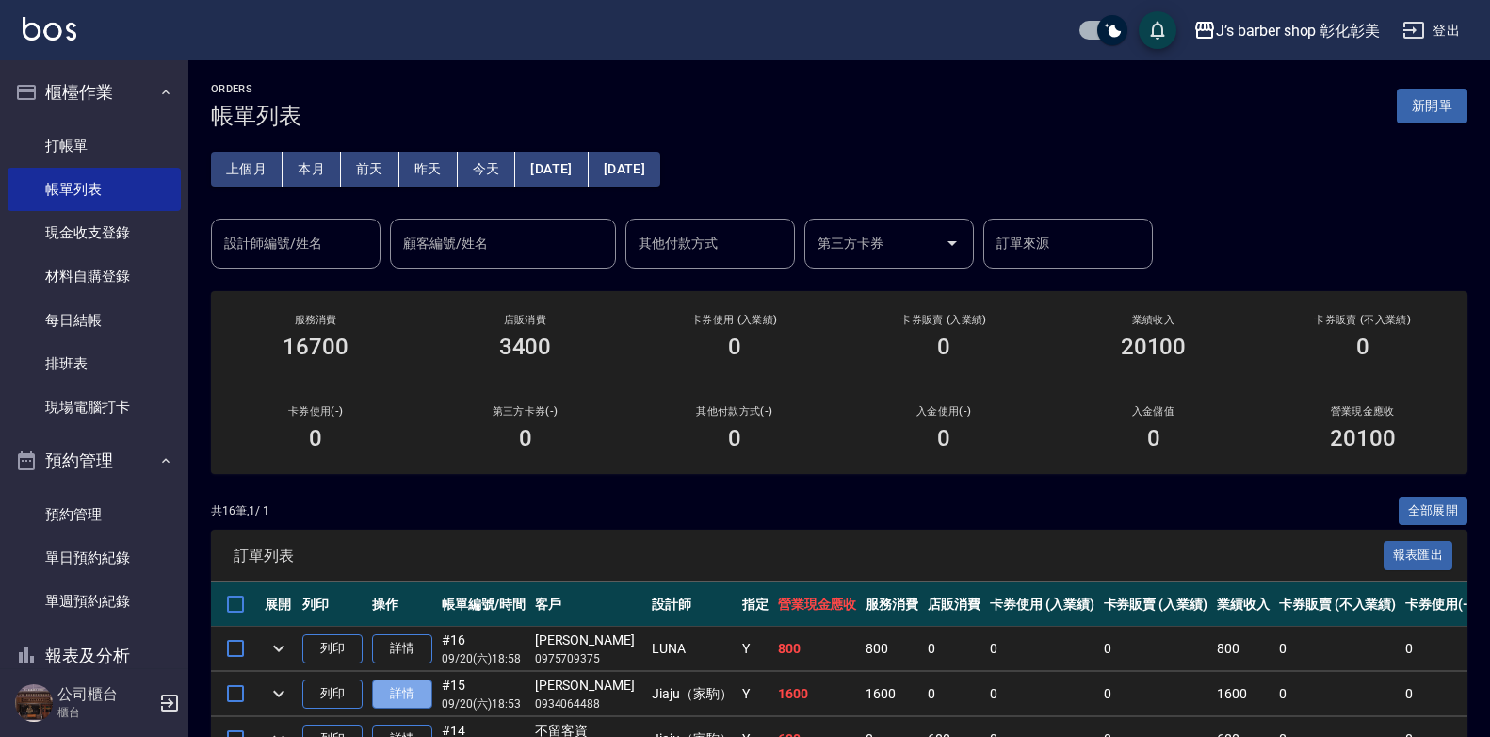
click at [421, 692] on link "詳情" at bounding box center [402, 693] width 60 height 29
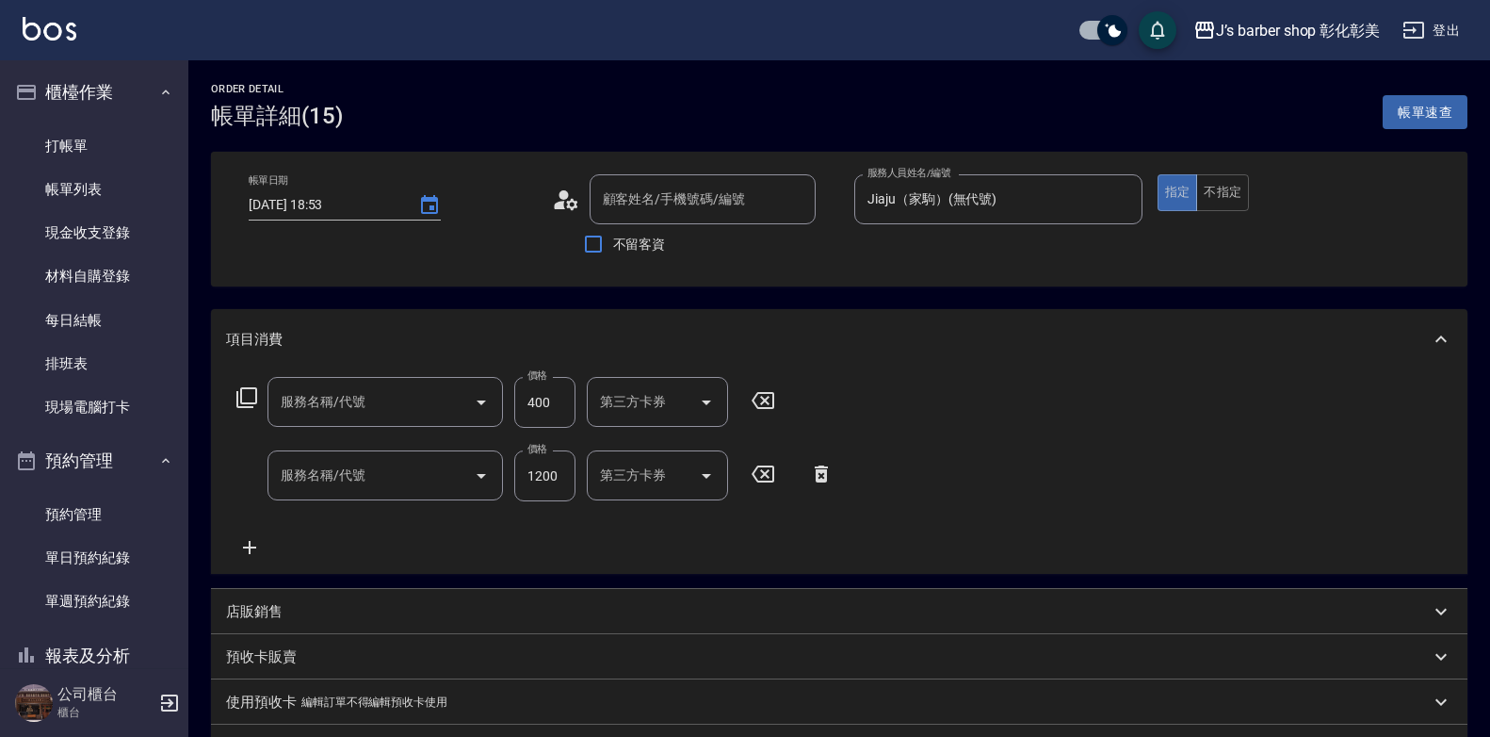
type input "[DATE] 18:53"
type input "Jiaju（家駒）(無代號)"
type input "修容全套(202)"
type input "指定ＪＫ(102)"
type input "[PERSON_NAME]/0934064488/null"
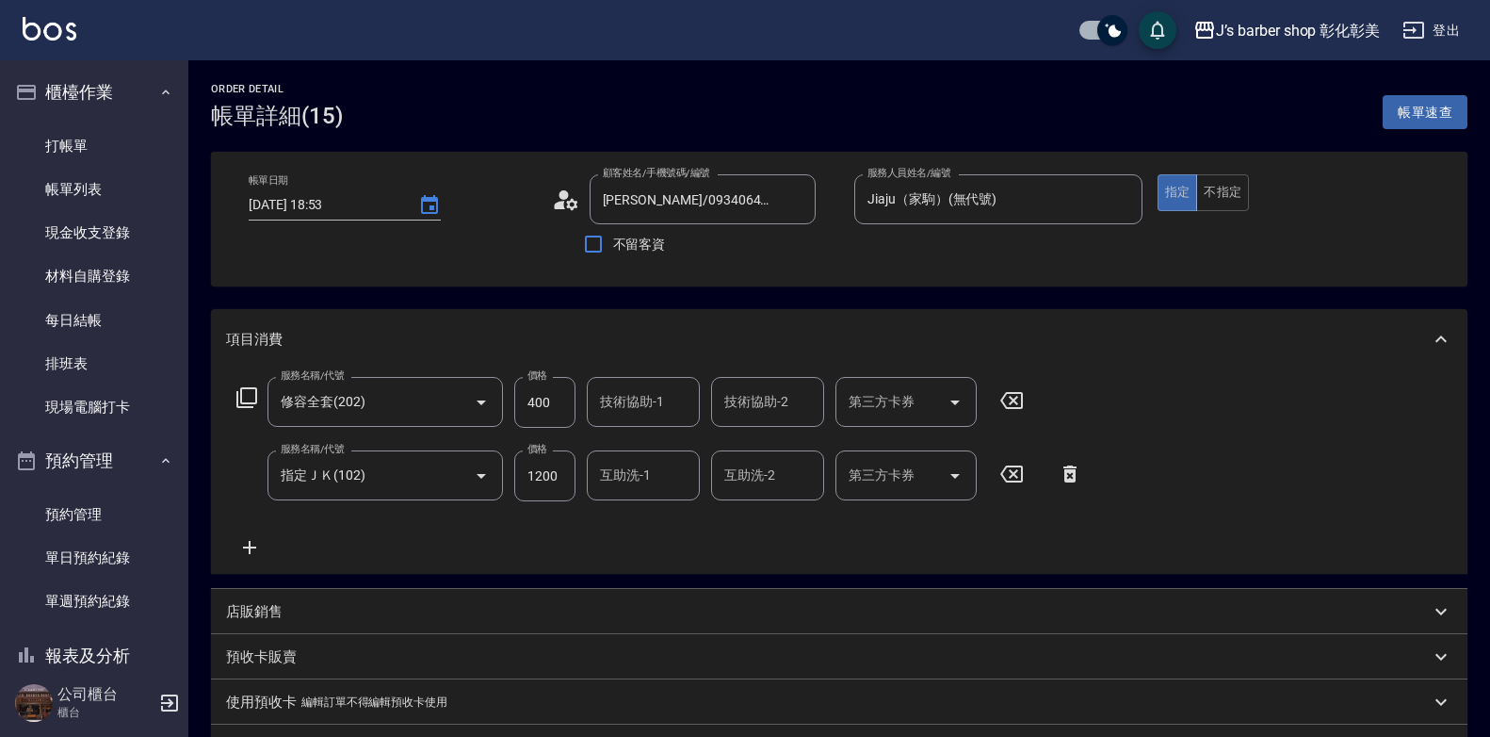
click at [653, 480] on input "互助洗-1" at bounding box center [643, 475] width 96 height 33
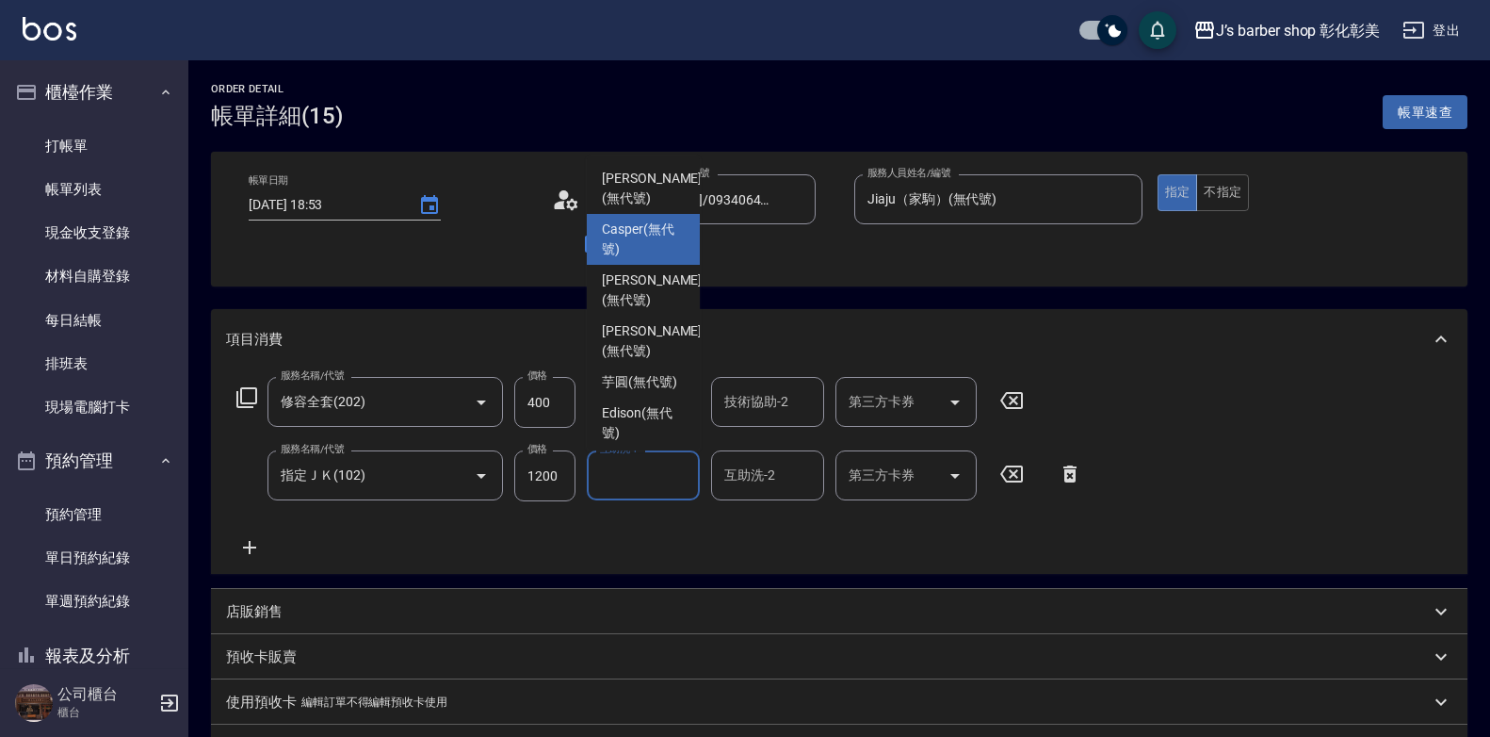
click at [619, 248] on span "Casper (無代號)" at bounding box center [643, 240] width 83 height 40
type input "Casper(無代號)"
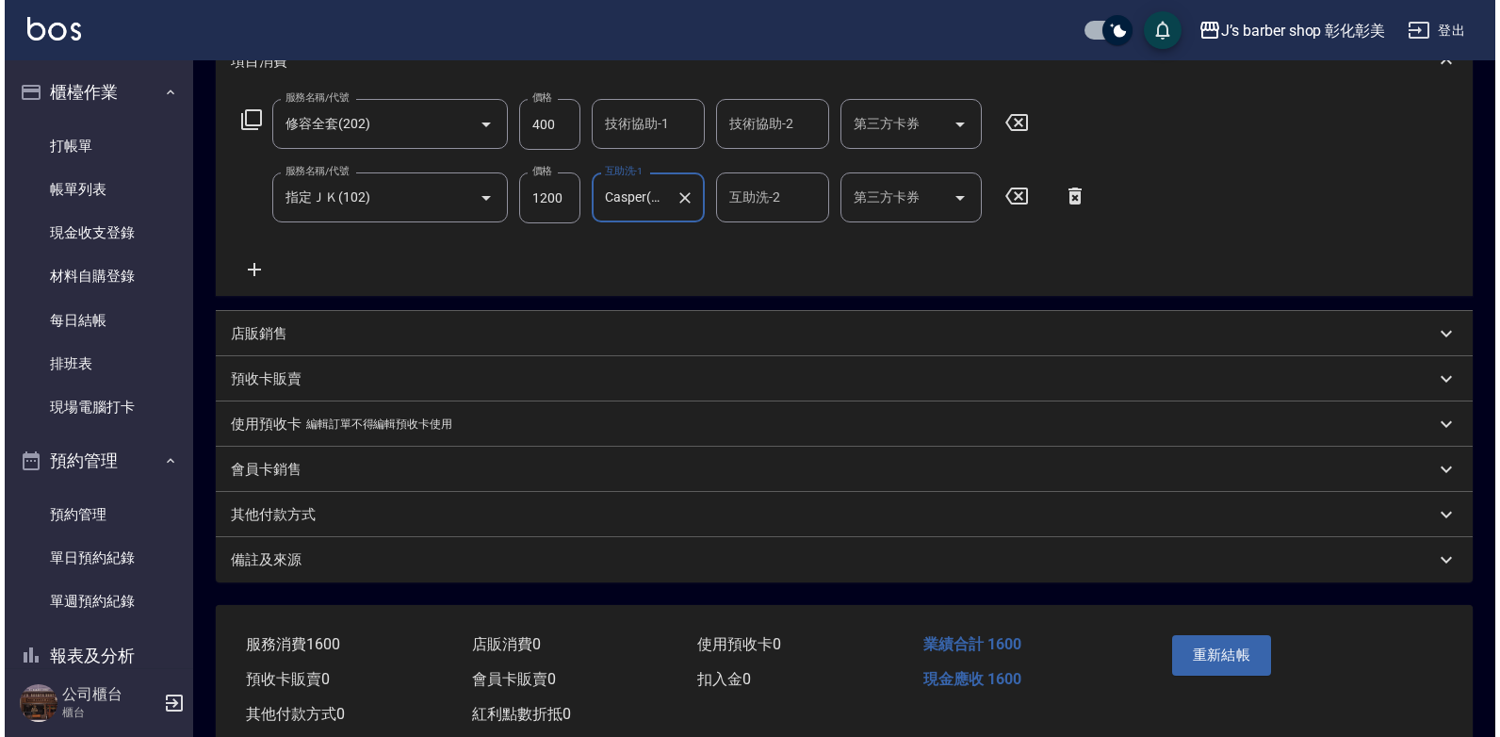
scroll to position [283, 0]
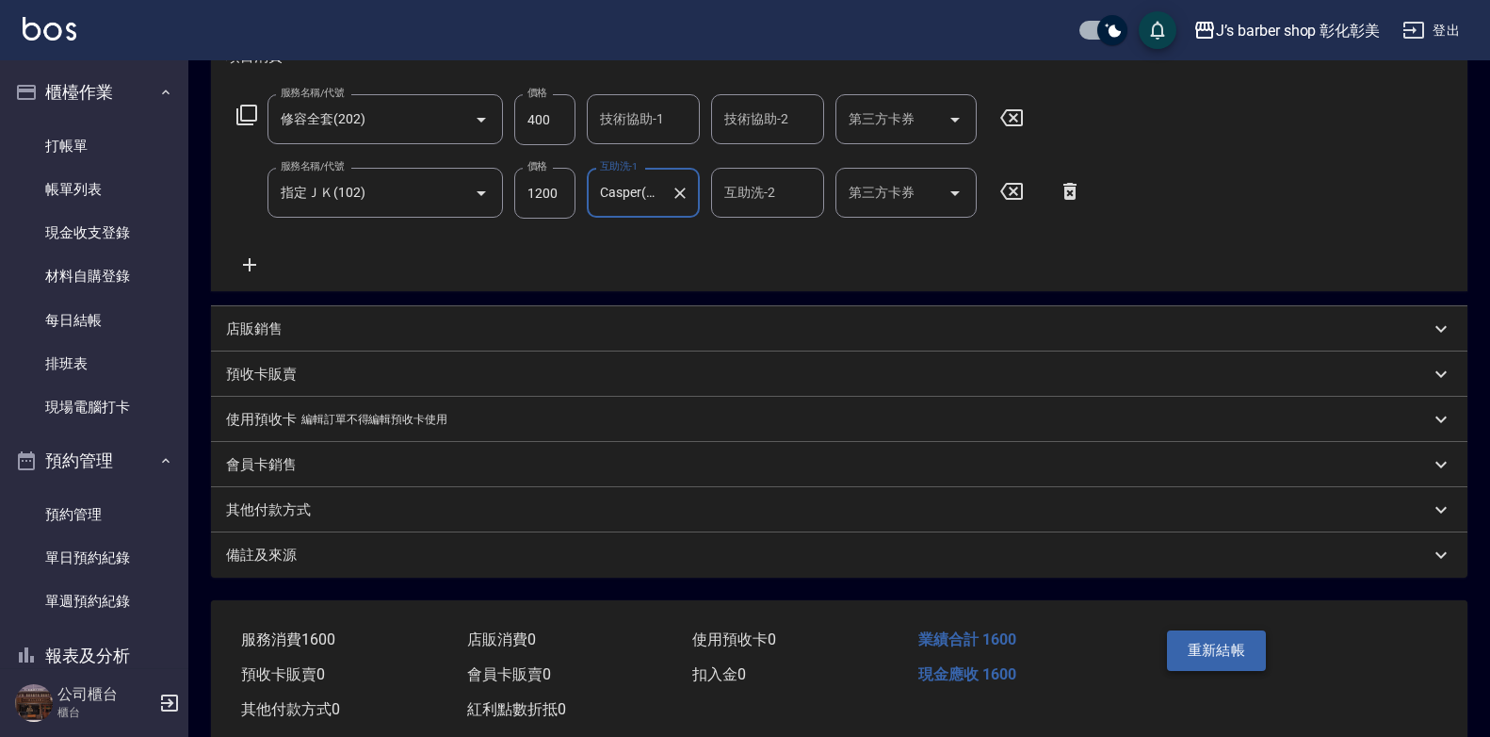
click at [1212, 642] on button "重新結帳" at bounding box center [1217, 650] width 100 height 40
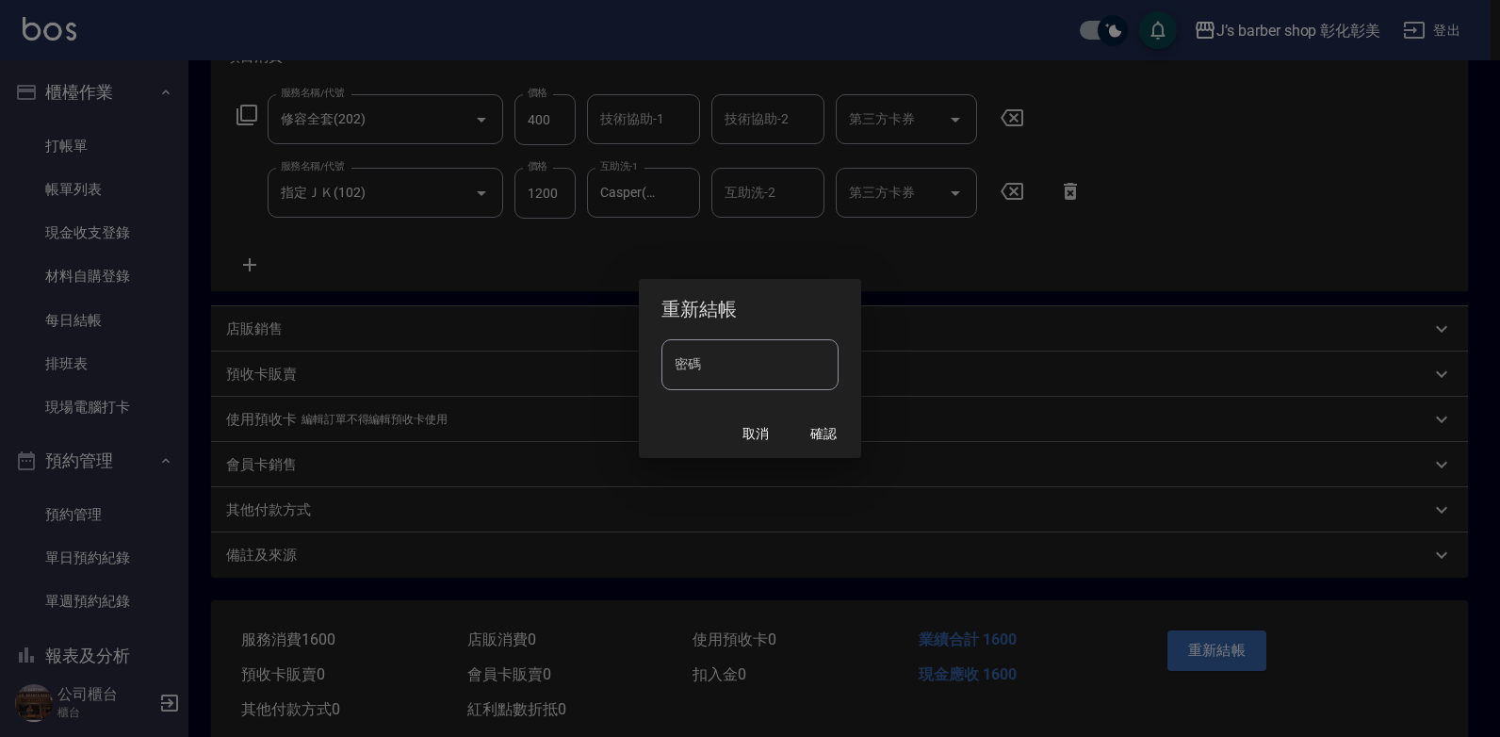
click at [740, 360] on input "密碼" at bounding box center [749, 364] width 177 height 51
type input "****"
click at [821, 429] on button "確認" at bounding box center [823, 433] width 60 height 35
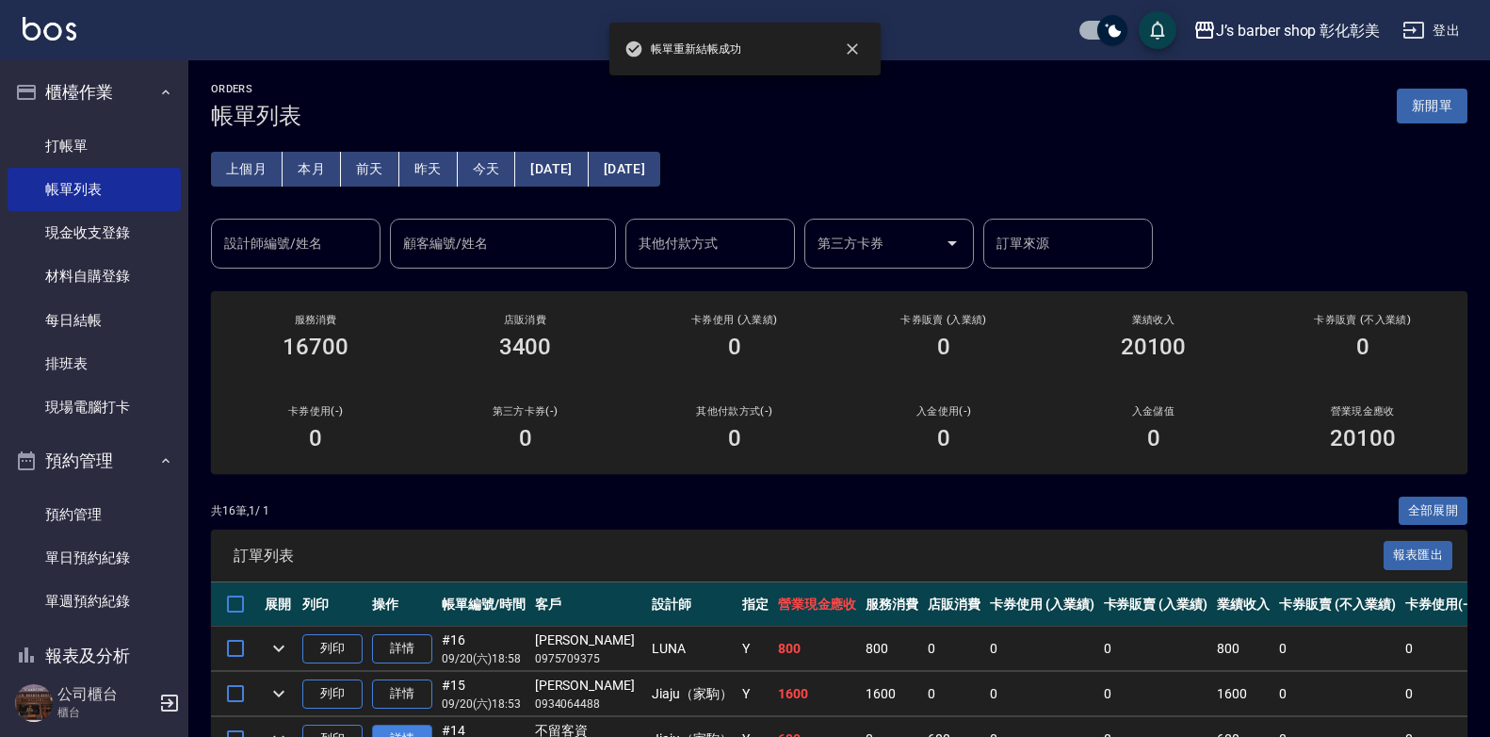
scroll to position [283, 0]
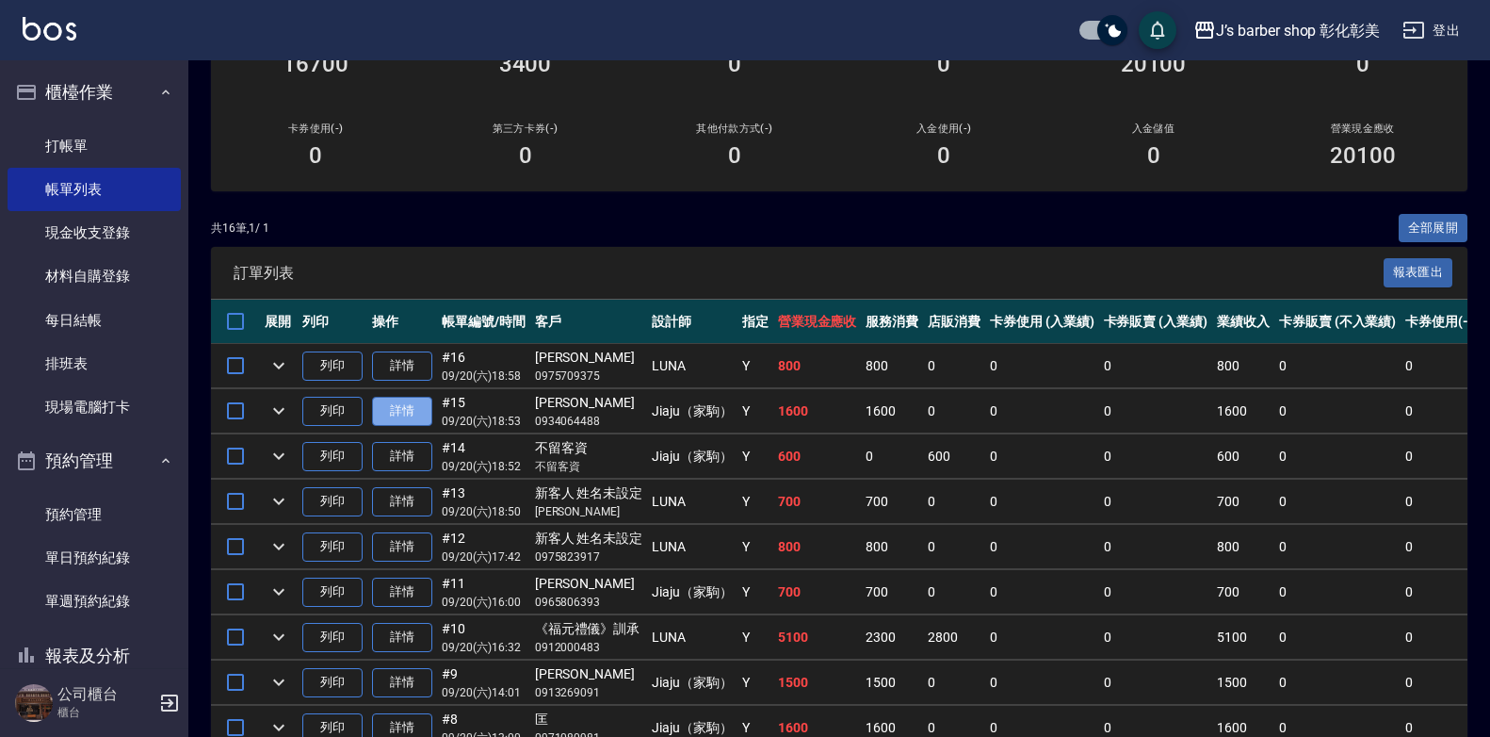
click at [412, 407] on link "詳情" at bounding box center [402, 411] width 60 height 29
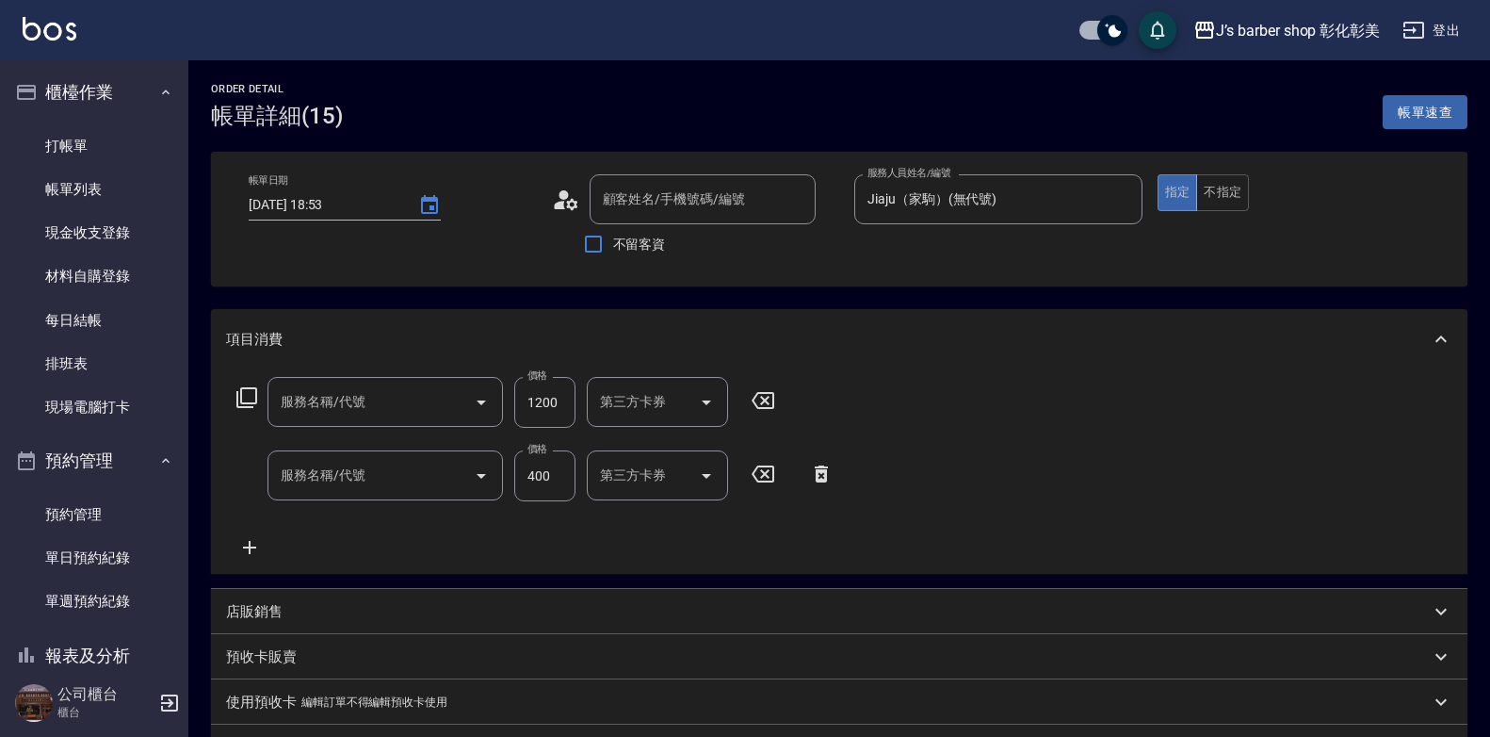
type input "[DATE] 18:53"
type input "Jiaju（家駒）(無代號)"
type input "指定ＪＫ(102)"
type input "修容全套(202)"
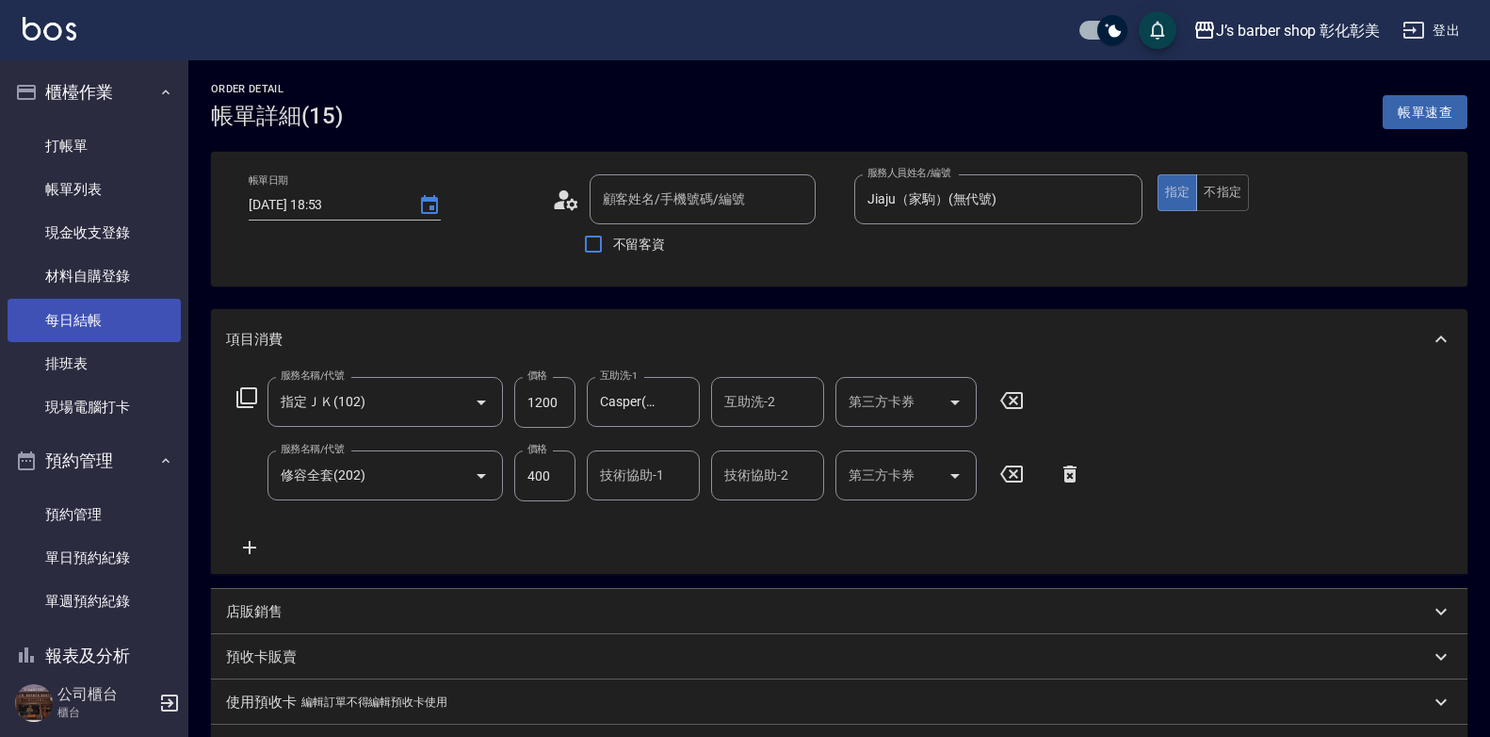
type input "[PERSON_NAME]/0934064488/null"
